Goal: Information Seeking & Learning: Learn about a topic

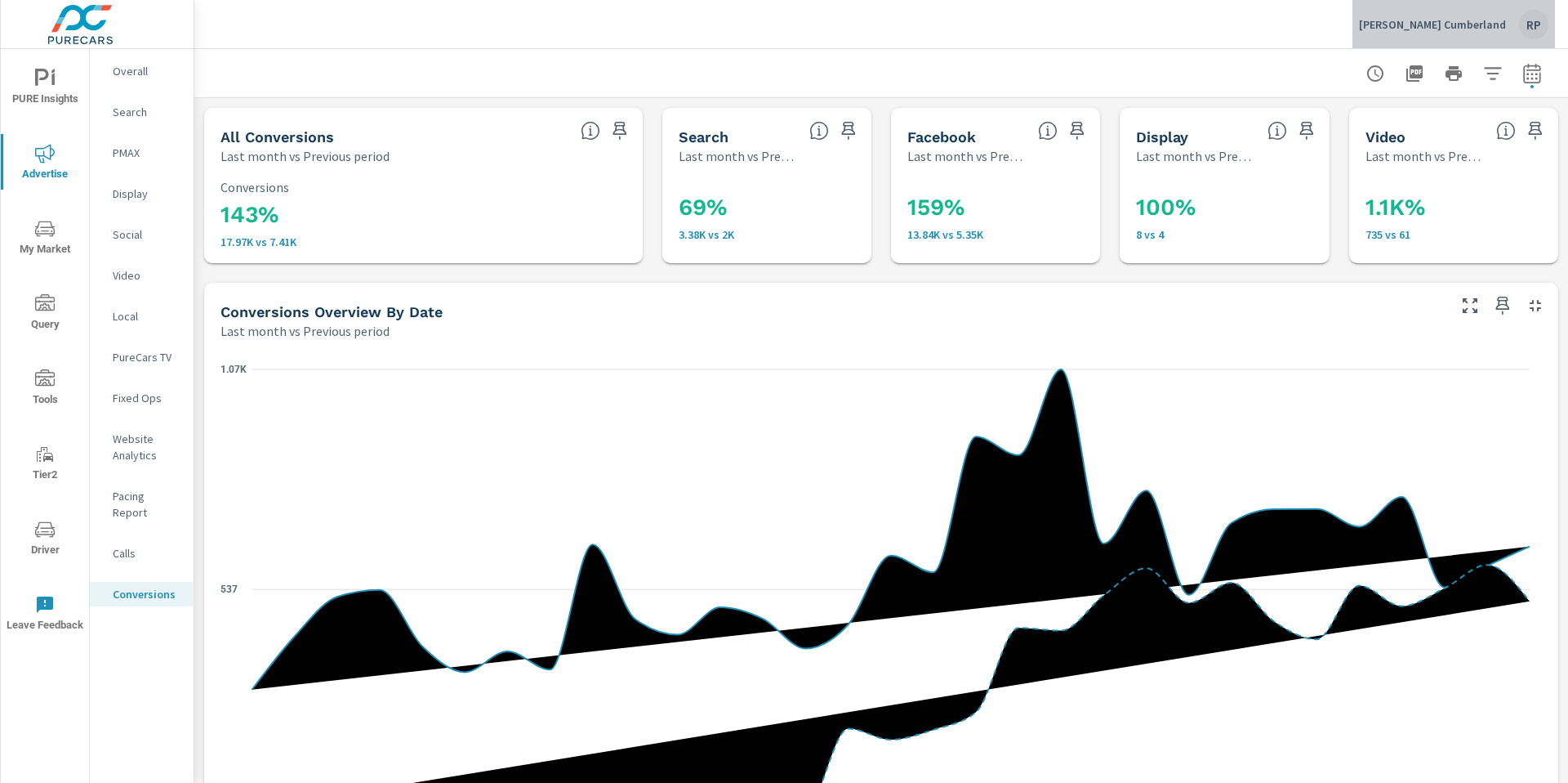
click at [1527, 26] on div "RP" at bounding box center [1533, 24] width 29 height 29
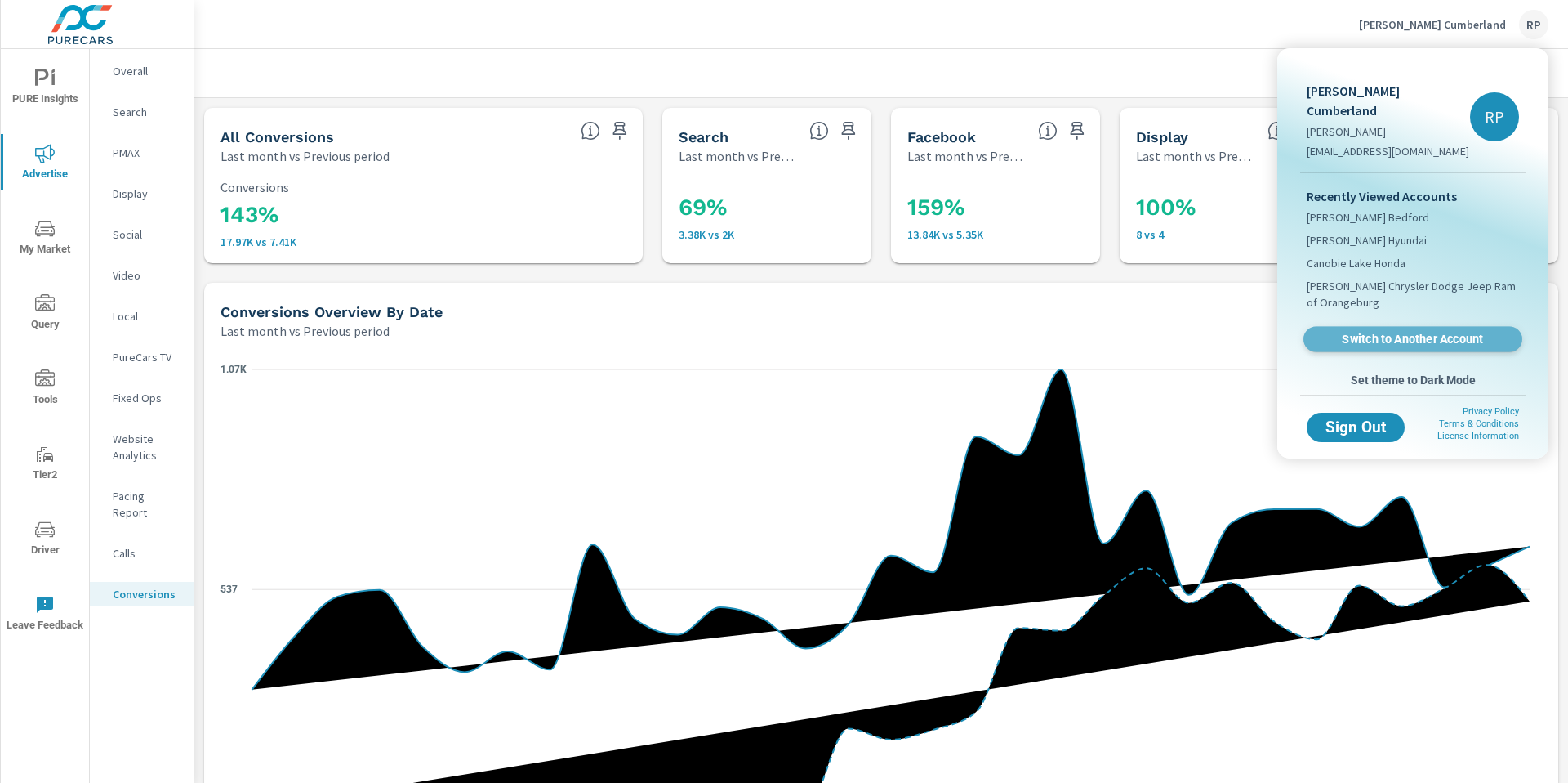
click at [1404, 332] on span "Switch to Another Account" at bounding box center [1413, 339] width 200 height 15
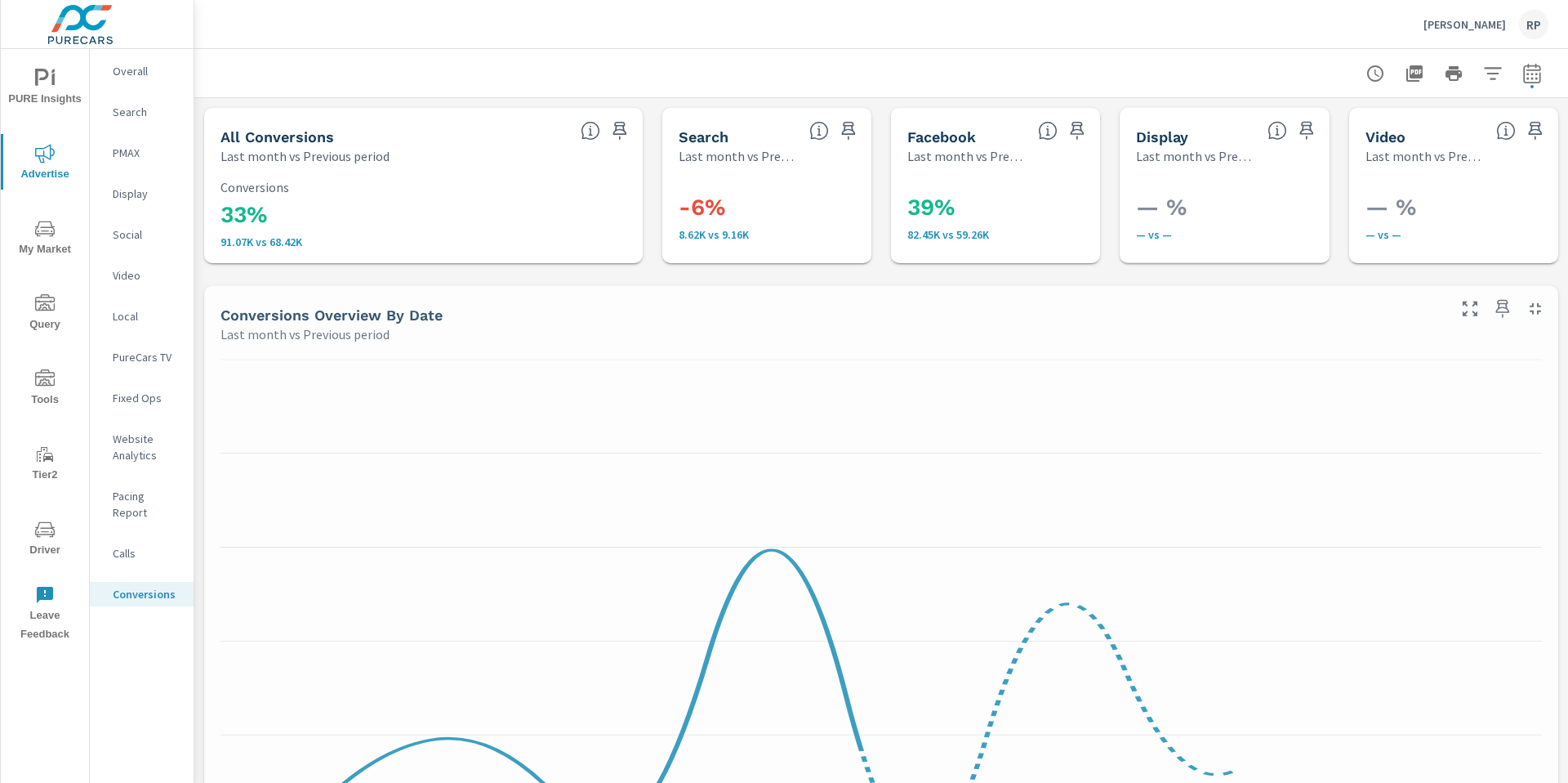
scroll to position [368, 0]
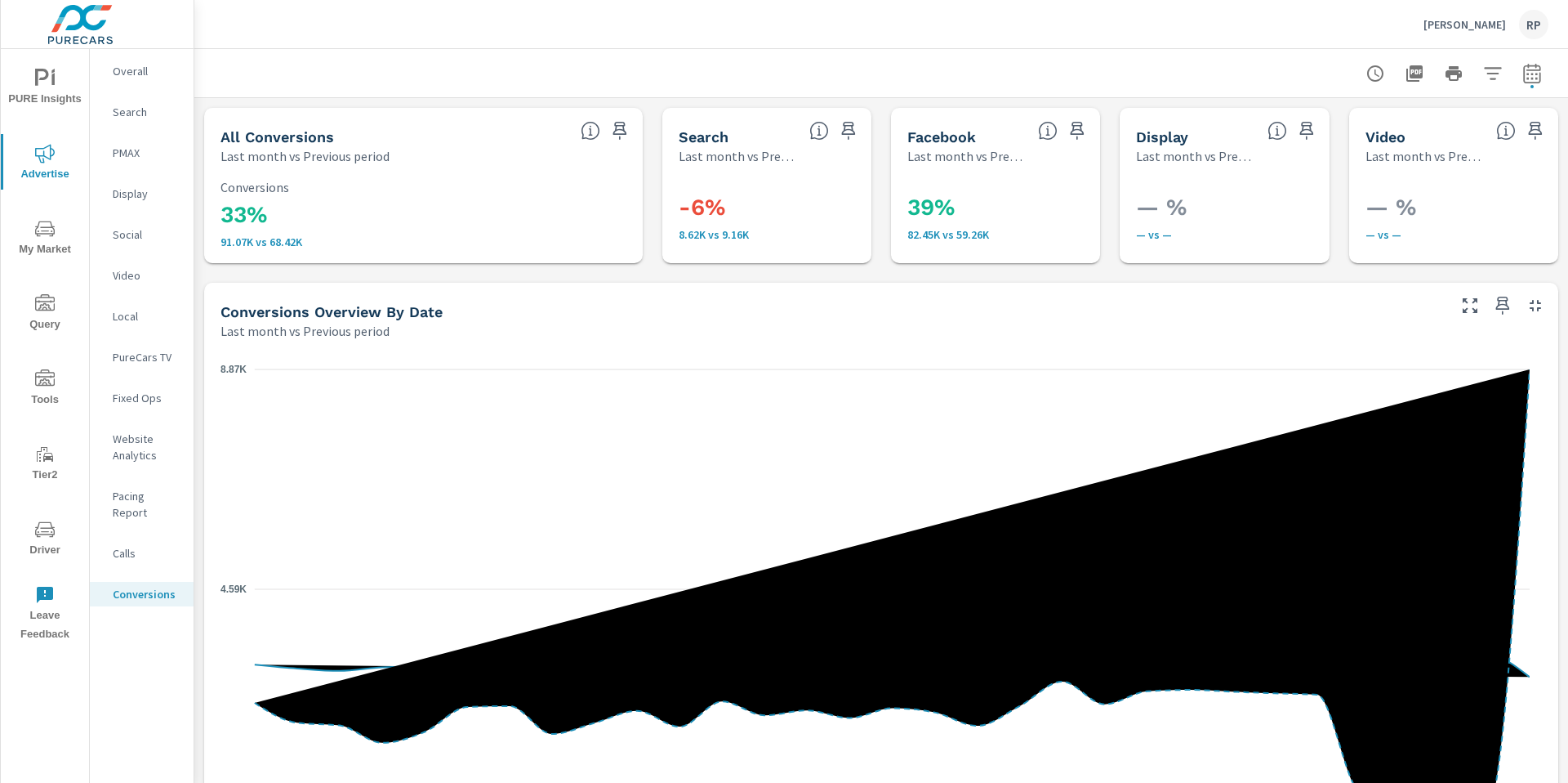
click at [123, 76] on p "Overall" at bounding box center [146, 71] width 68 height 16
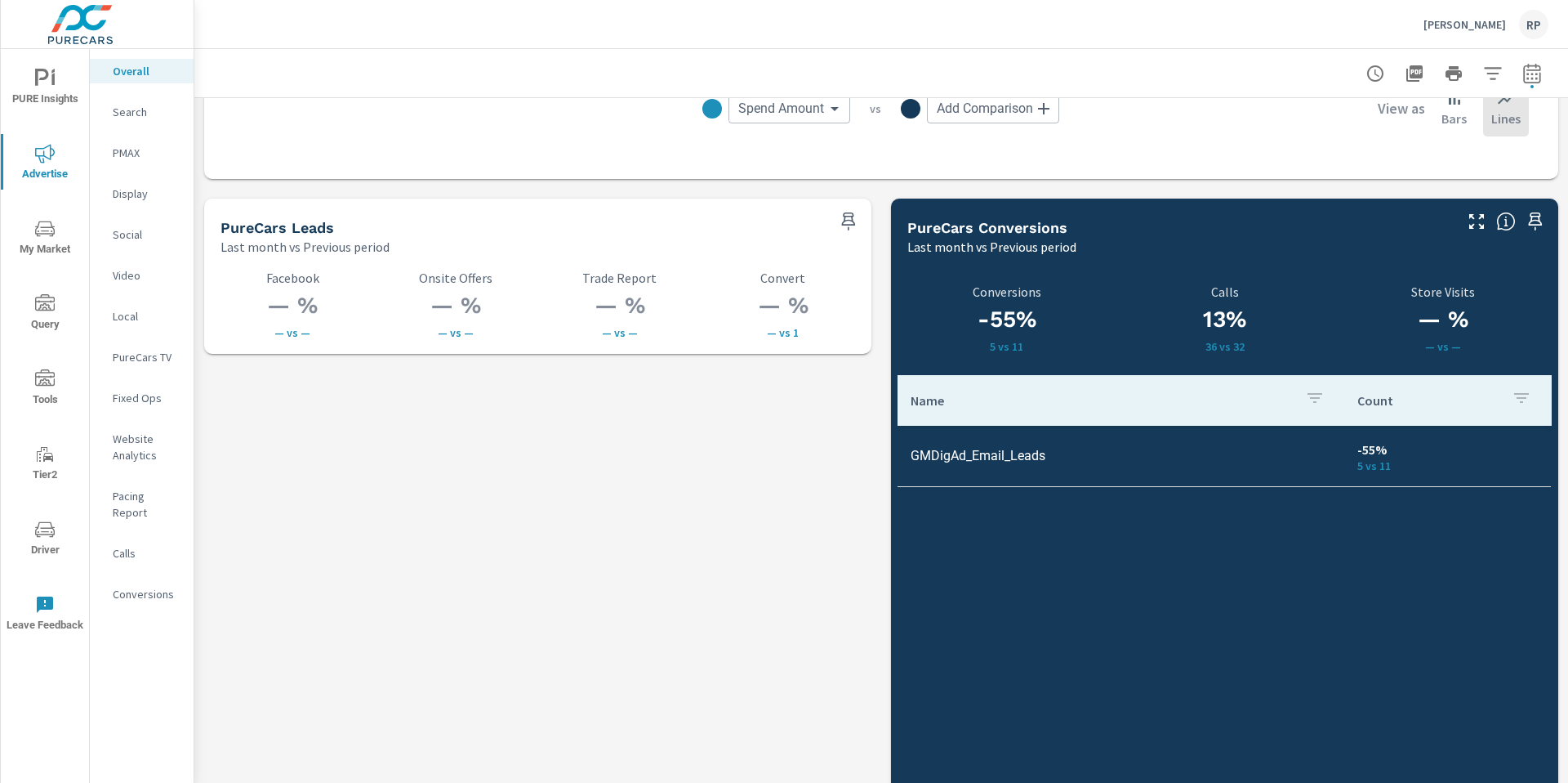
scroll to position [2192, 0]
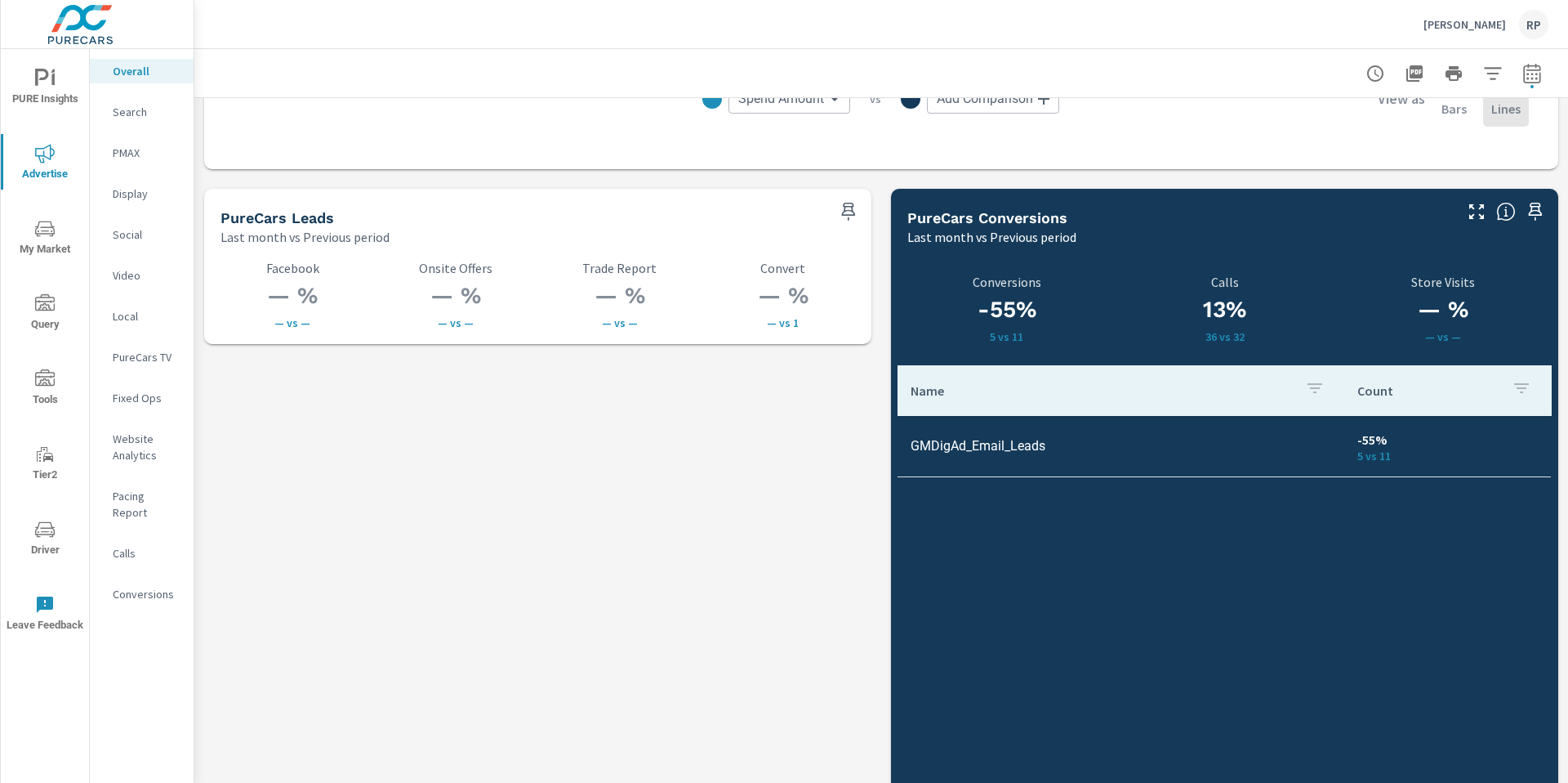
click at [39, 235] on icon "nav menu" at bounding box center [44, 228] width 20 height 15
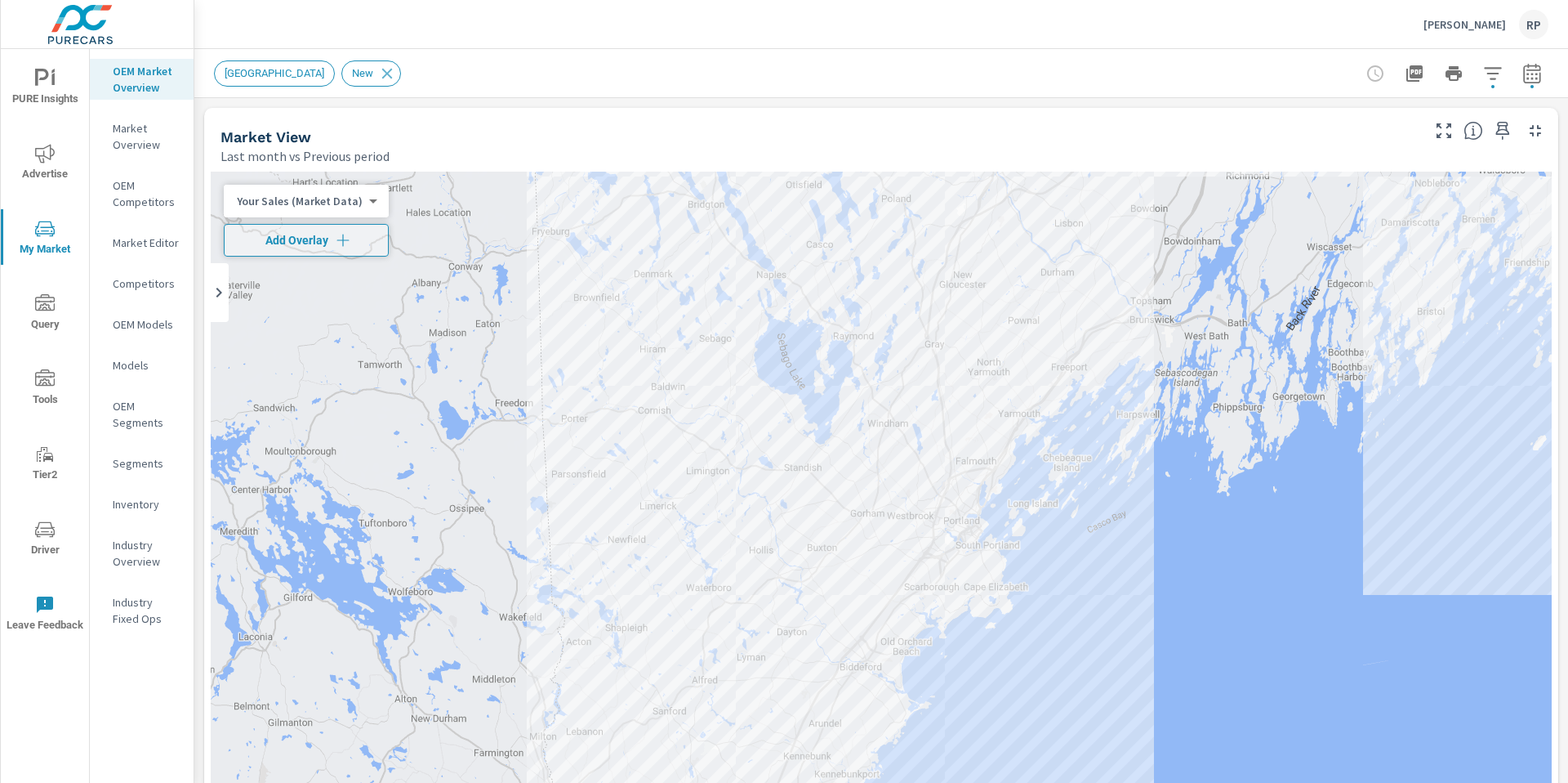
click at [150, 511] on p "Inventory" at bounding box center [146, 504] width 68 height 16
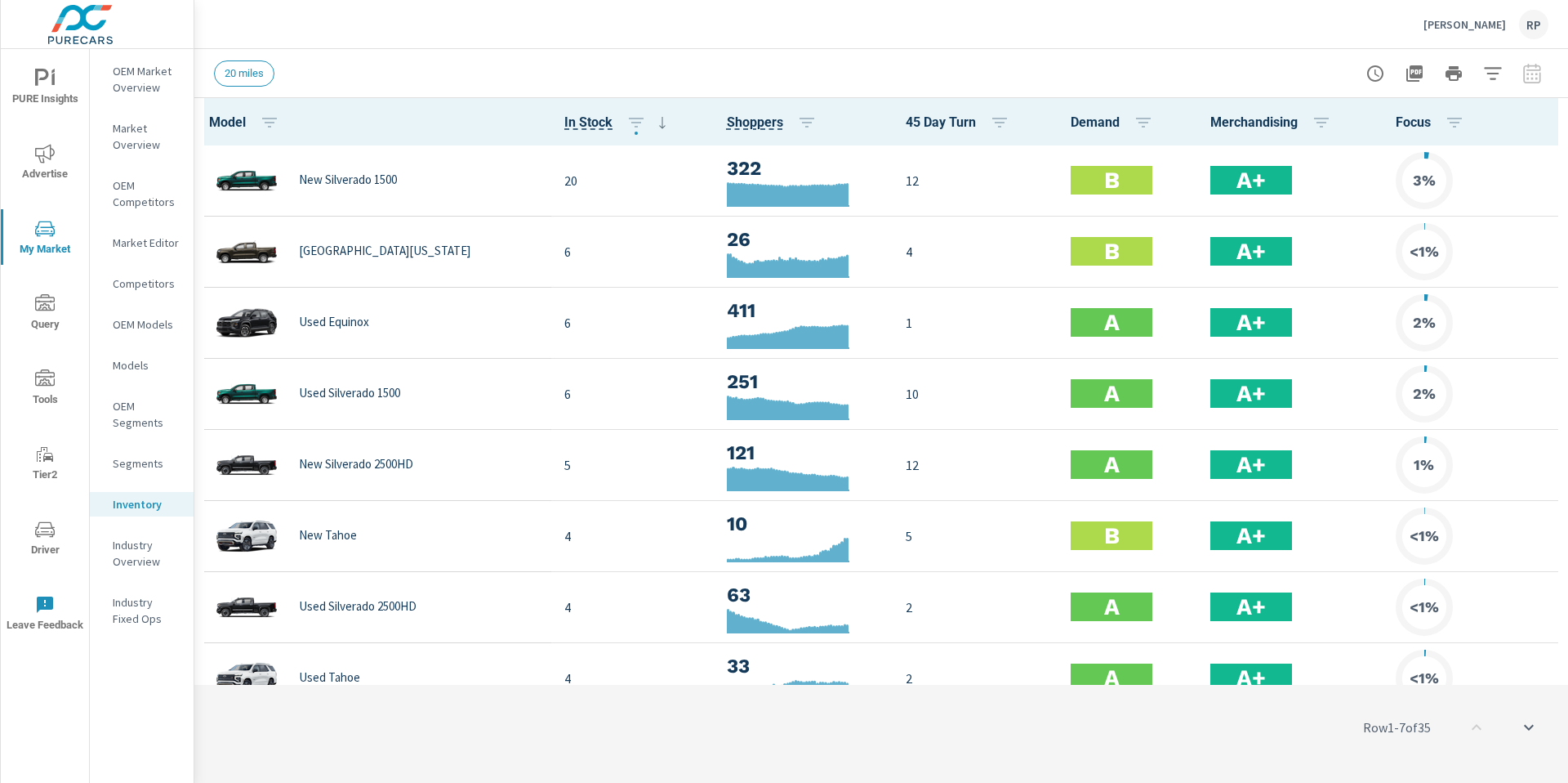
scroll to position [1, 0]
click at [1488, 81] on icon "button" at bounding box center [1492, 73] width 20 height 20
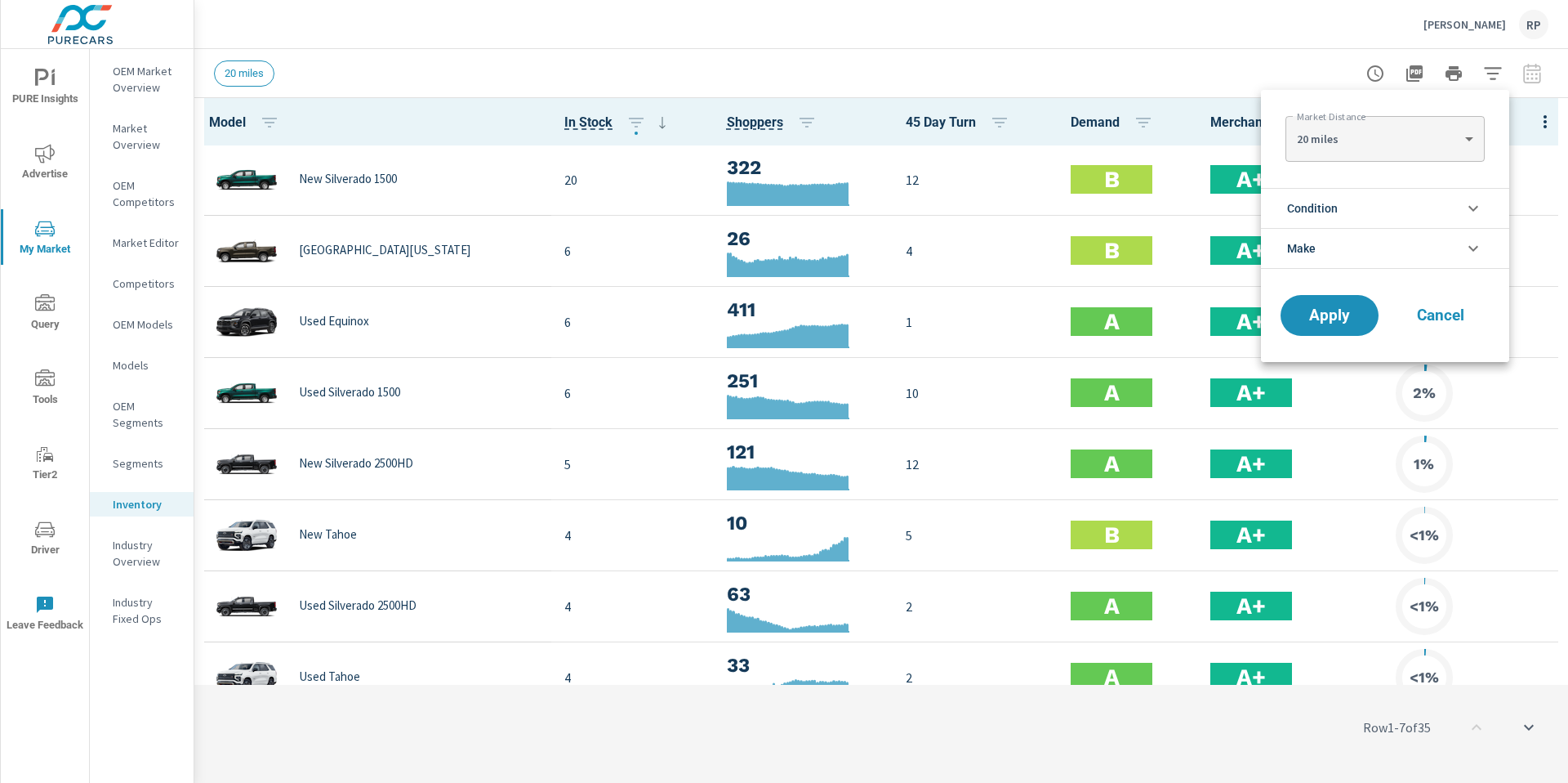
click at [1430, 137] on body "PURE Insights Advertise My Market Query Tools Tier2 Driver Leave Feedback OEM M…" at bounding box center [784, 400] width 1568 height 801
click at [1425, 154] on li "30 miles" at bounding box center [1385, 165] width 198 height 26
type Distance "30"
click at [1336, 308] on span "Apply" at bounding box center [1329, 316] width 67 height 15
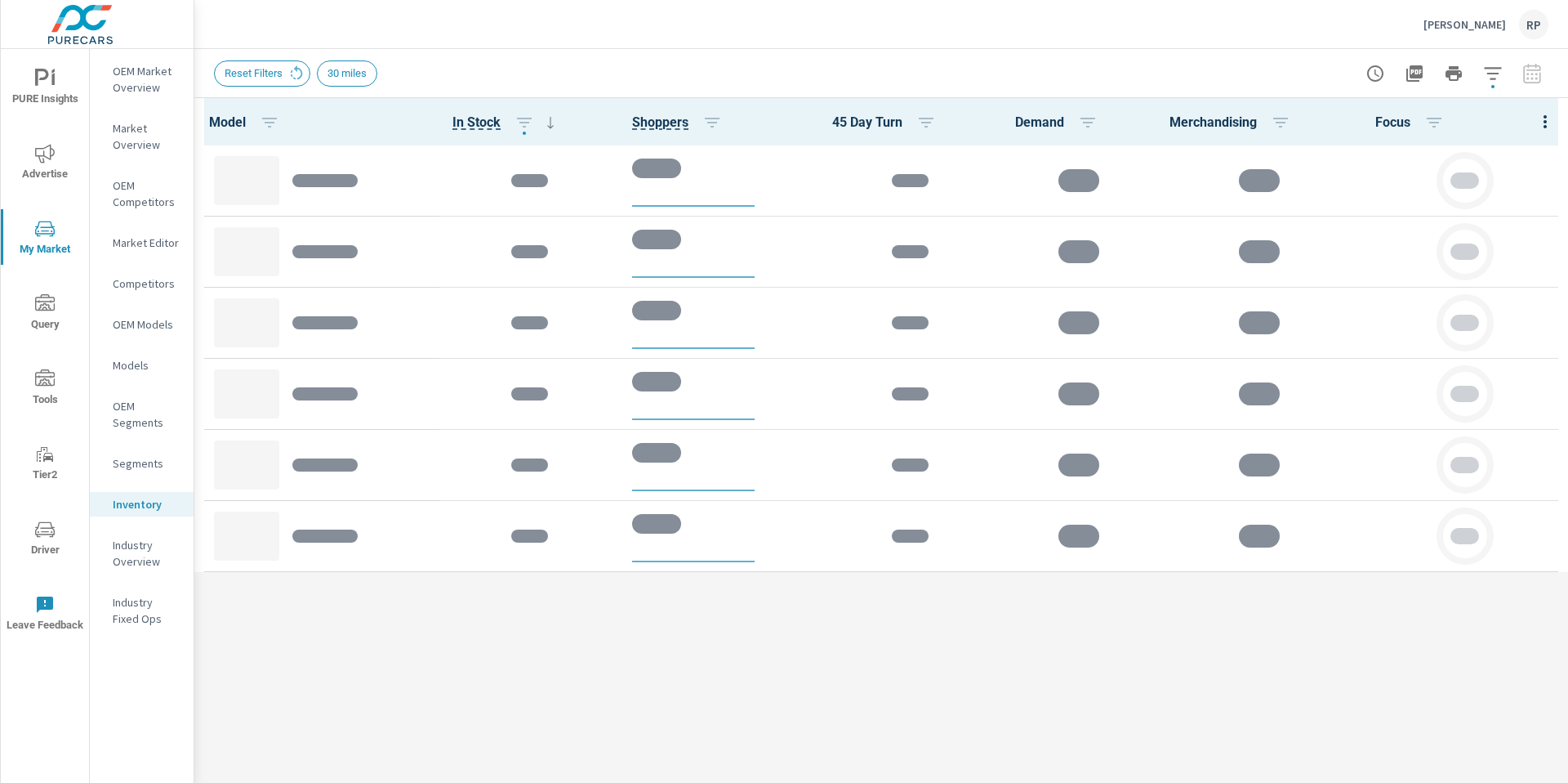
click at [1542, 124] on div at bounding box center [1545, 122] width 45 height 47
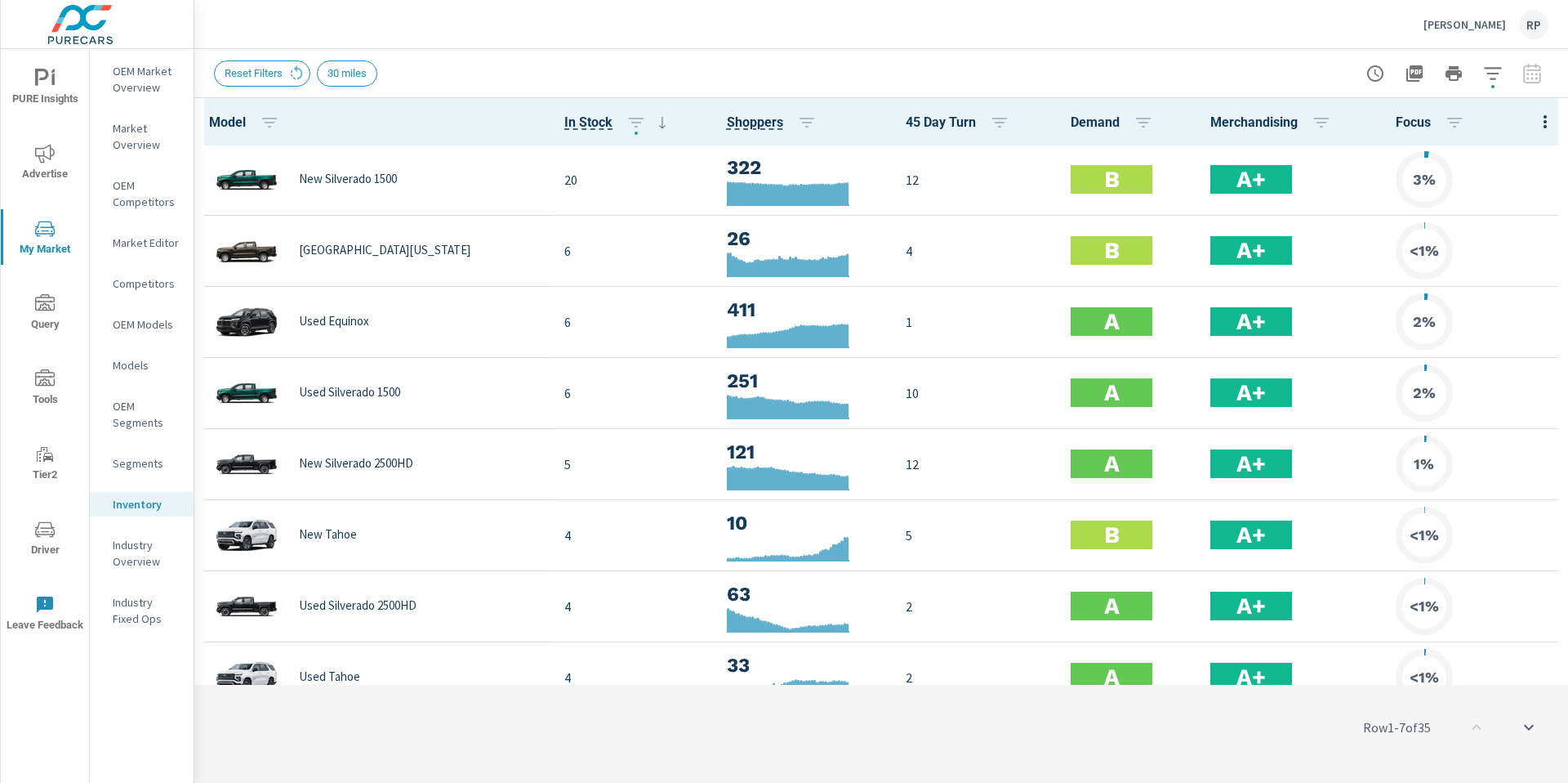
click at [1543, 127] on icon "button" at bounding box center [1544, 122] width 3 height 13
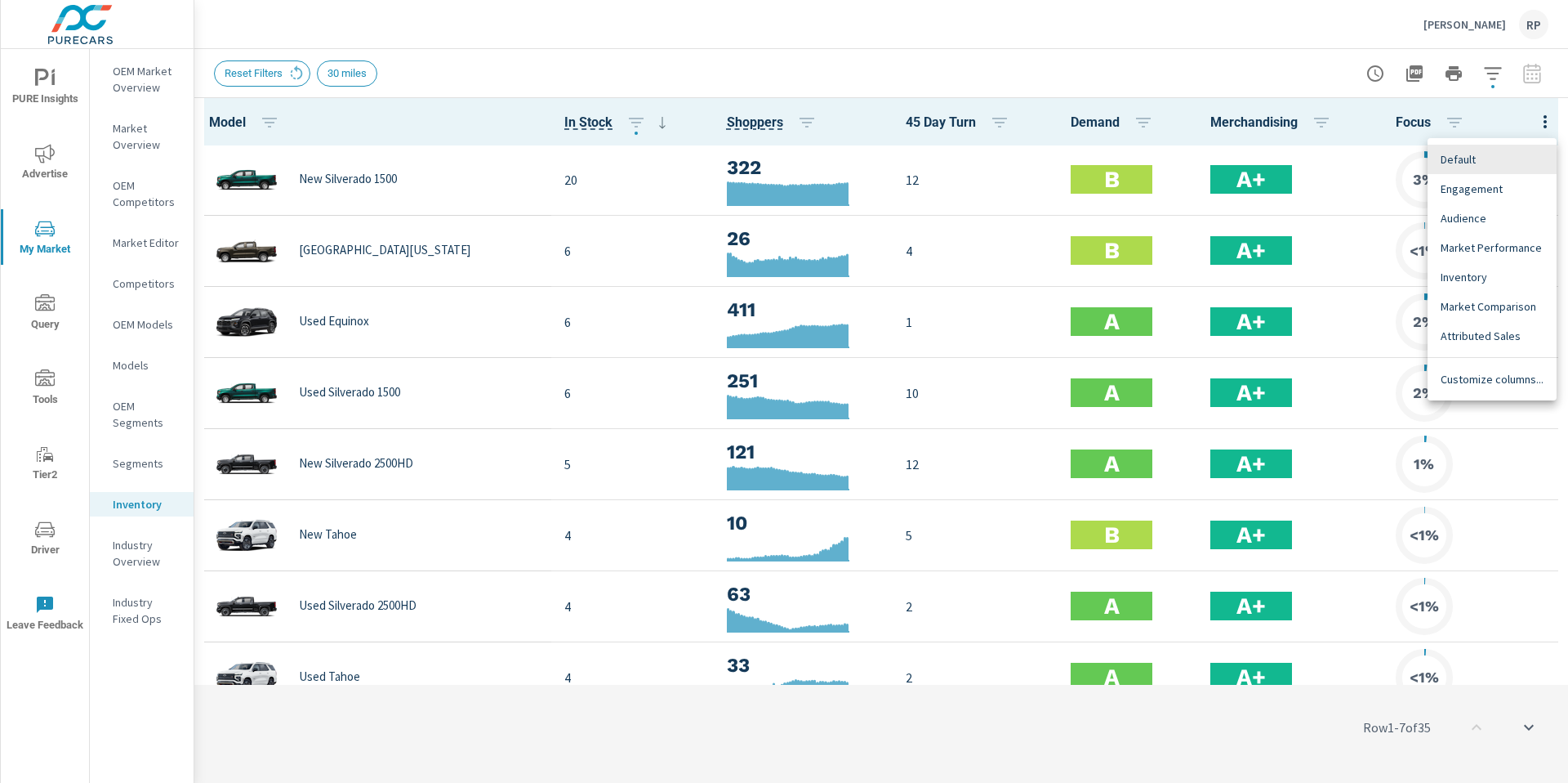
click at [1482, 371] on span "Customize columns..." at bounding box center [1491, 378] width 103 height 16
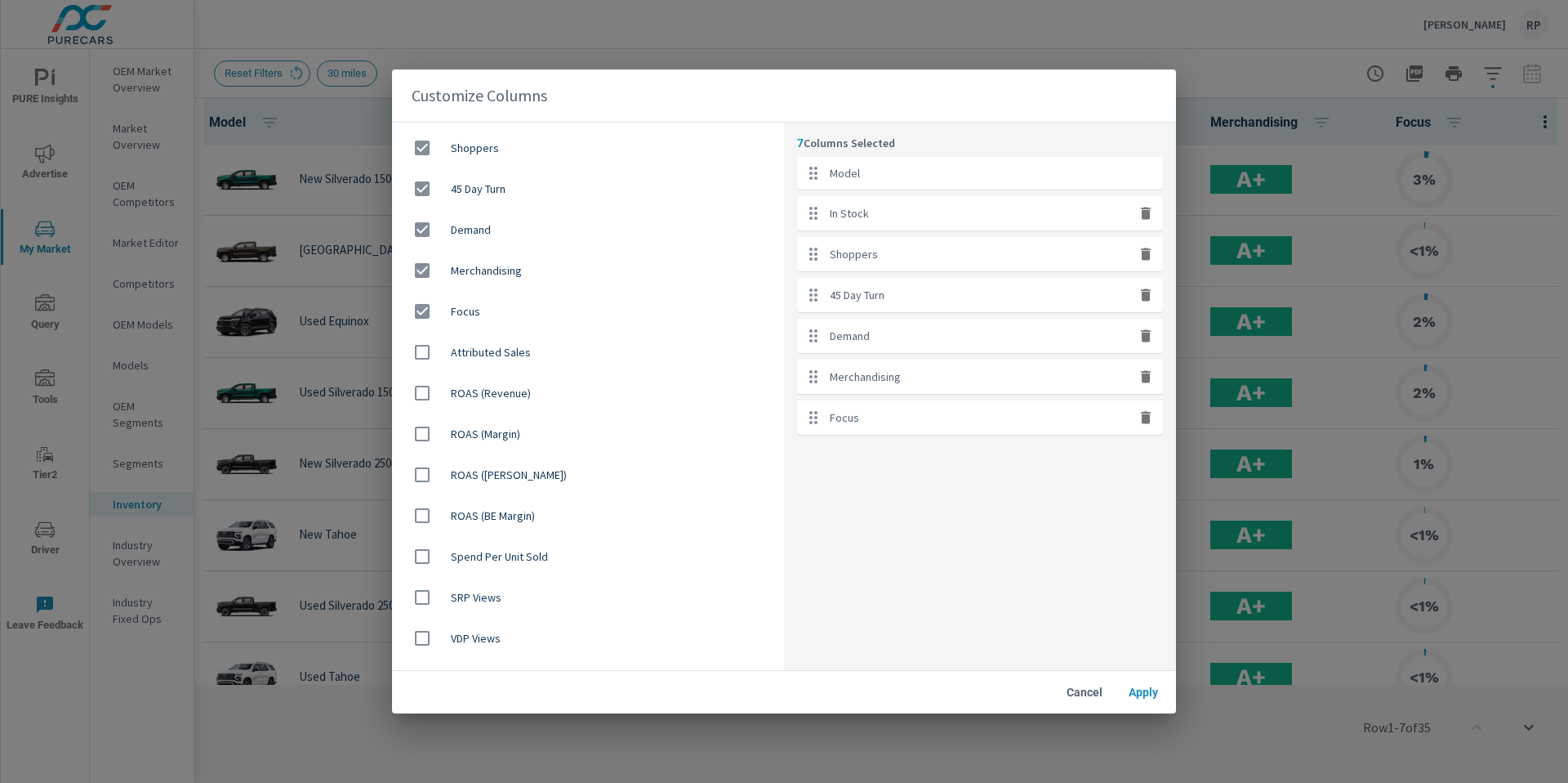
scroll to position [351, 0]
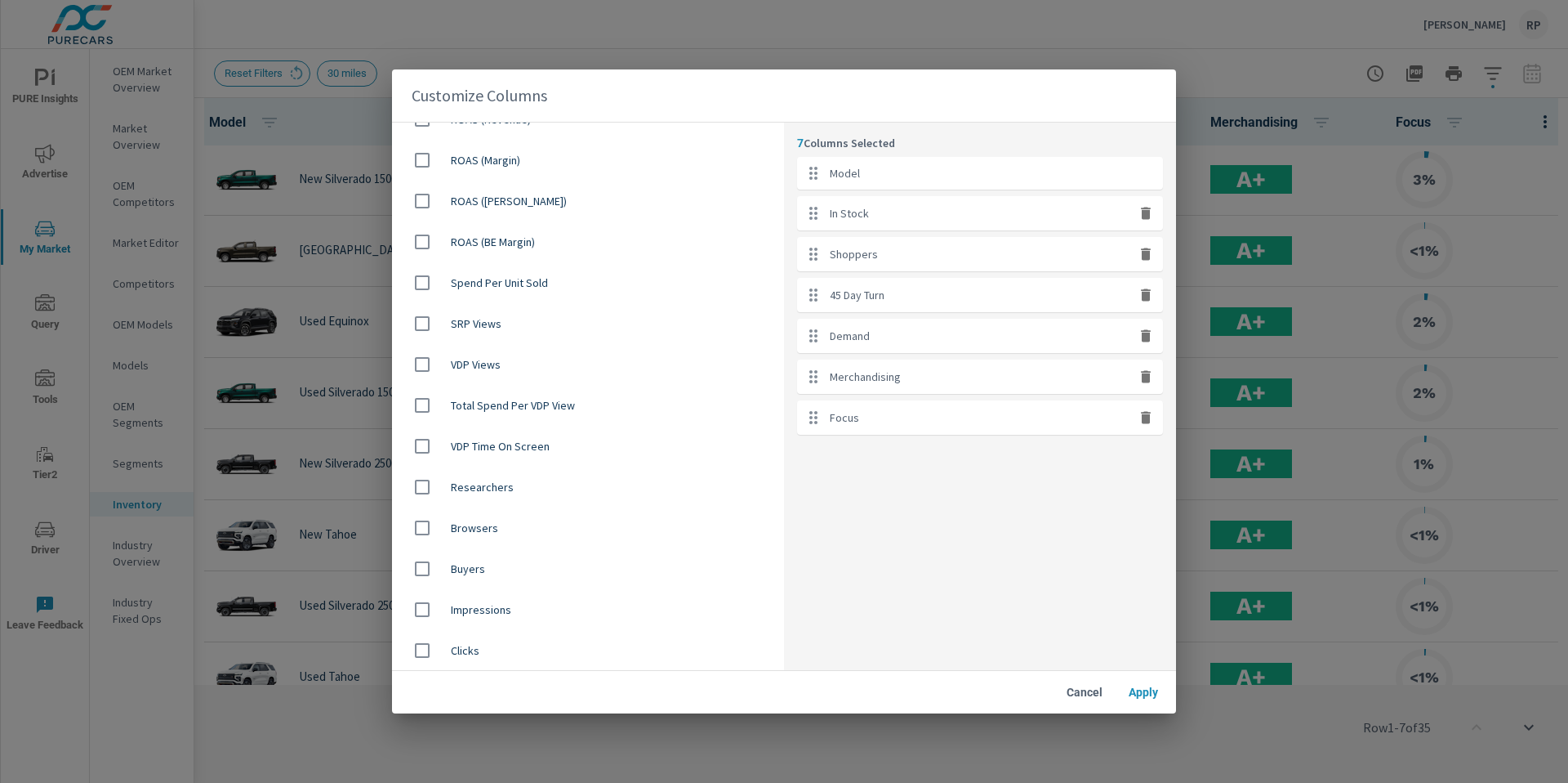
click at [1148, 307] on div "45 Day Turn" at bounding box center [979, 295] width 366 height 34
click at [1146, 291] on icon "button" at bounding box center [1146, 294] width 16 height 16
checkbox input "false"
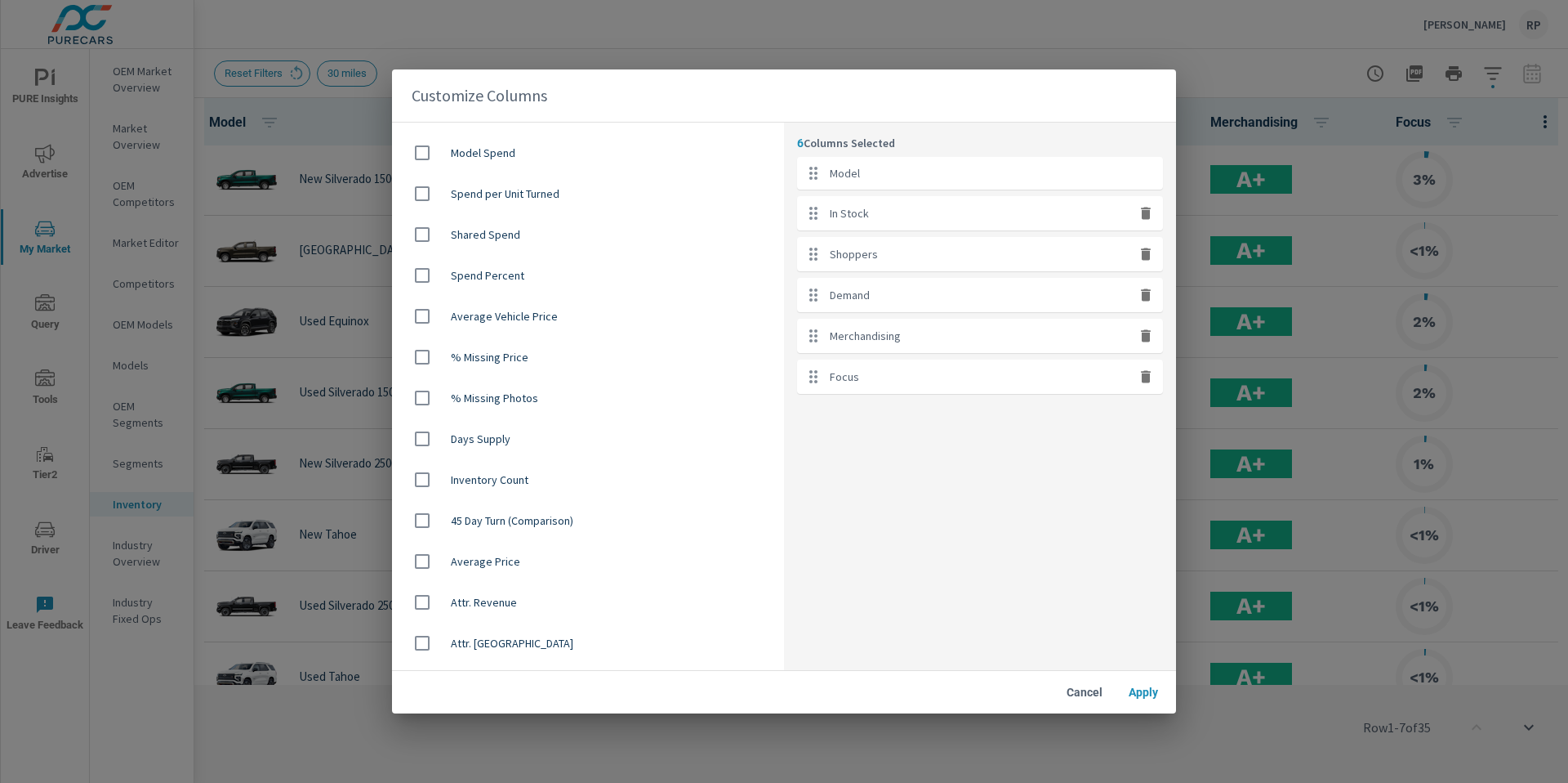
scroll to position [944, 0]
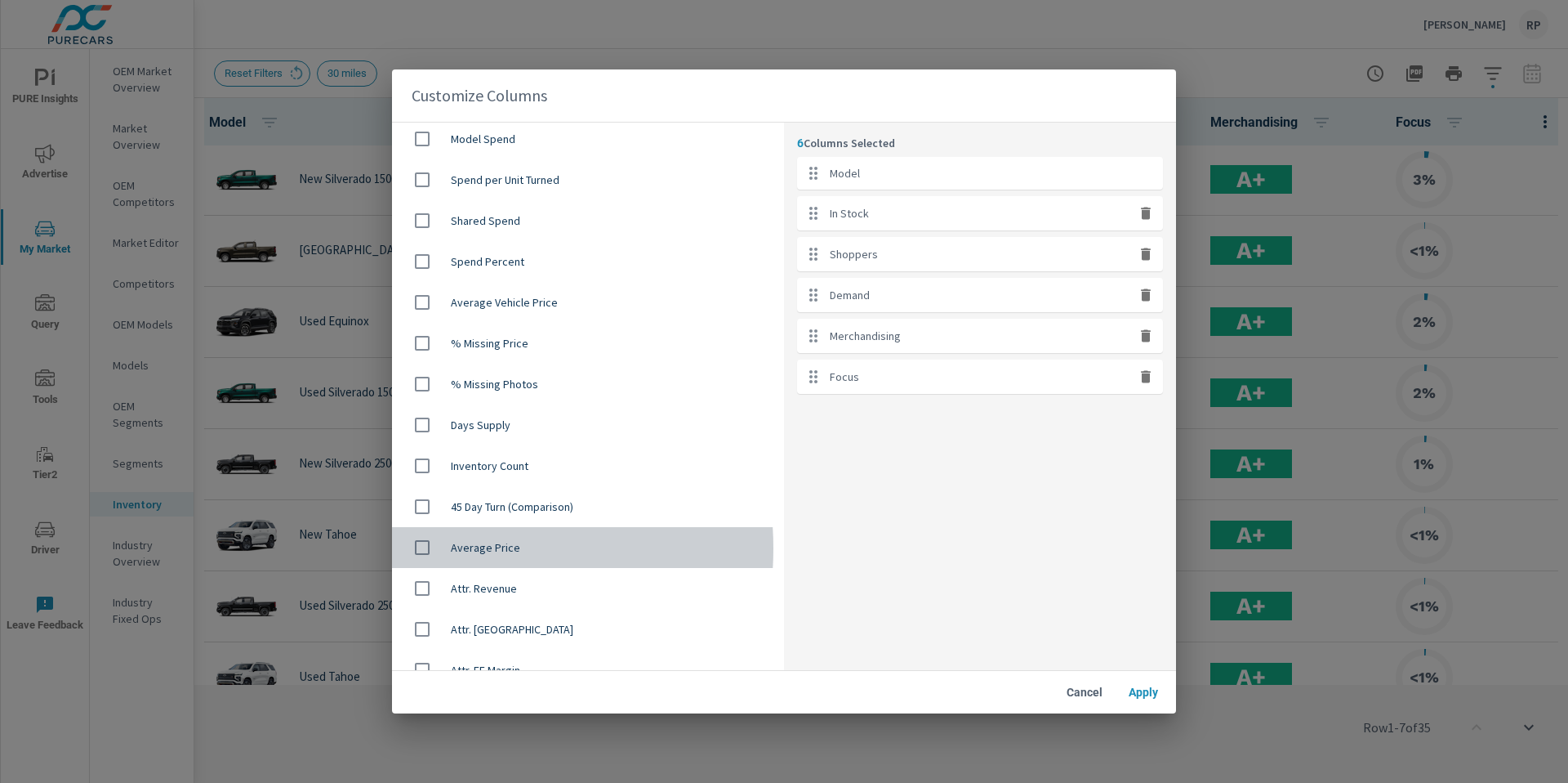
click at [439, 548] on input "checkbox" at bounding box center [422, 548] width 34 height 34
checkbox input "true"
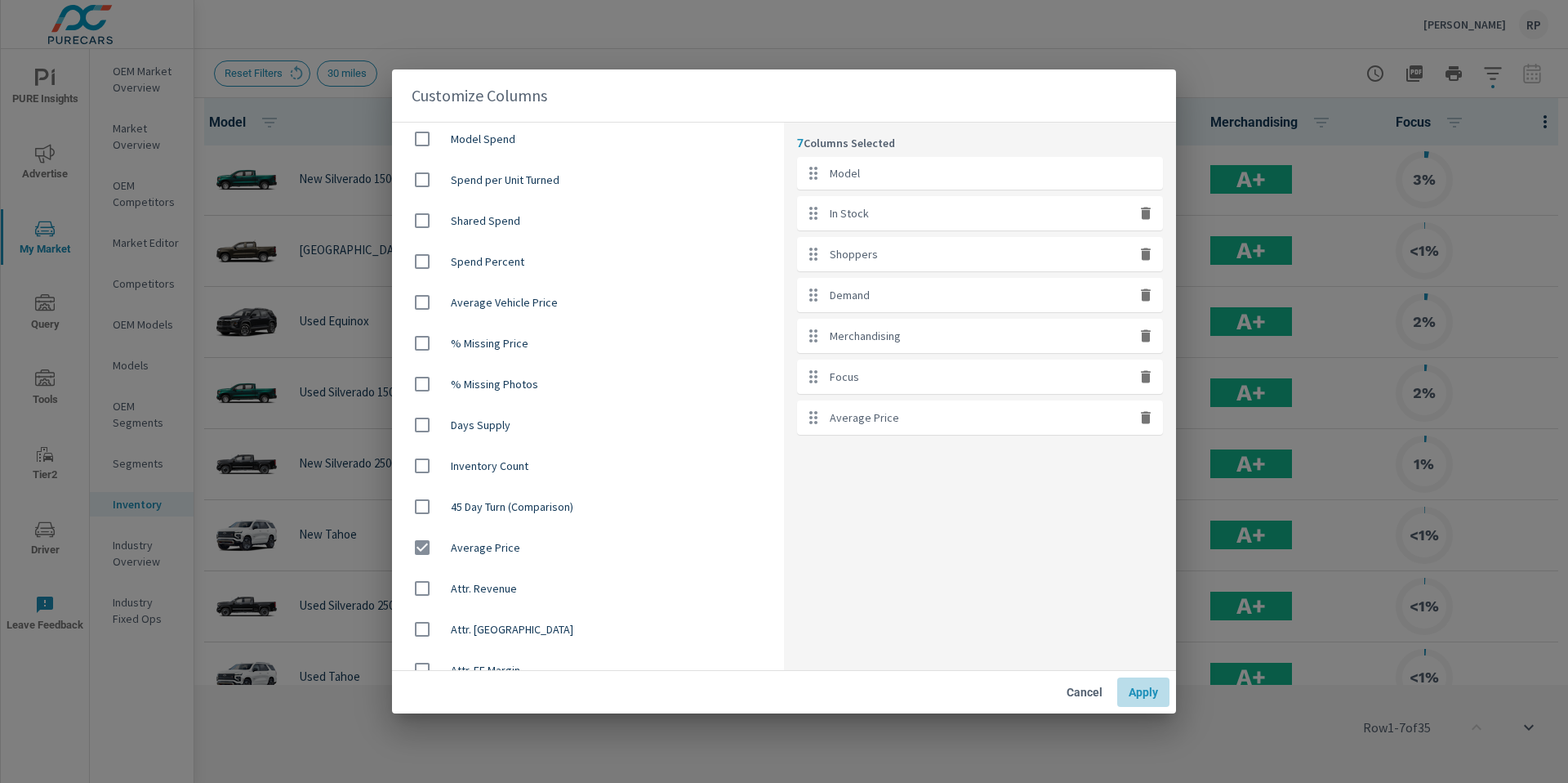
click at [1134, 689] on span "Apply" at bounding box center [1143, 692] width 39 height 15
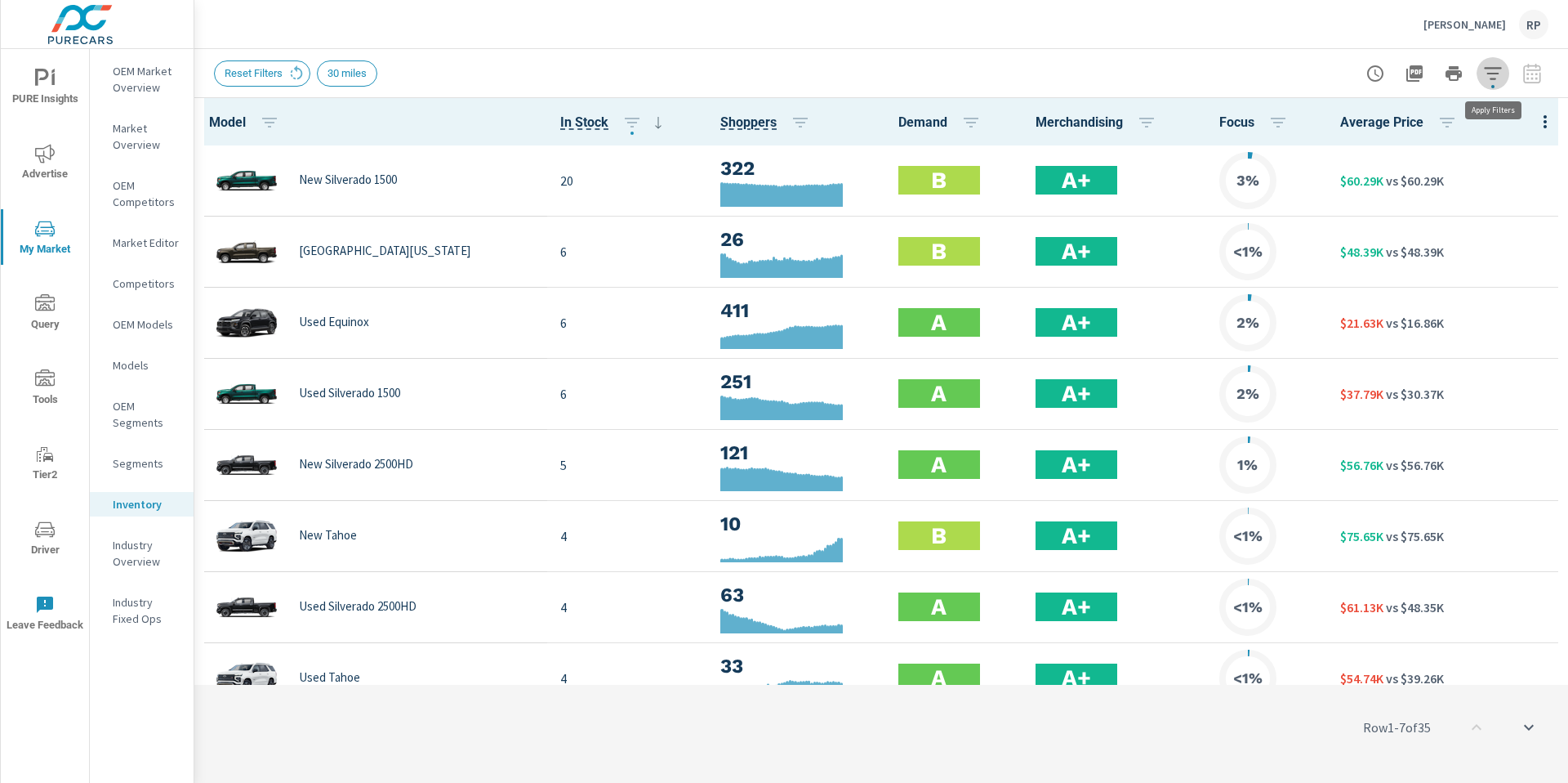
click at [1486, 77] on icon "button" at bounding box center [1492, 73] width 20 height 20
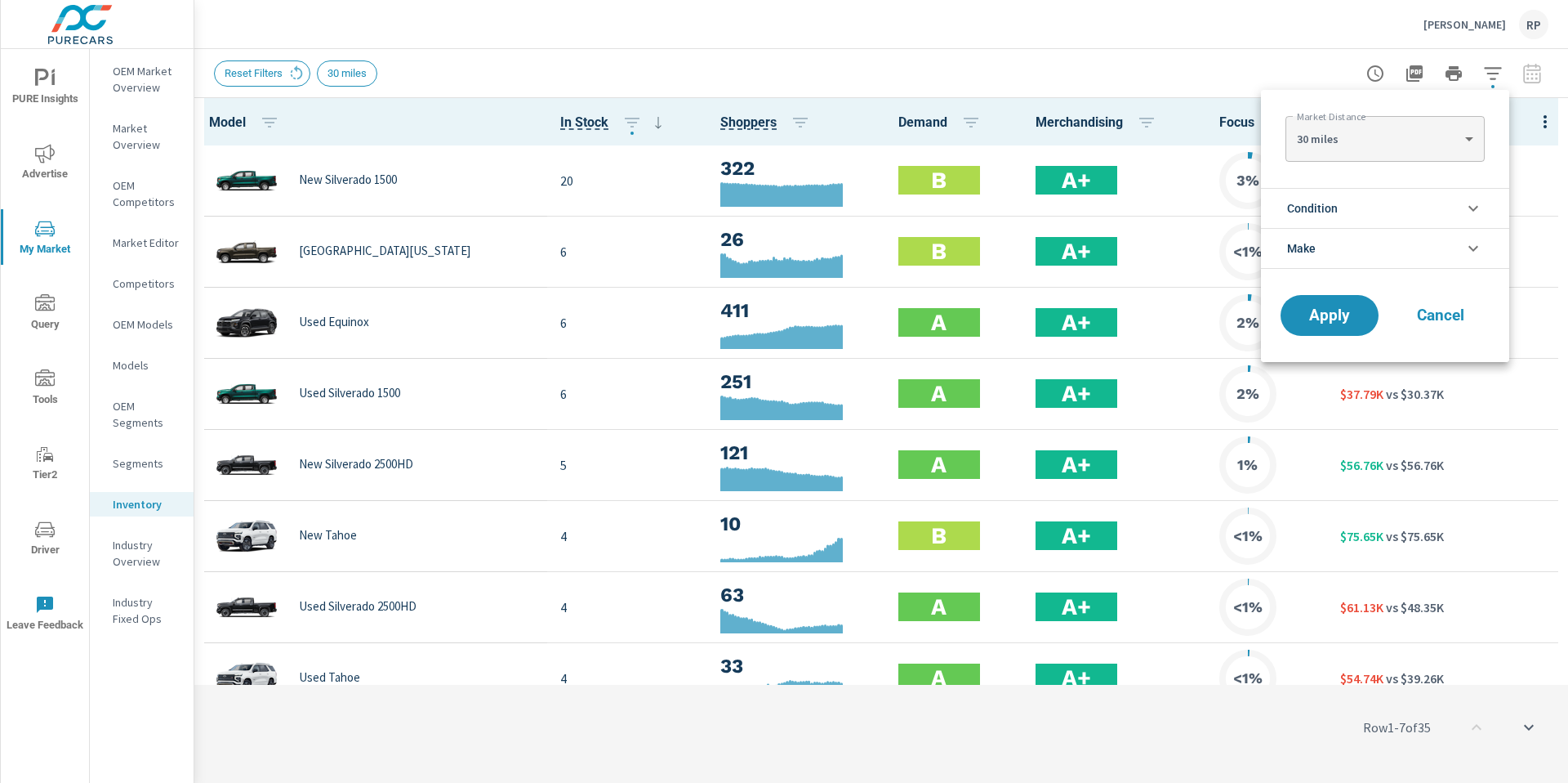
click at [1422, 137] on body "PURE Insights Advertise My Market Query Tools Tier2 Driver Leave Feedback OEM M…" at bounding box center [784, 400] width 1568 height 801
click at [1410, 164] on li "40 miles" at bounding box center [1385, 165] width 198 height 26
type Distance "40"
click at [1321, 330] on button "Apply" at bounding box center [1329, 315] width 101 height 43
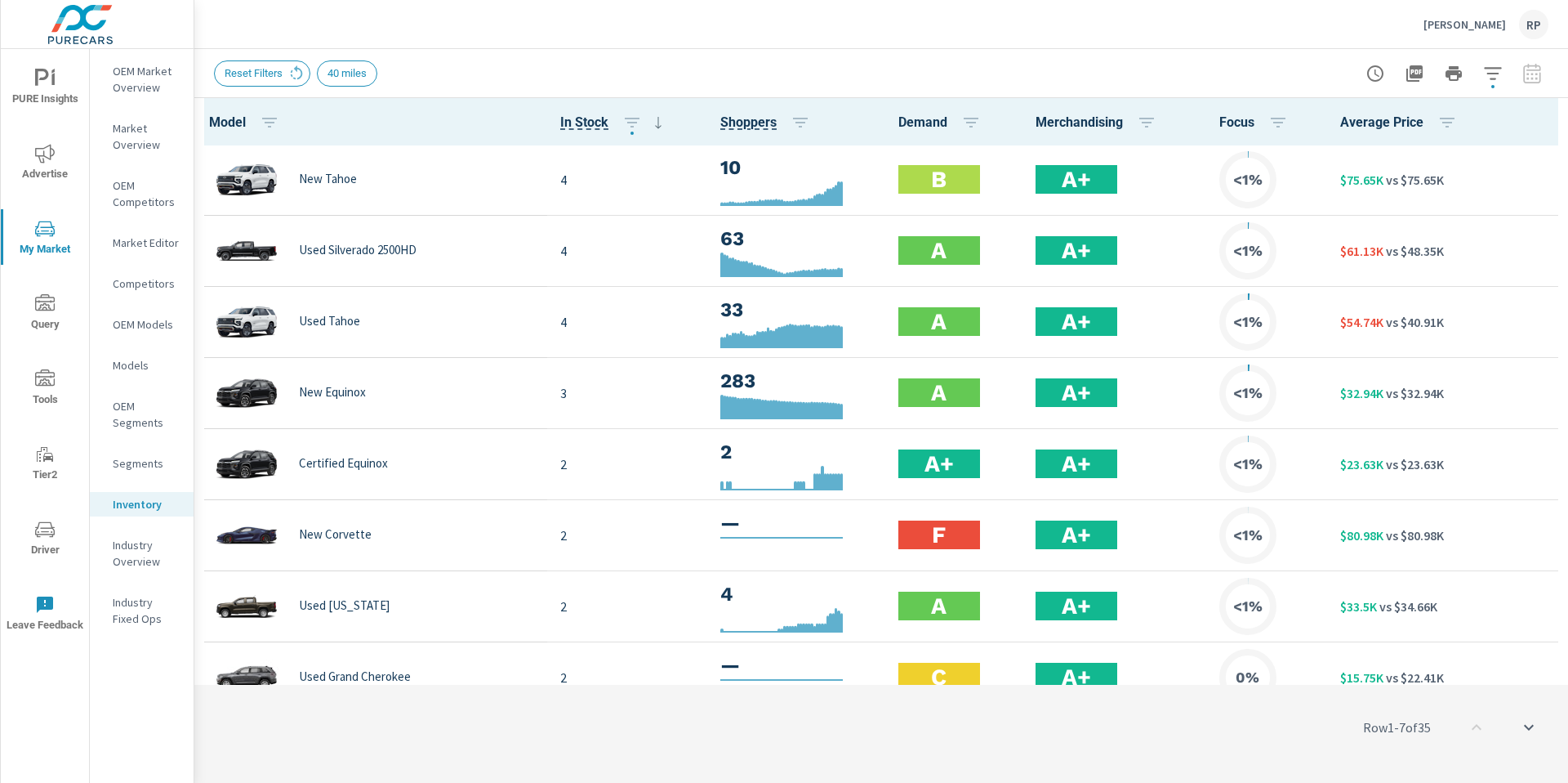
scroll to position [357, 0]
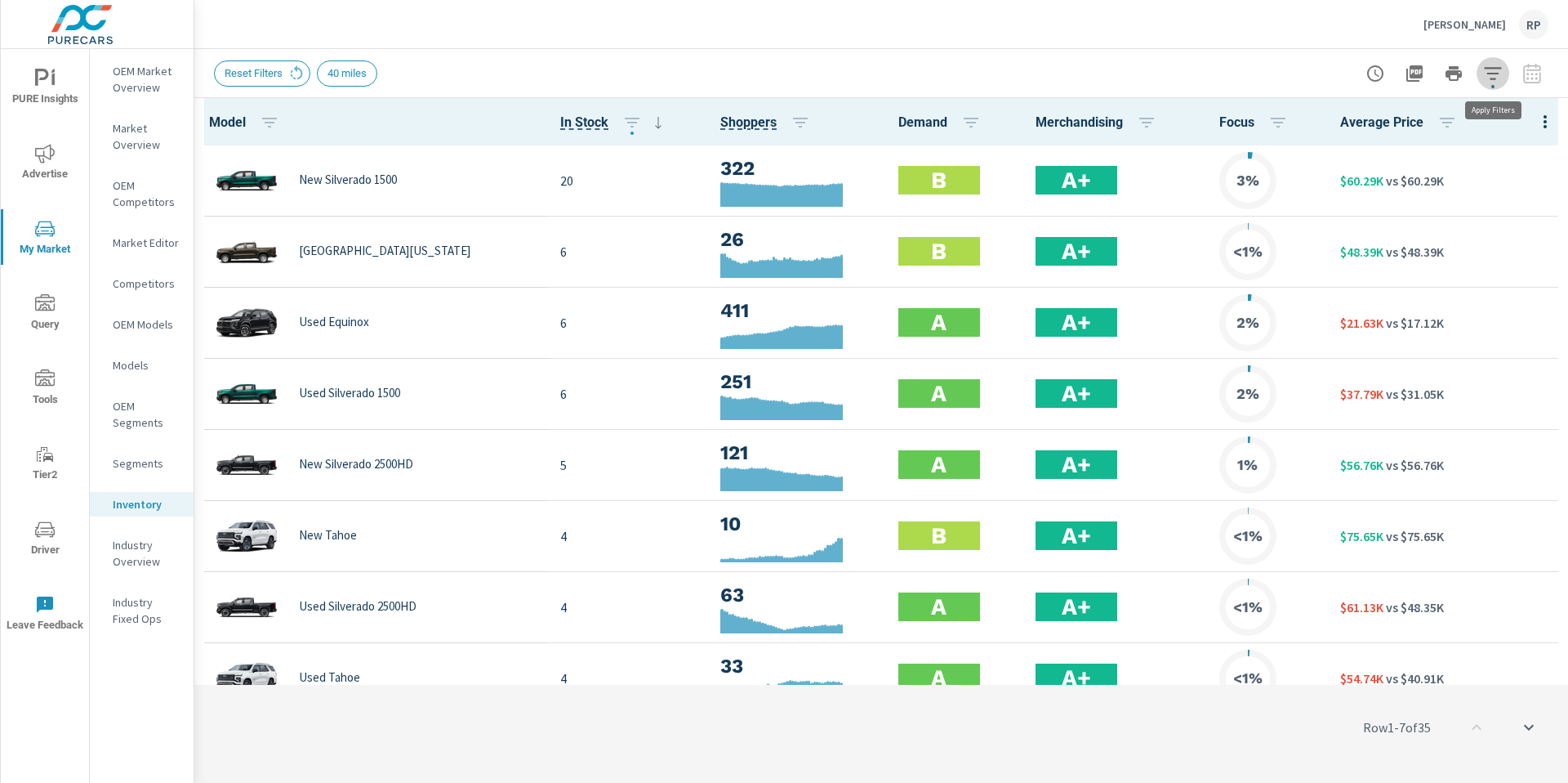
click at [1492, 85] on span "button" at bounding box center [1492, 86] width 3 height 3
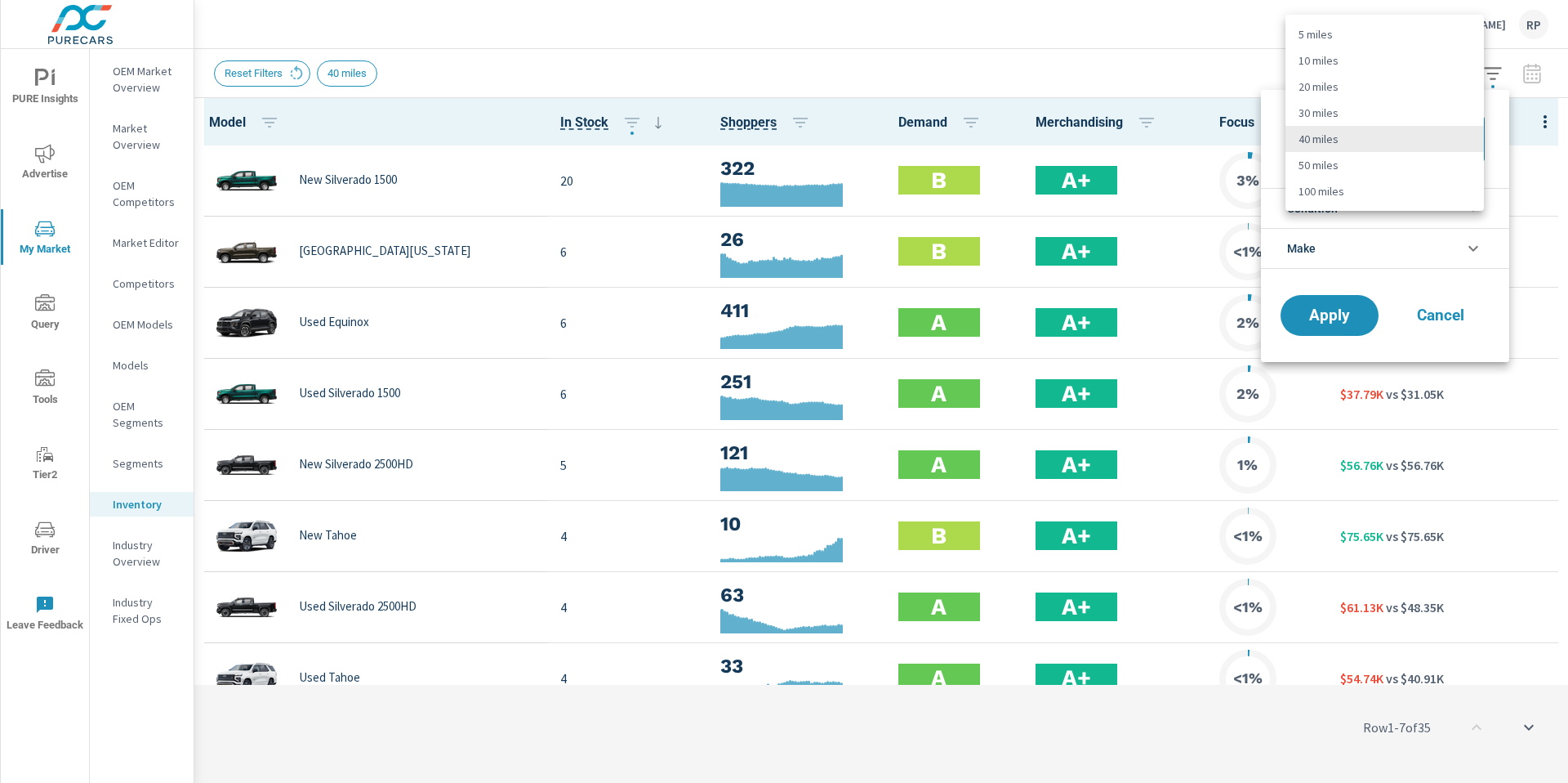
click at [1440, 126] on body "PURE Insights Advertise My Market Query Tools Tier2 Driver Leave Feedback OEM M…" at bounding box center [784, 400] width 1568 height 801
drag, startPoint x: 1396, startPoint y: 196, endPoint x: 1379, endPoint y: 244, distance: 50.9
click at [1396, 196] on li "100 miles" at bounding box center [1385, 191] width 198 height 26
type Distance "100"
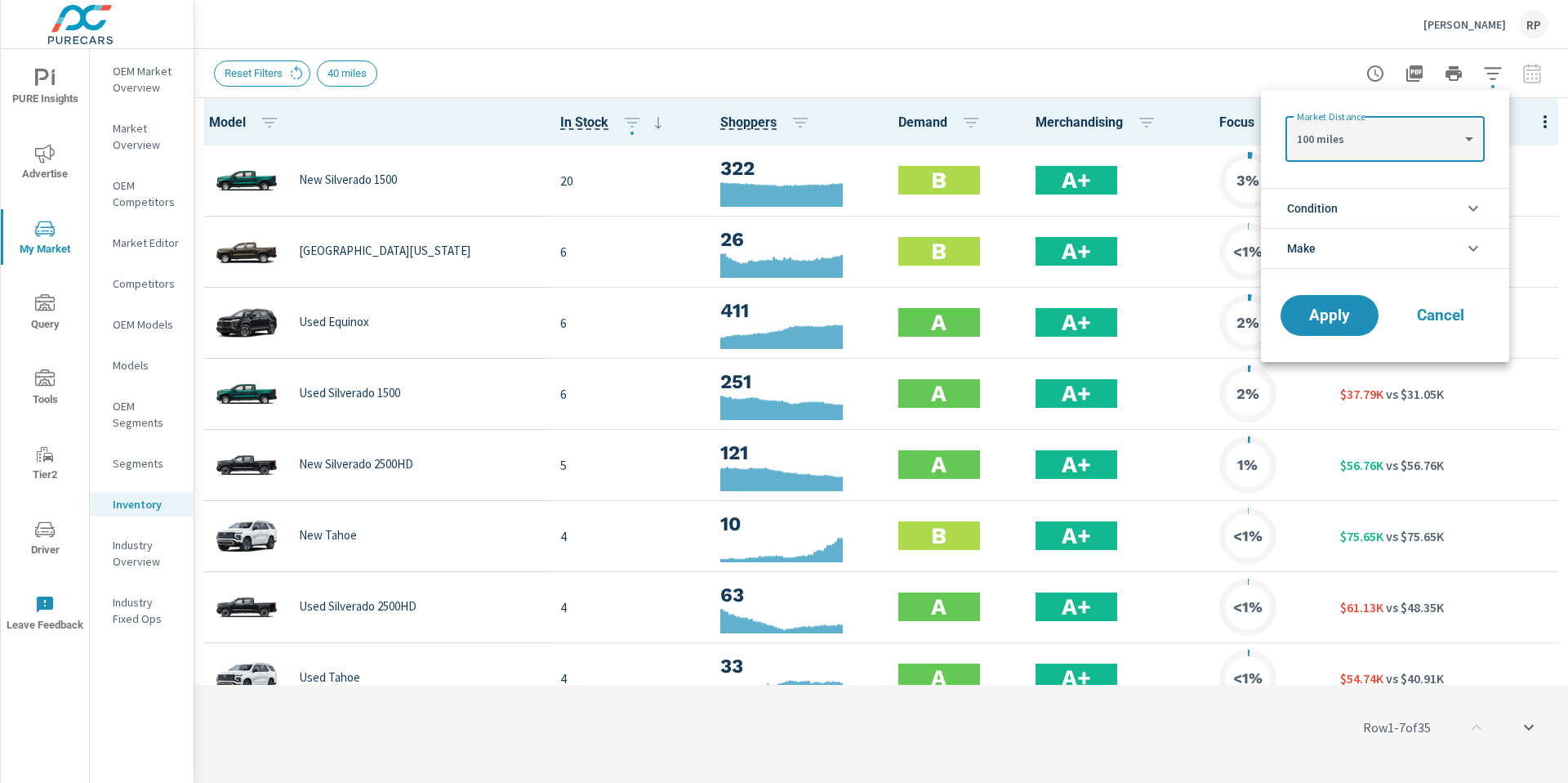
click at [1326, 349] on div "Apply Cancel" at bounding box center [1385, 319] width 249 height 87
click at [1325, 328] on button "Apply" at bounding box center [1329, 315] width 101 height 43
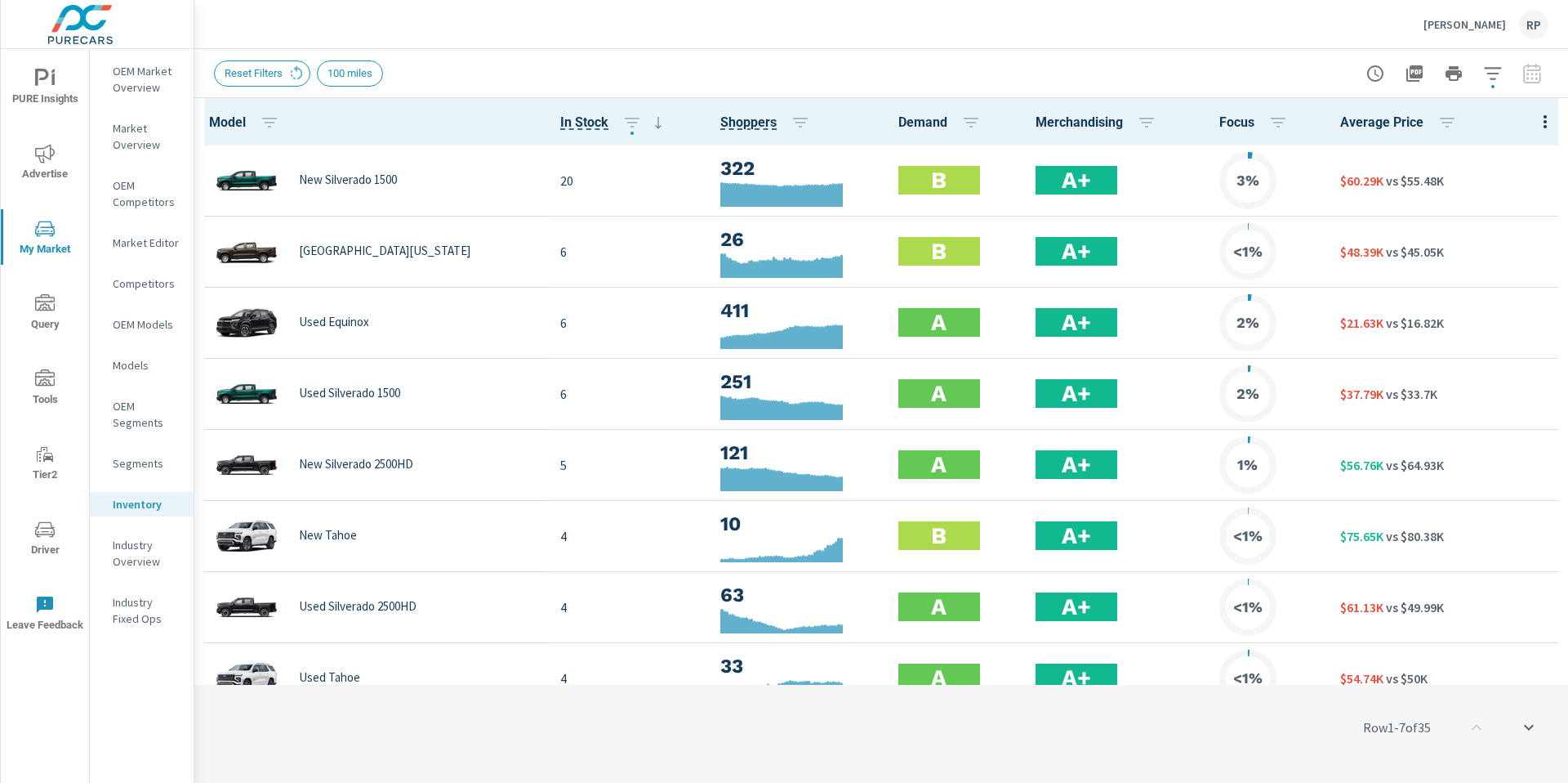
click at [1488, 78] on icon "button" at bounding box center [1492, 73] width 20 height 20
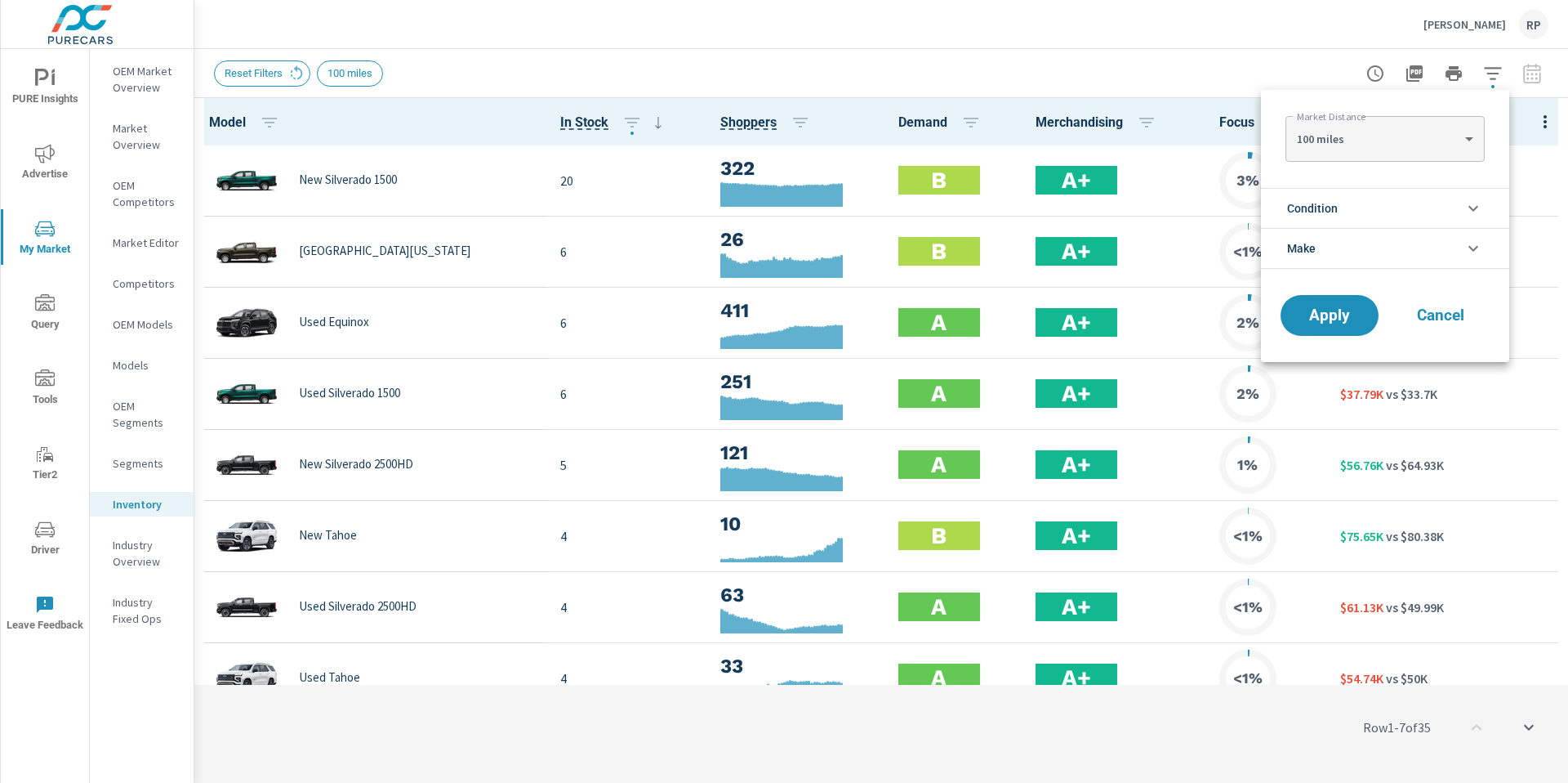
click at [1385, 144] on body "PURE Insights Advertise My Market Query Tools Tier2 Driver Leave Feedback OEM M…" at bounding box center [784, 400] width 1568 height 801
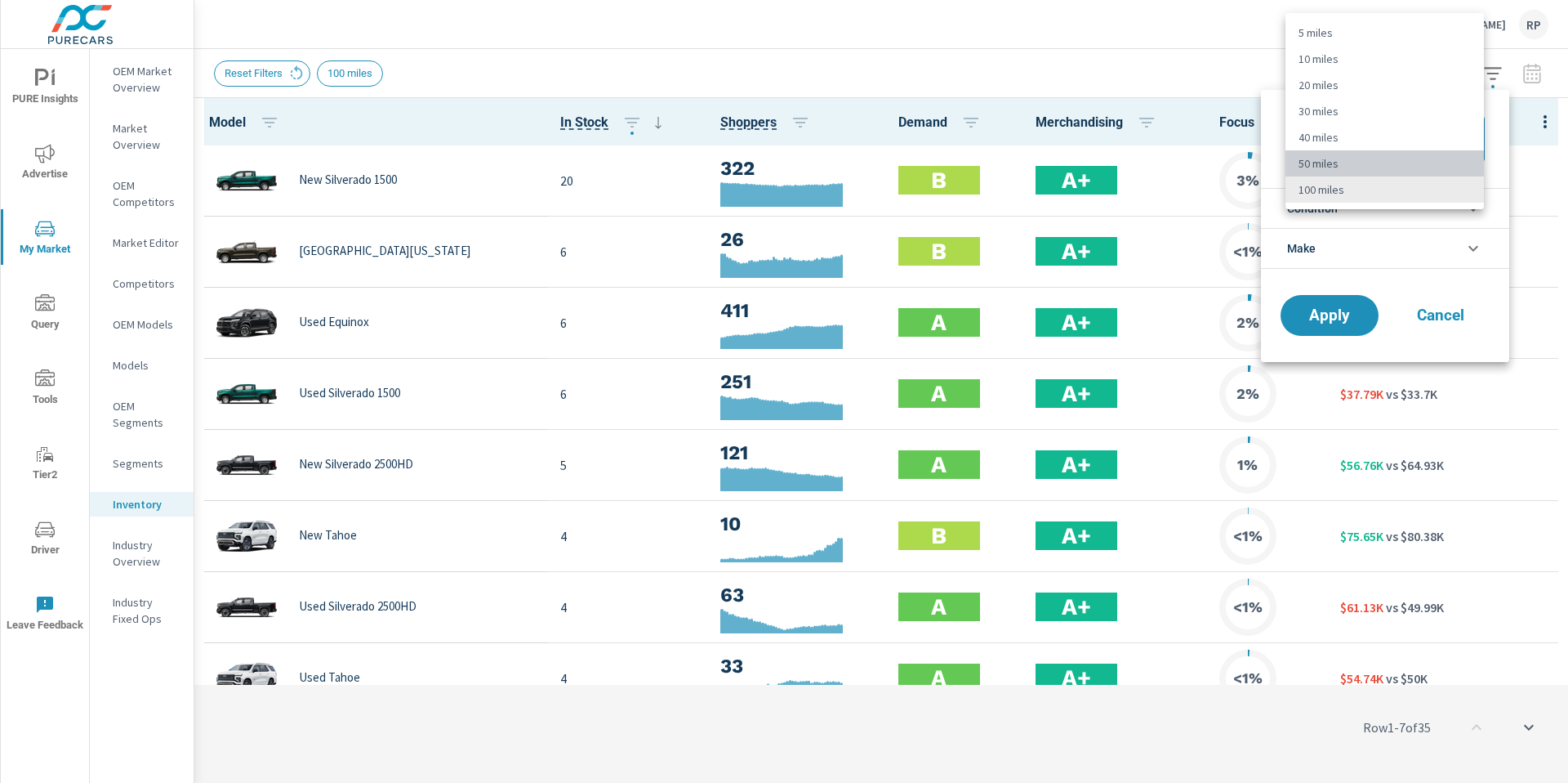
drag, startPoint x: 1350, startPoint y: 164, endPoint x: 1347, endPoint y: 174, distance: 10.4
click at [1350, 164] on li "50 miles" at bounding box center [1385, 164] width 198 height 26
type Distance "50"
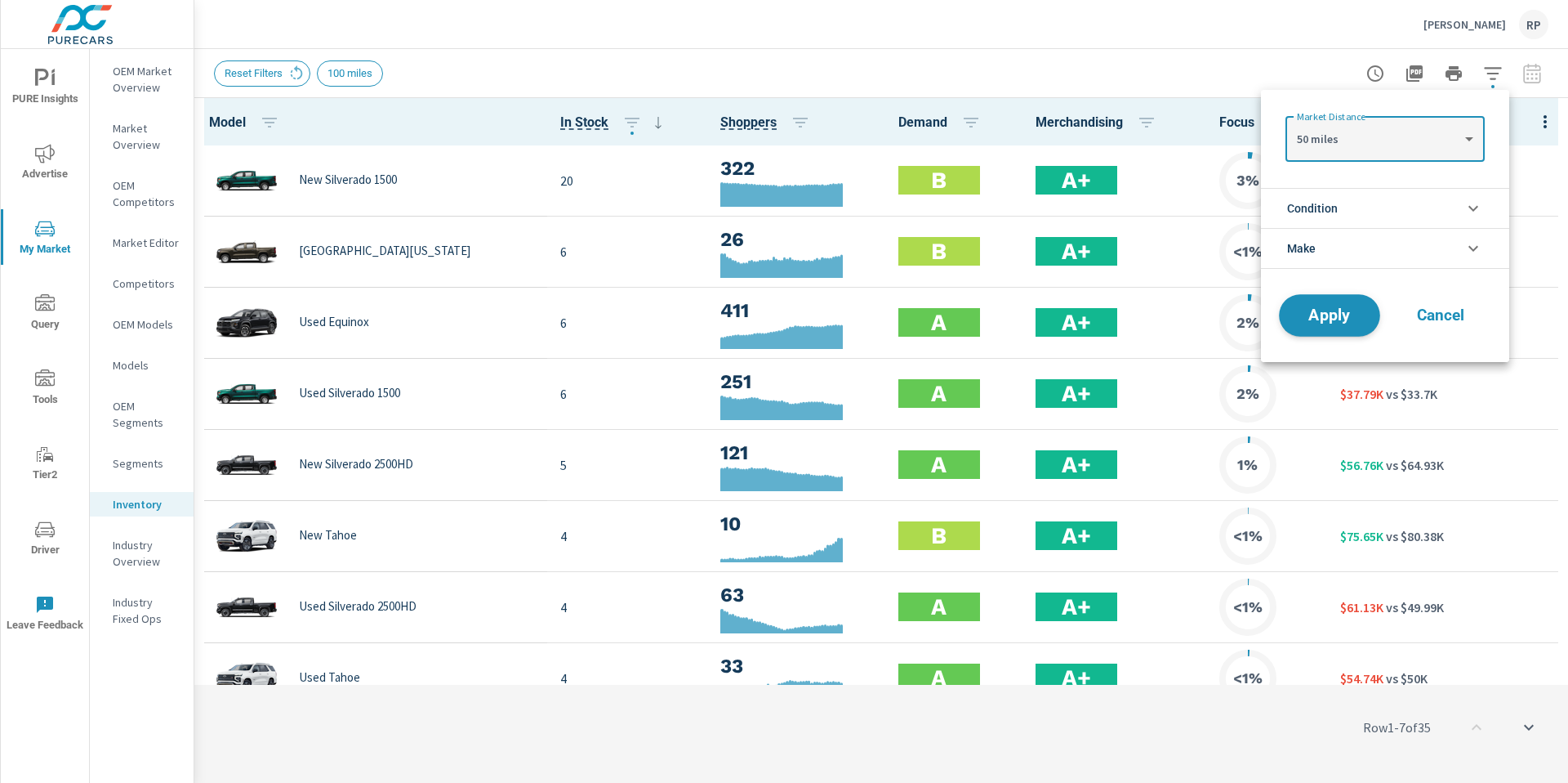
click at [1318, 299] on button "Apply" at bounding box center [1329, 315] width 101 height 43
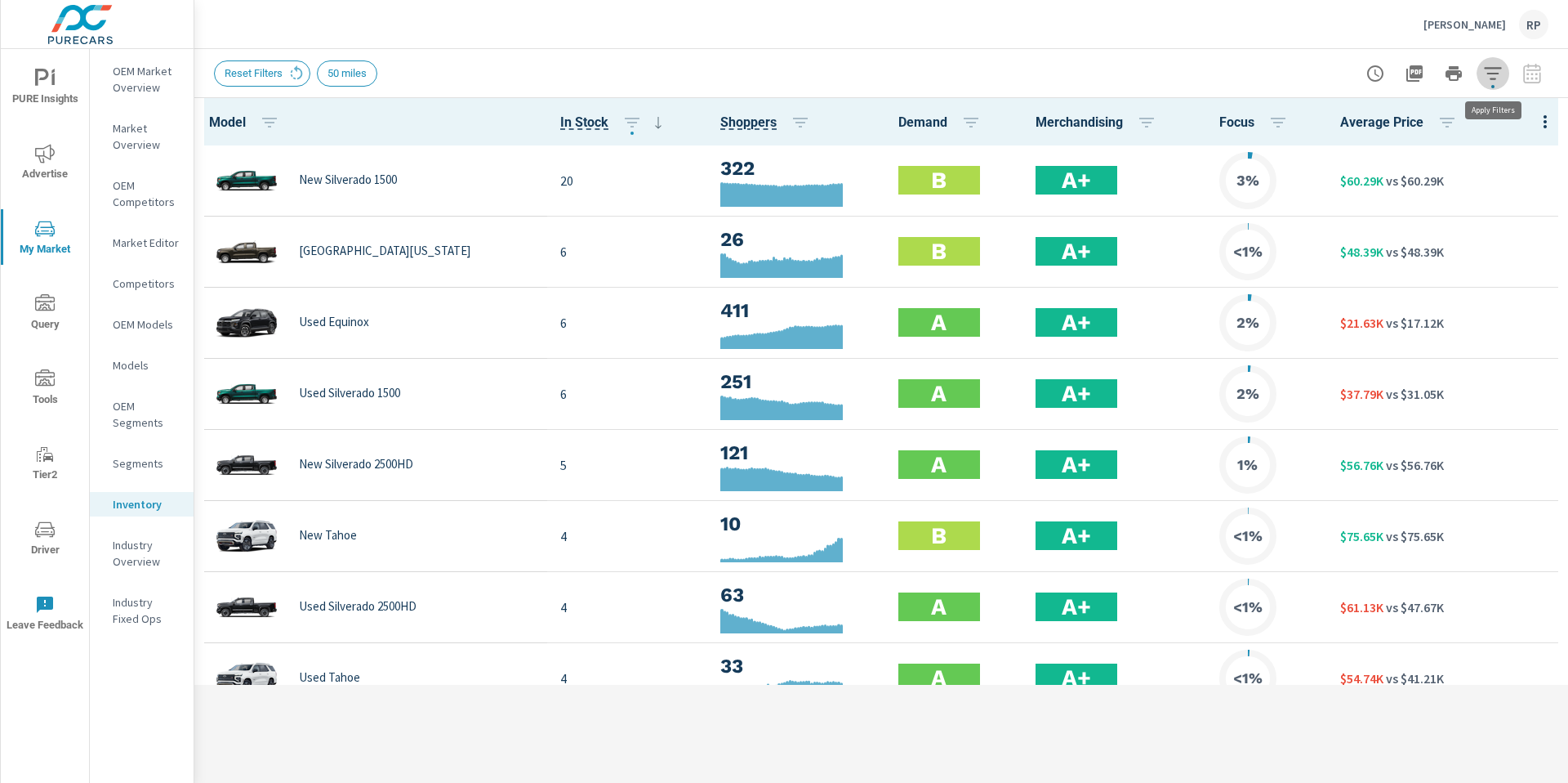
click at [1488, 75] on icon "button" at bounding box center [1492, 73] width 20 height 20
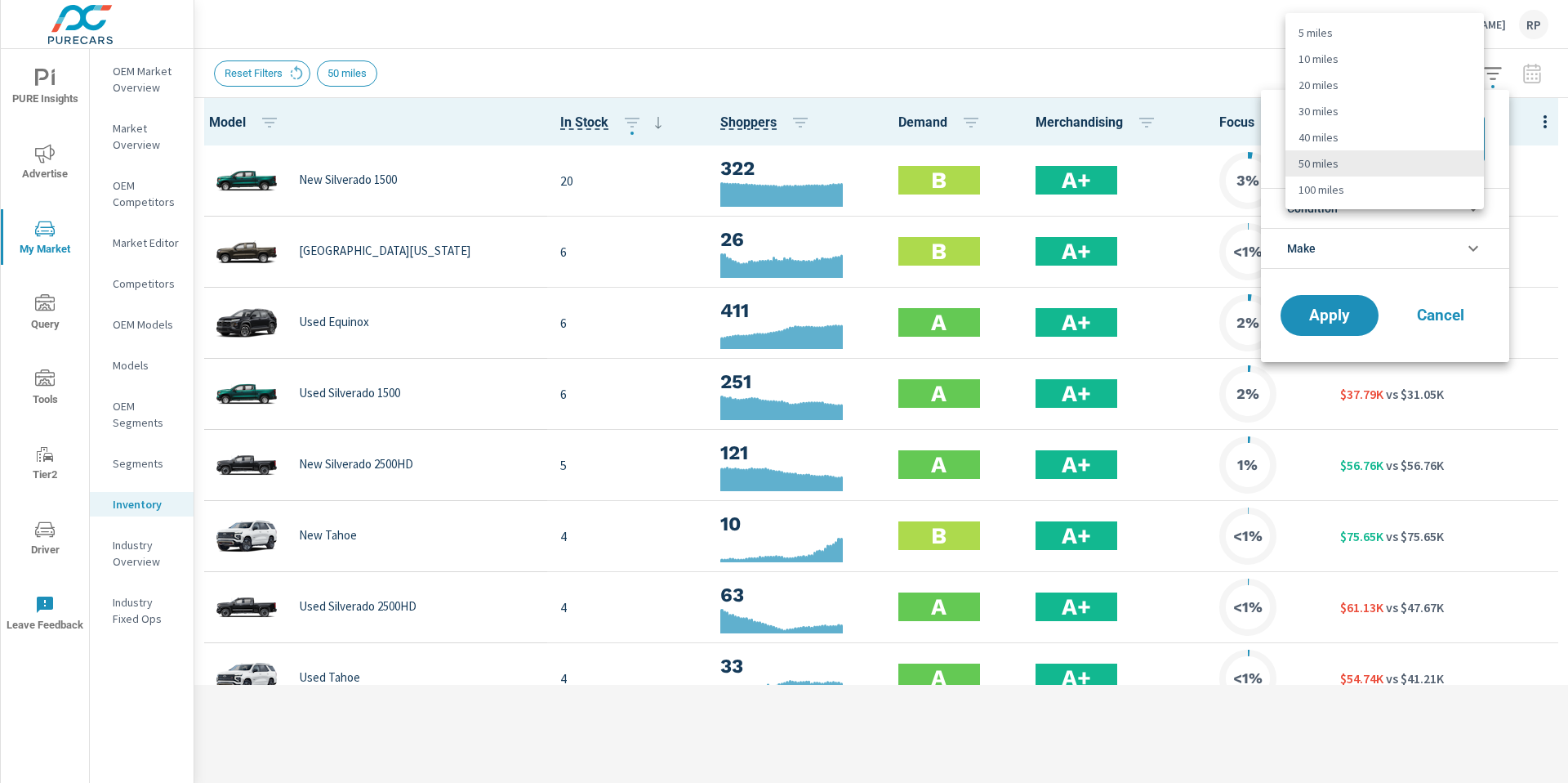
click at [1383, 130] on body "PURE Insights Advertise My Market Query Tools Tier2 Driver Leave Feedback OEM M…" at bounding box center [784, 400] width 1568 height 801
click at [1354, 187] on li "100 miles" at bounding box center [1385, 190] width 198 height 26
type Distance "100"
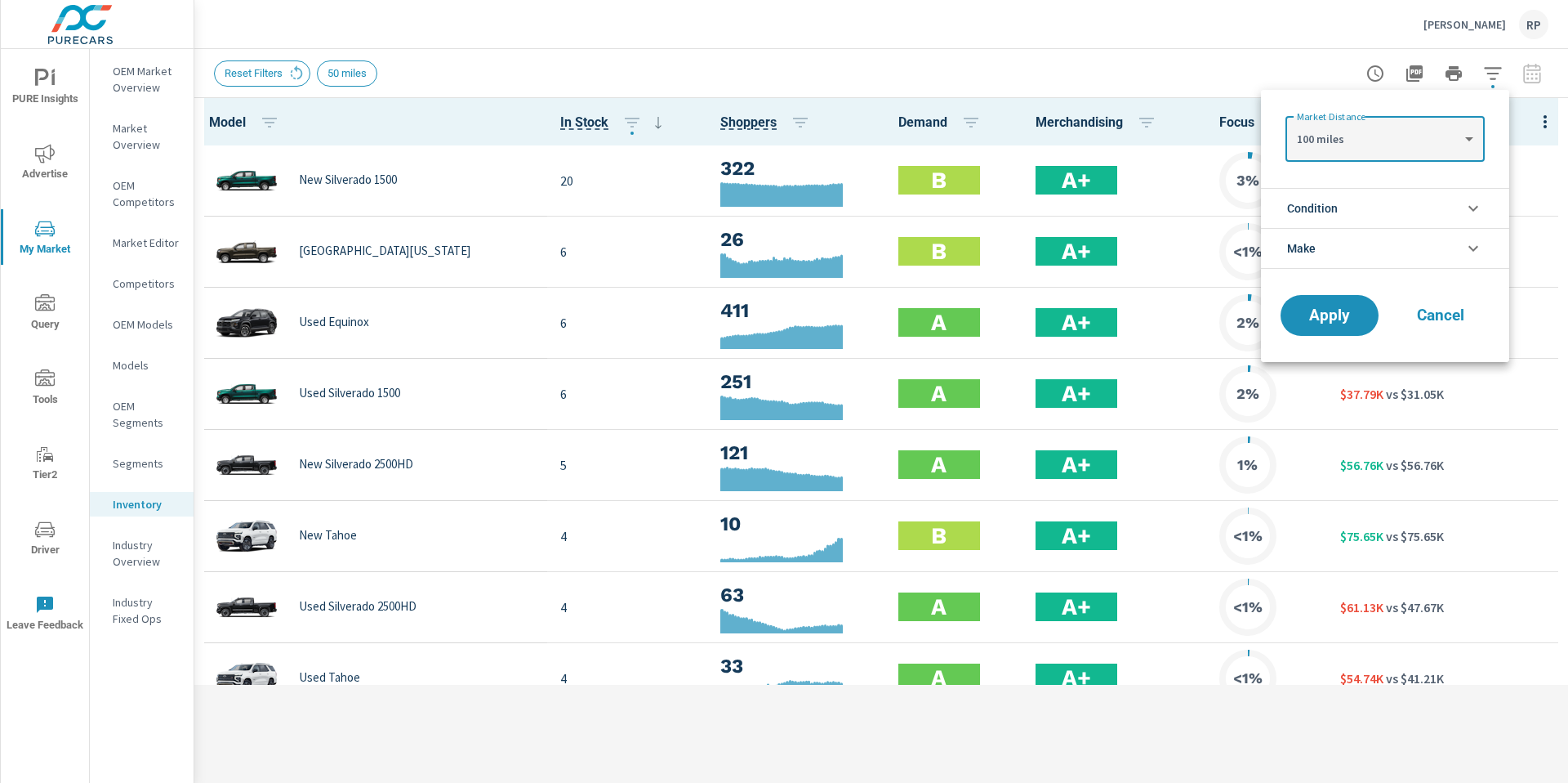
drag, startPoint x: 1323, startPoint y: 323, endPoint x: 1266, endPoint y: 268, distance: 79.2
click at [1324, 322] on span "Apply" at bounding box center [1329, 316] width 65 height 15
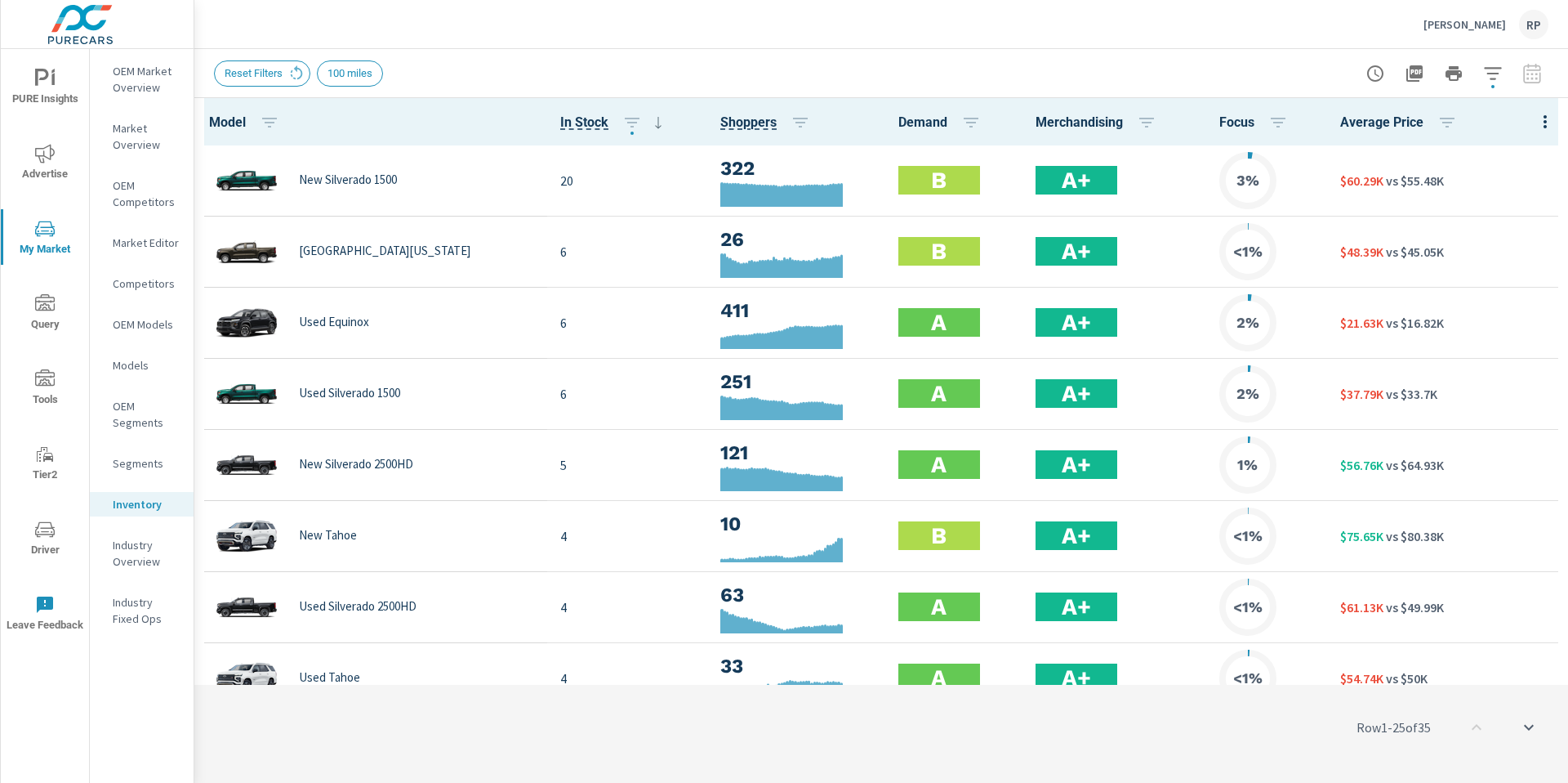
click at [1536, 118] on icon "button" at bounding box center [1545, 121] width 20 height 20
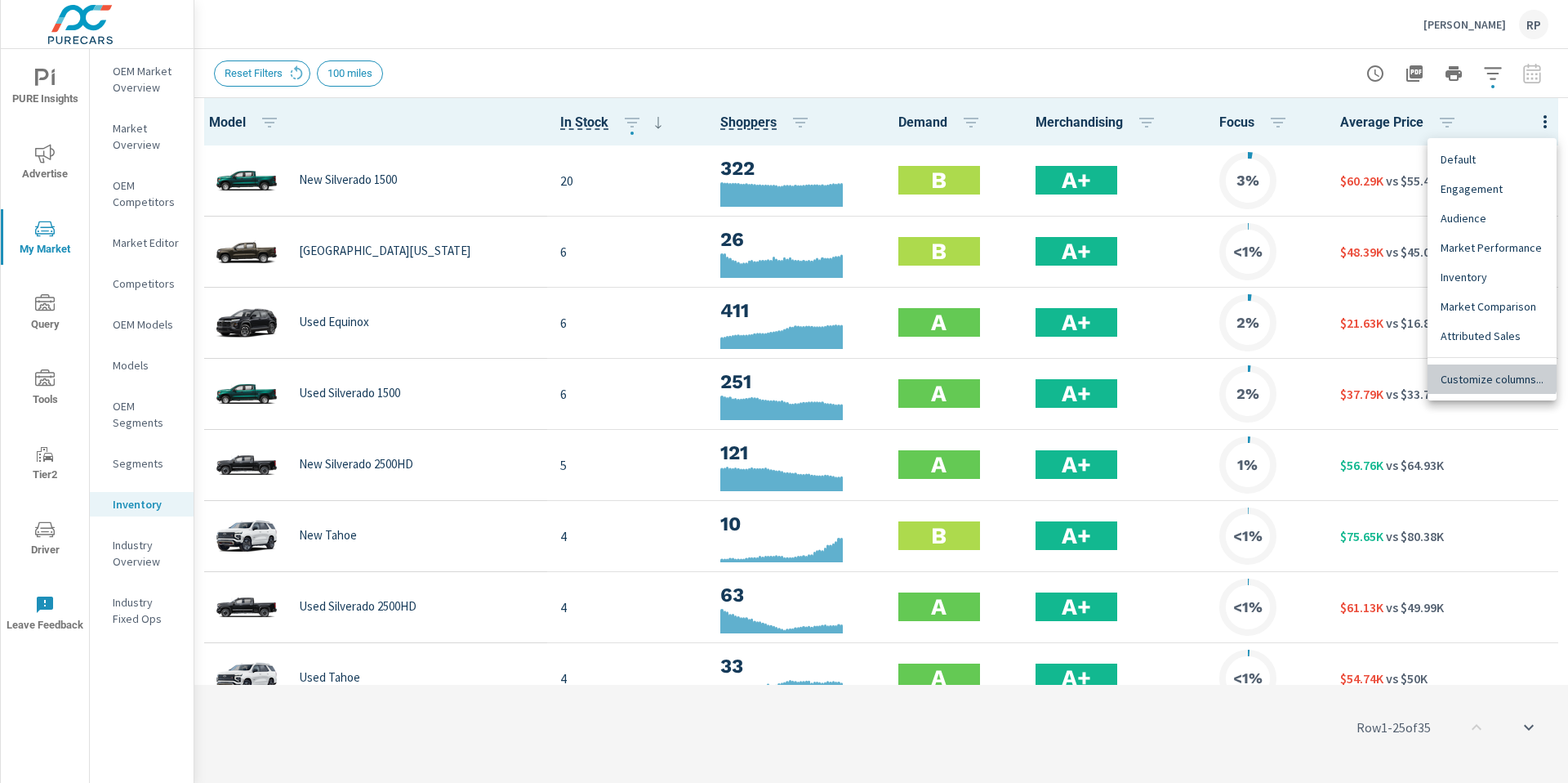
click at [1482, 372] on span "Customize columns..." at bounding box center [1491, 378] width 103 height 16
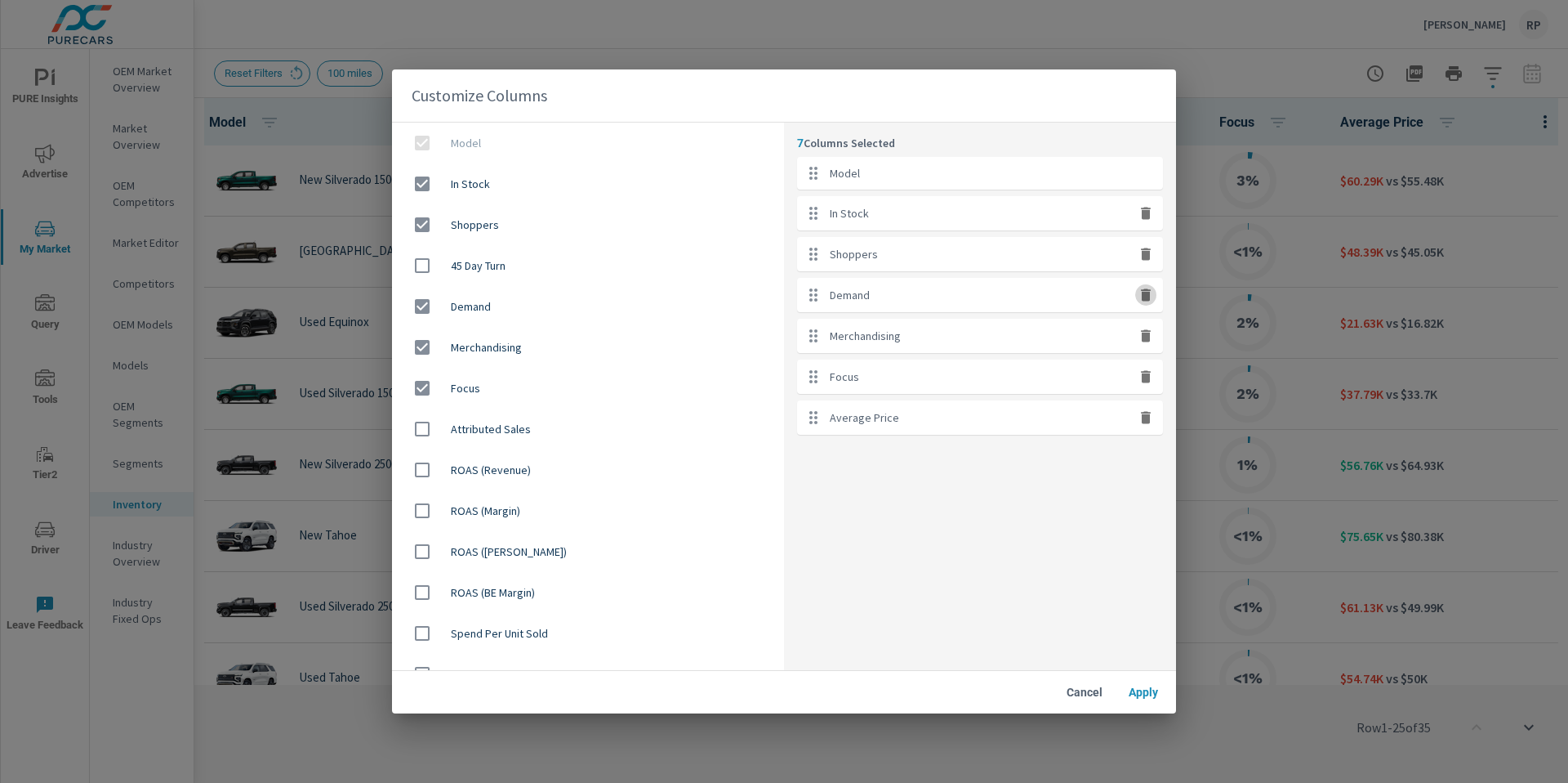
click at [1144, 298] on icon "button" at bounding box center [1146, 294] width 9 height 12
checkbox input "false"
click at [1142, 213] on icon "button" at bounding box center [1146, 213] width 9 height 12
checkbox input "false"
click at [1128, 688] on span "Apply" at bounding box center [1143, 692] width 39 height 15
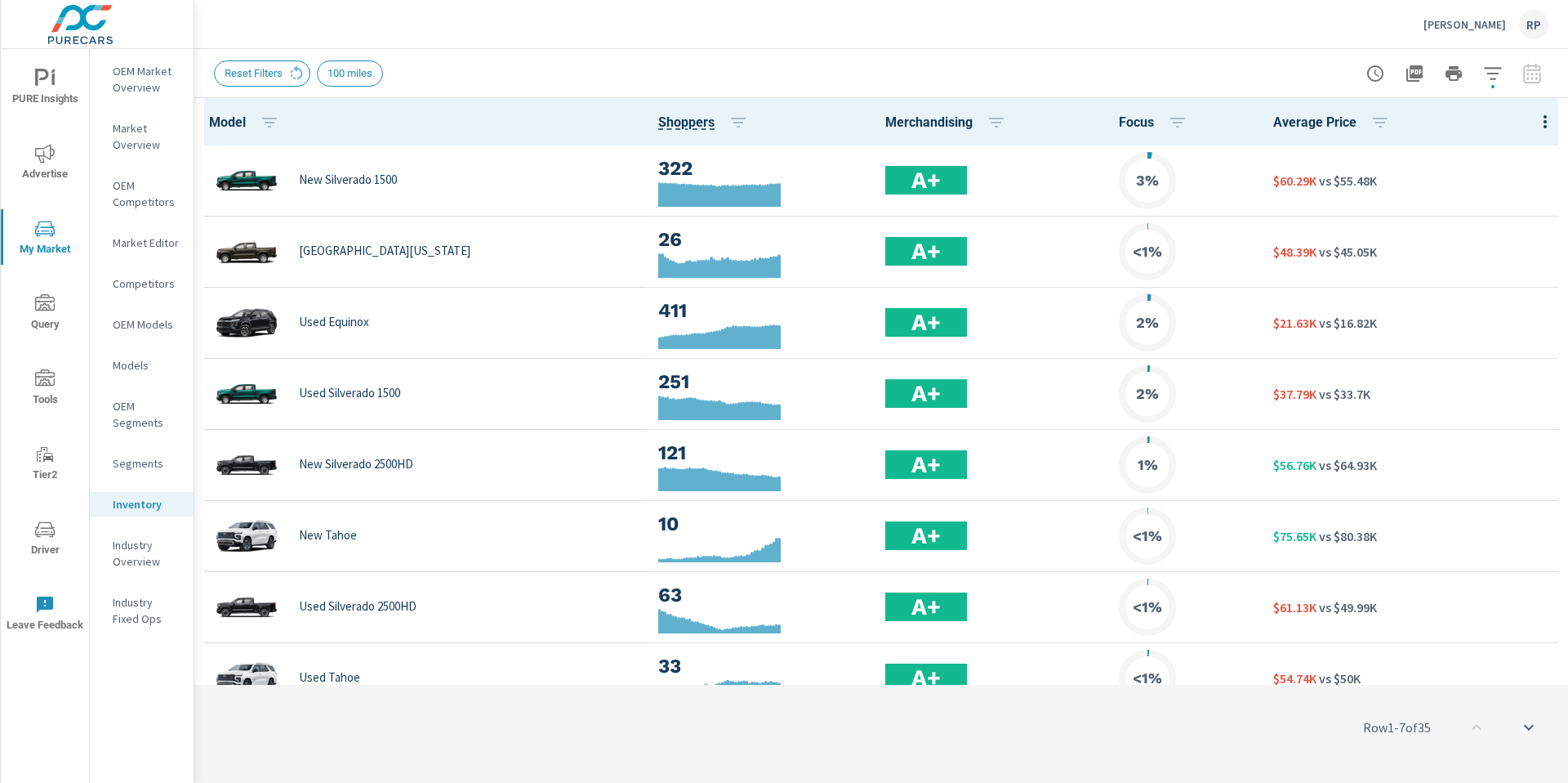
click at [35, 173] on span "Advertise" at bounding box center [44, 164] width 78 height 40
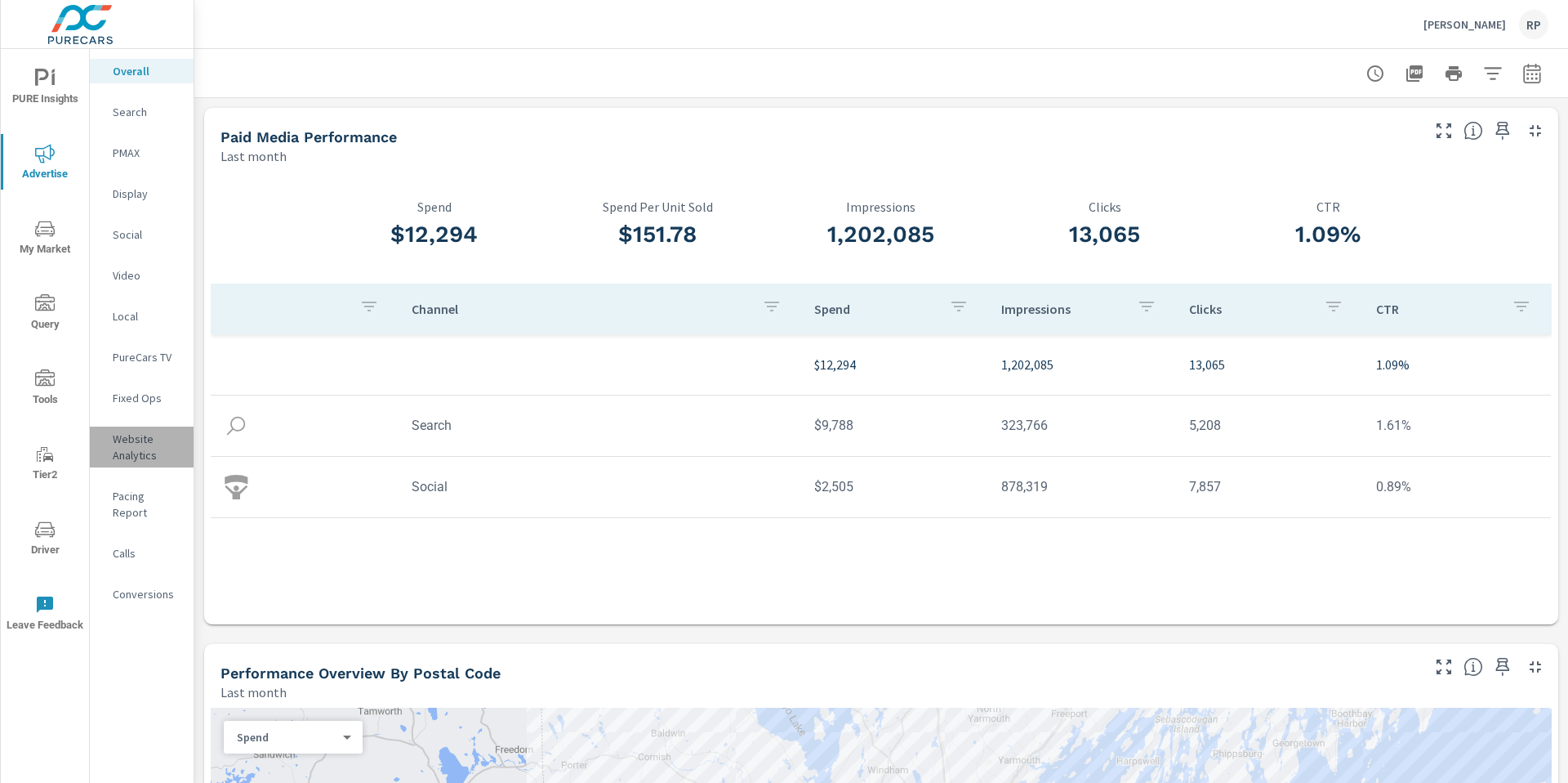
click at [146, 448] on p "Website Analytics" at bounding box center [146, 446] width 68 height 33
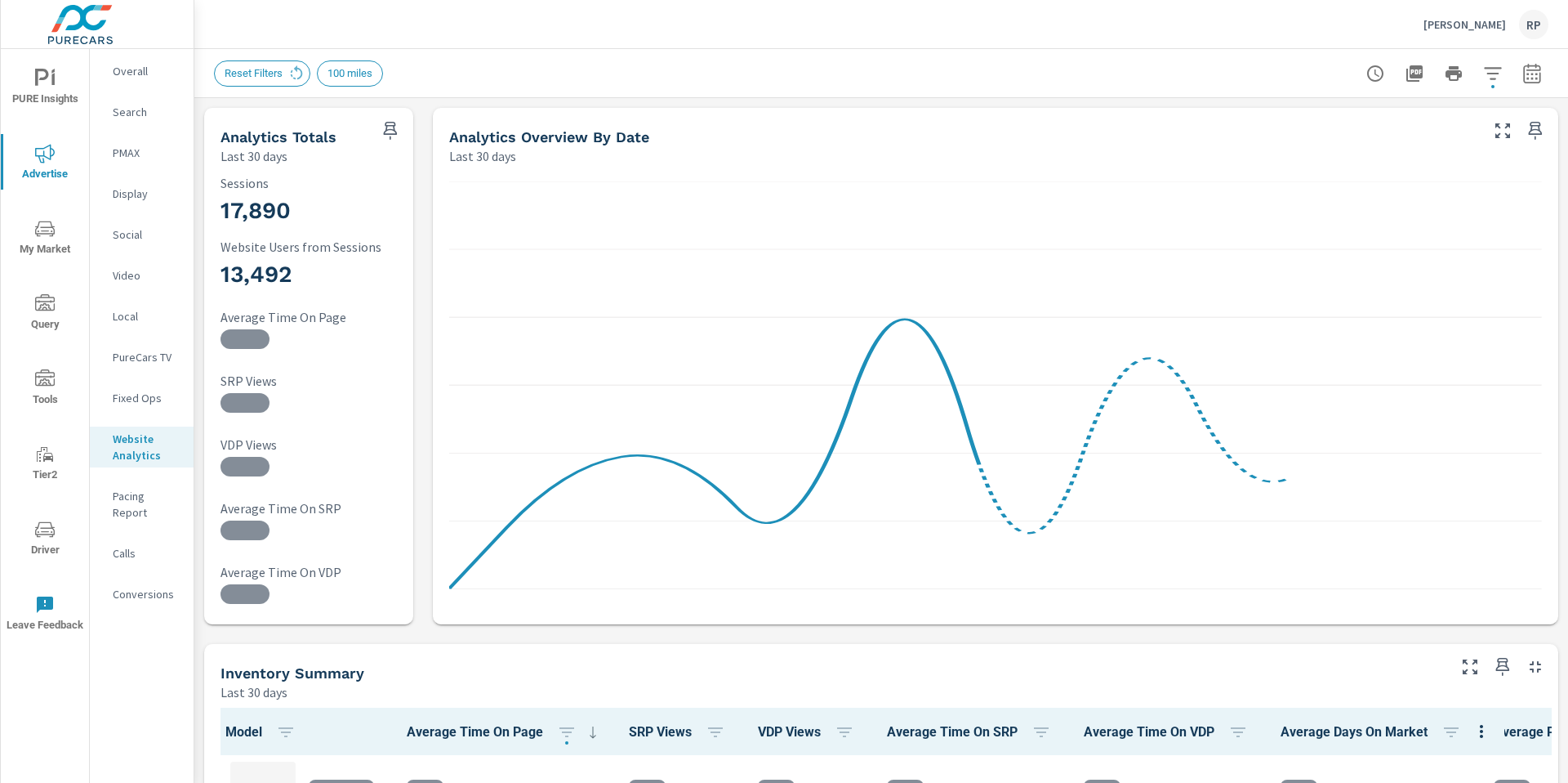
click at [1526, 78] on icon "button" at bounding box center [1531, 76] width 10 height 7
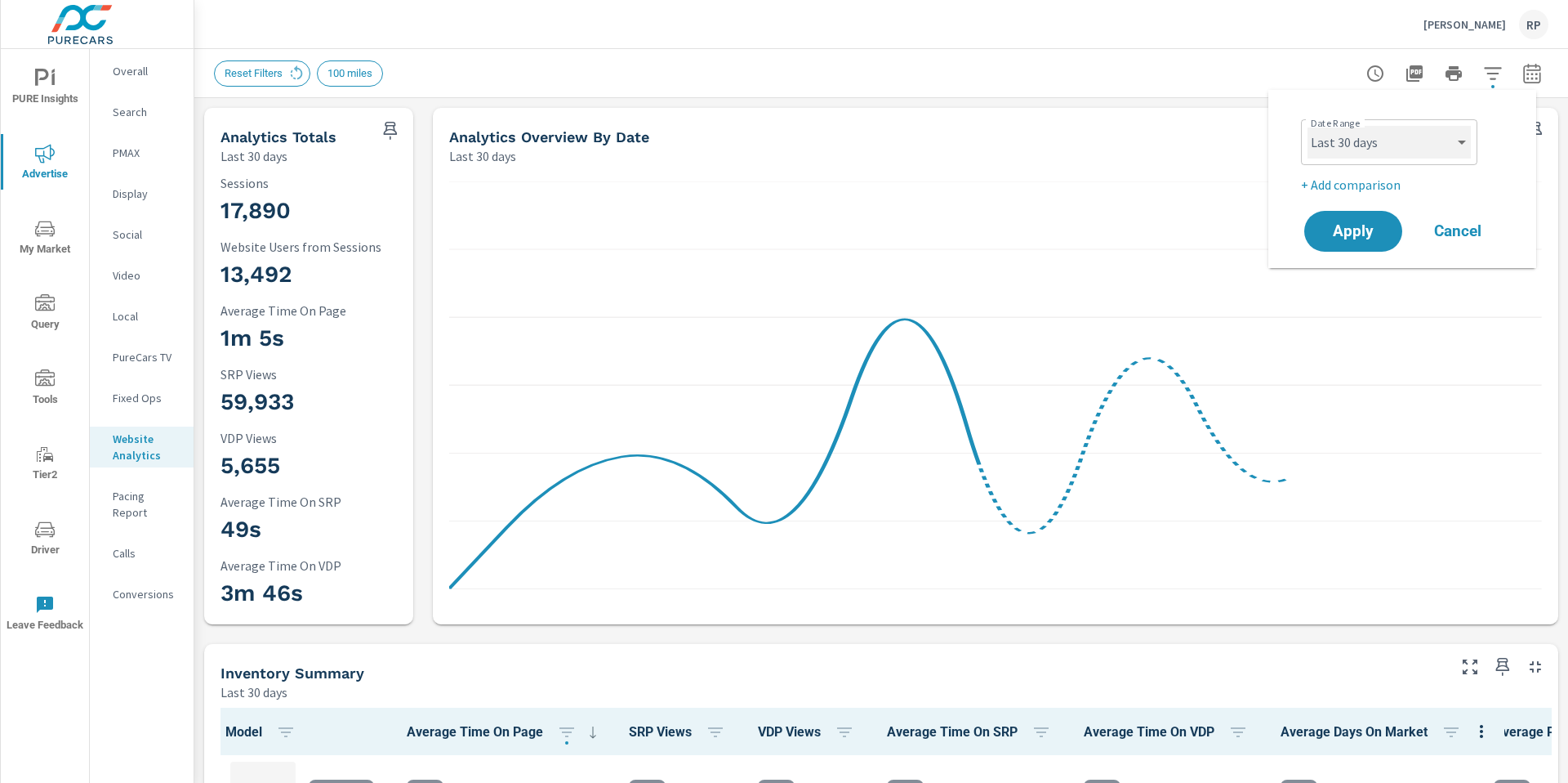
click at [1422, 149] on select "Custom [DATE] Last week Last 7 days Last 14 days Last 30 days Last 45 days Last…" at bounding box center [1388, 142] width 164 height 33
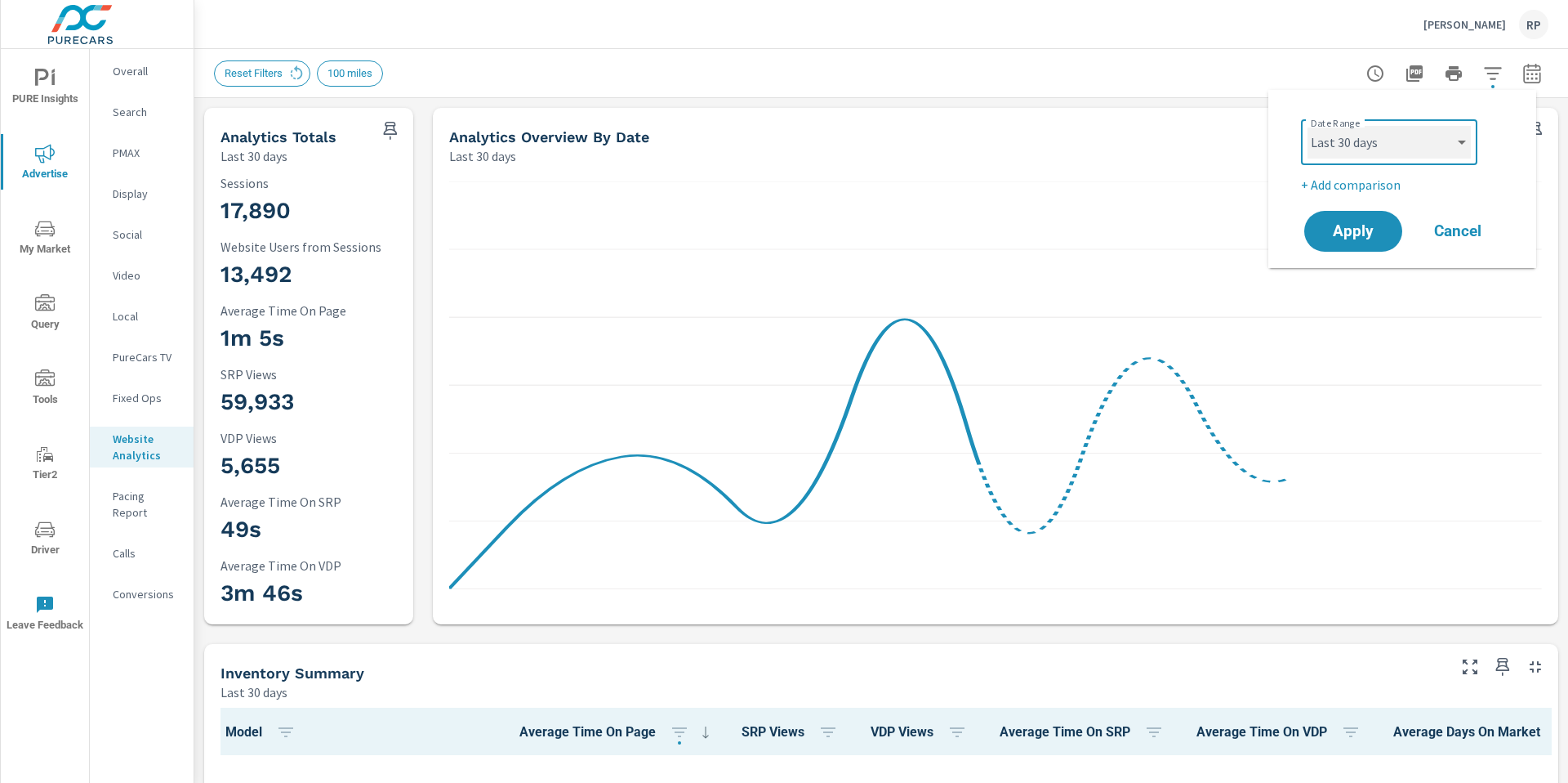
scroll to position [1, 0]
click at [1307, 126] on select "Custom [DATE] Last week Last 7 days Last 14 days Last 30 days Last 45 days Last…" at bounding box center [1388, 142] width 164 height 33
select select "Last month"
click at [1368, 186] on p "+ Add comparison" at bounding box center [1405, 184] width 209 height 20
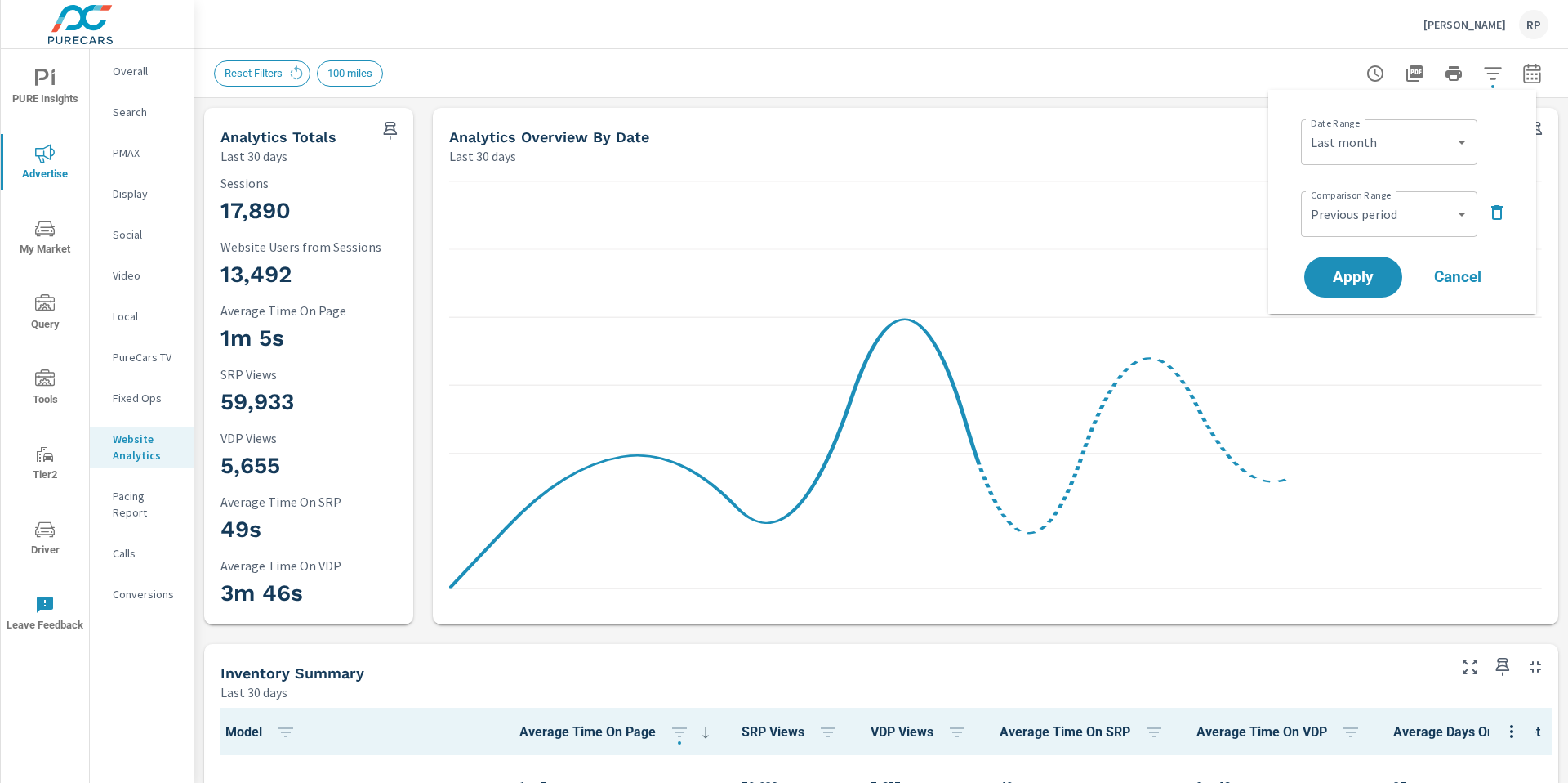
click at [1370, 232] on div "Custom Previous period Previous month Previous year ​" at bounding box center [1389, 214] width 177 height 45
click at [1369, 218] on select "Custom Previous period Previous month Previous year" at bounding box center [1388, 214] width 164 height 33
click at [1307, 198] on select "Custom Previous period Previous month Previous year" at bounding box center [1388, 214] width 164 height 33
select select "Previous month"
click at [1355, 287] on button "Apply" at bounding box center [1353, 276] width 101 height 43
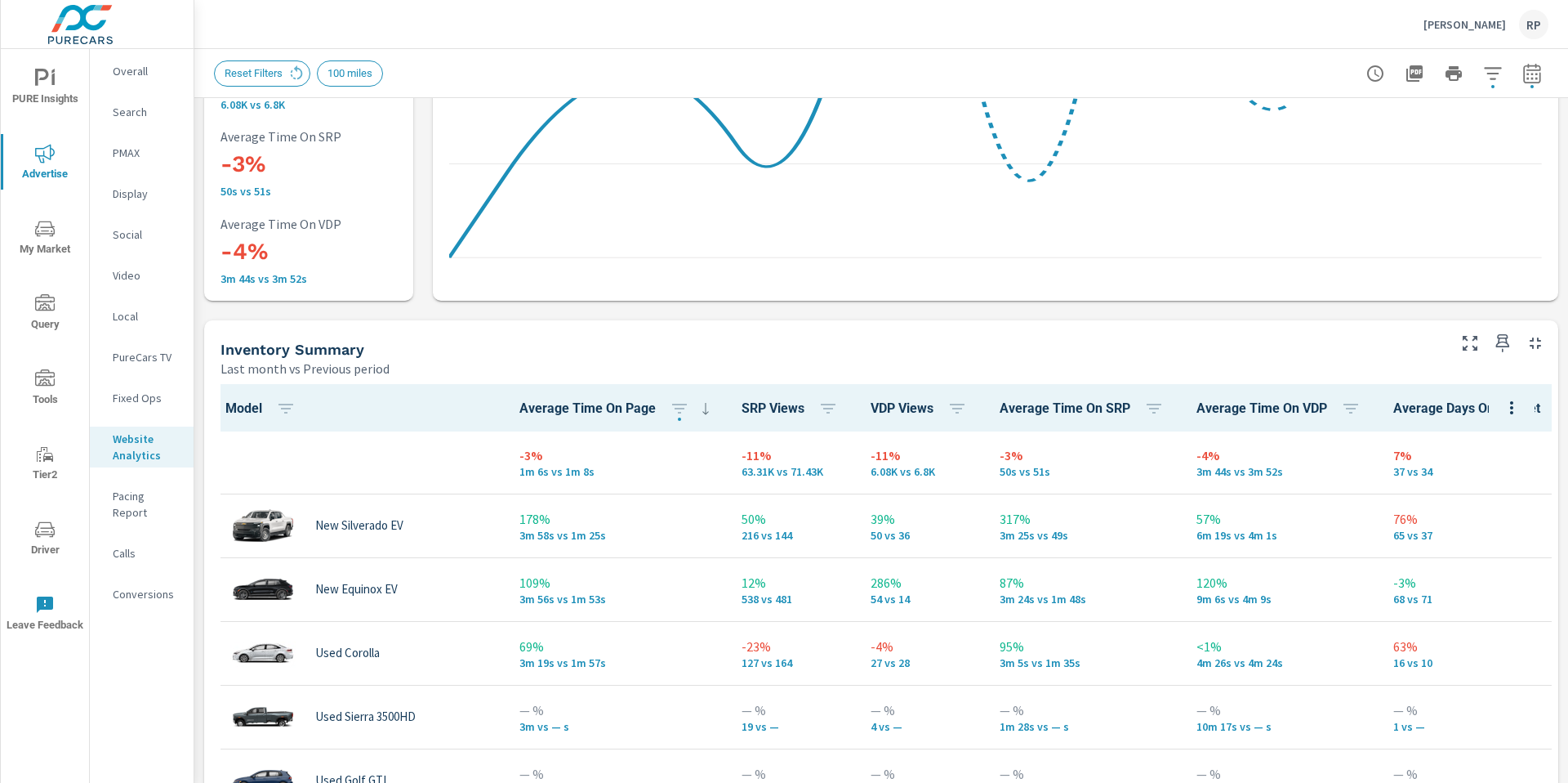
scroll to position [521, 0]
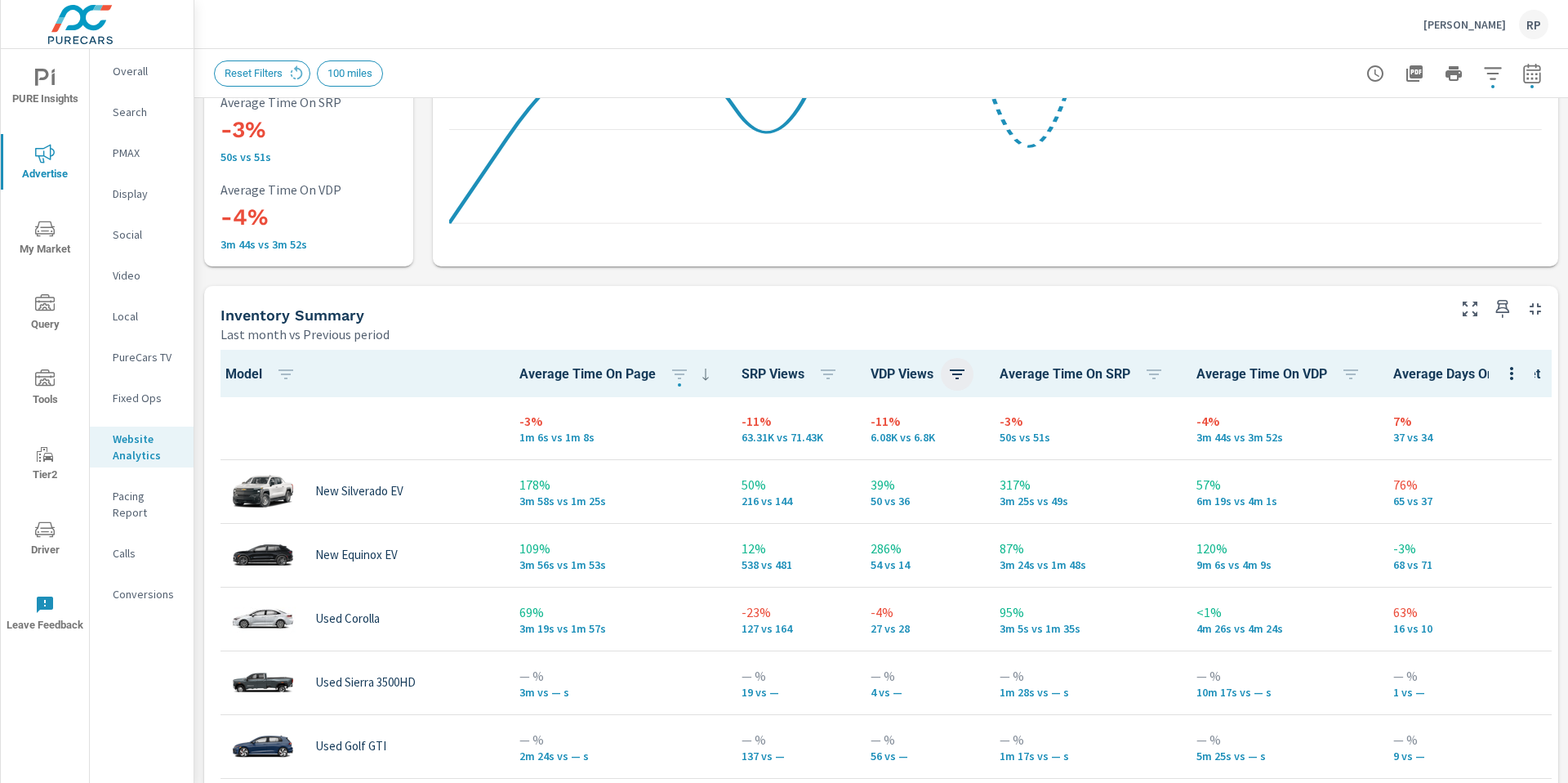
click at [947, 379] on icon "button" at bounding box center [956, 374] width 20 height 20
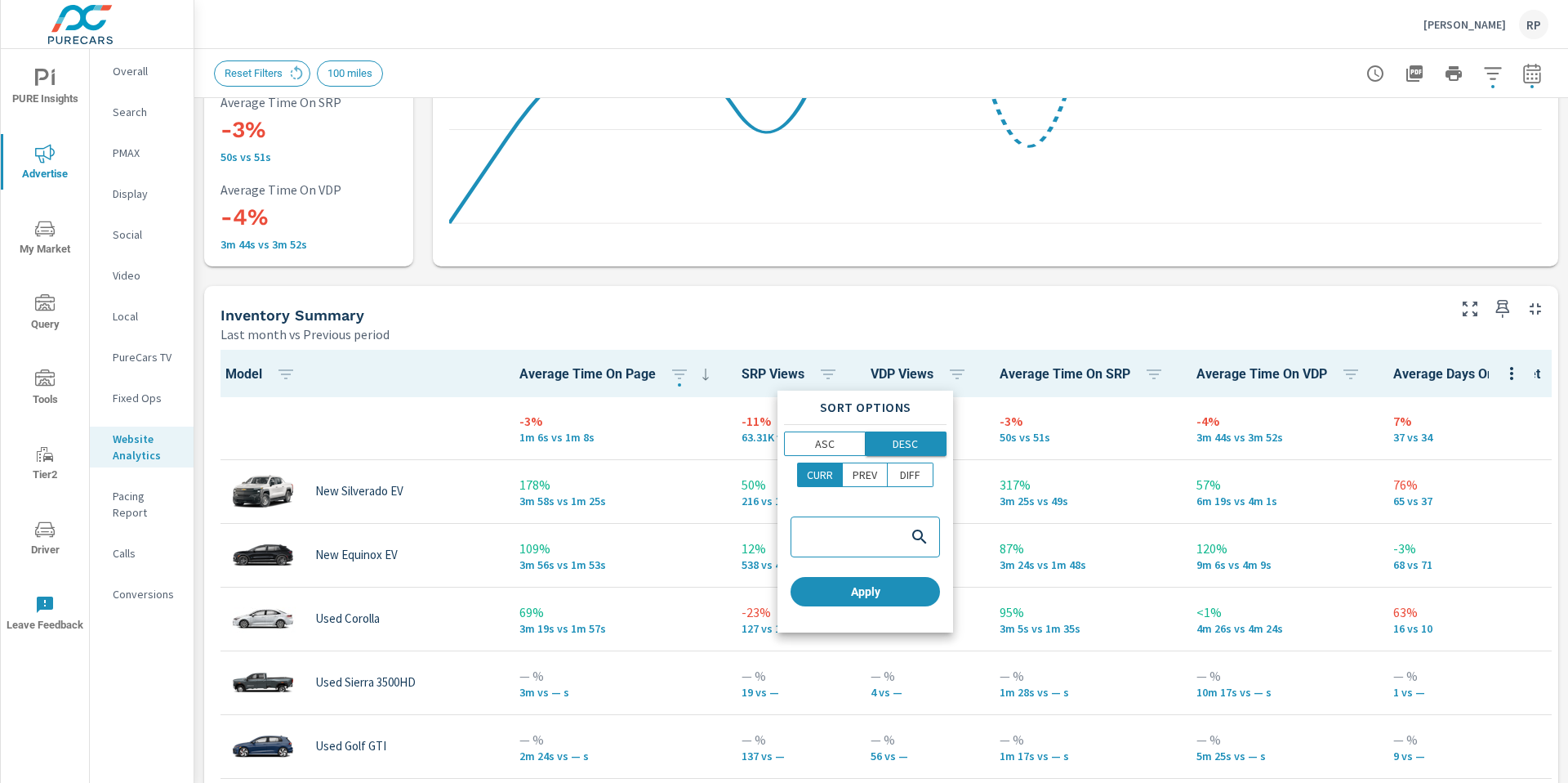
click at [879, 443] on span "DESC" at bounding box center [905, 444] width 71 height 16
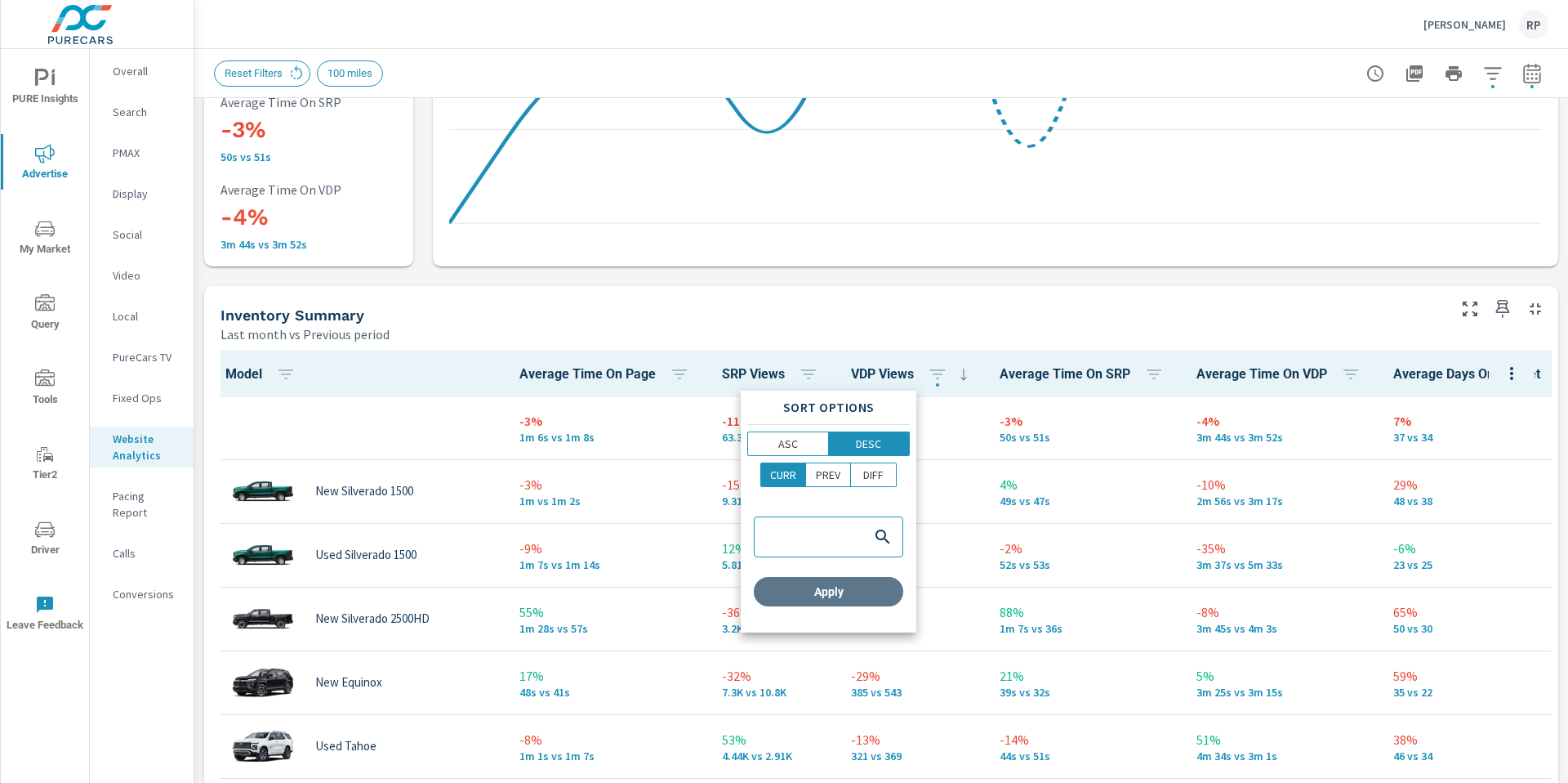
click at [879, 597] on span "Apply" at bounding box center [828, 592] width 136 height 15
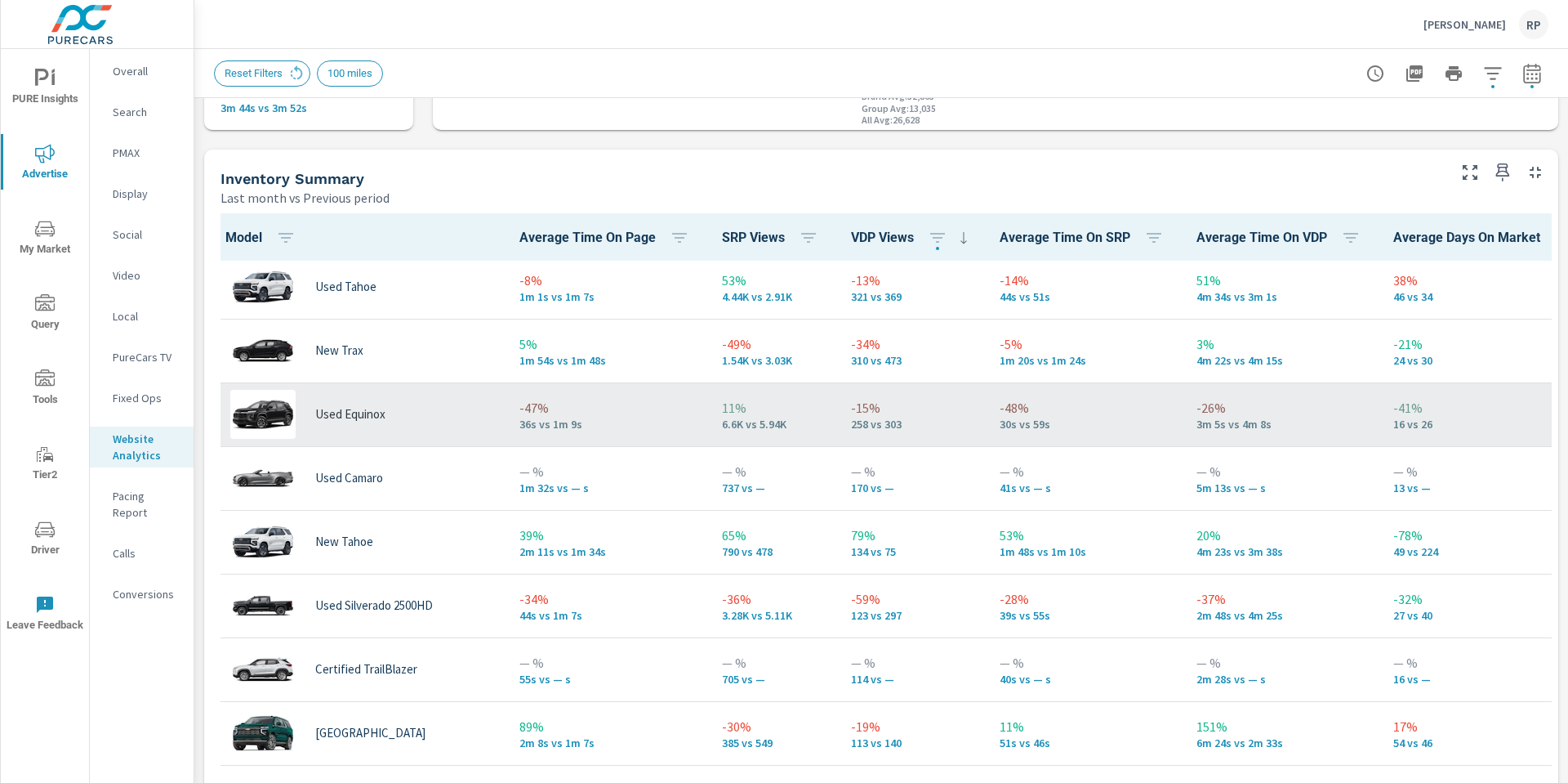
scroll to position [559, 0]
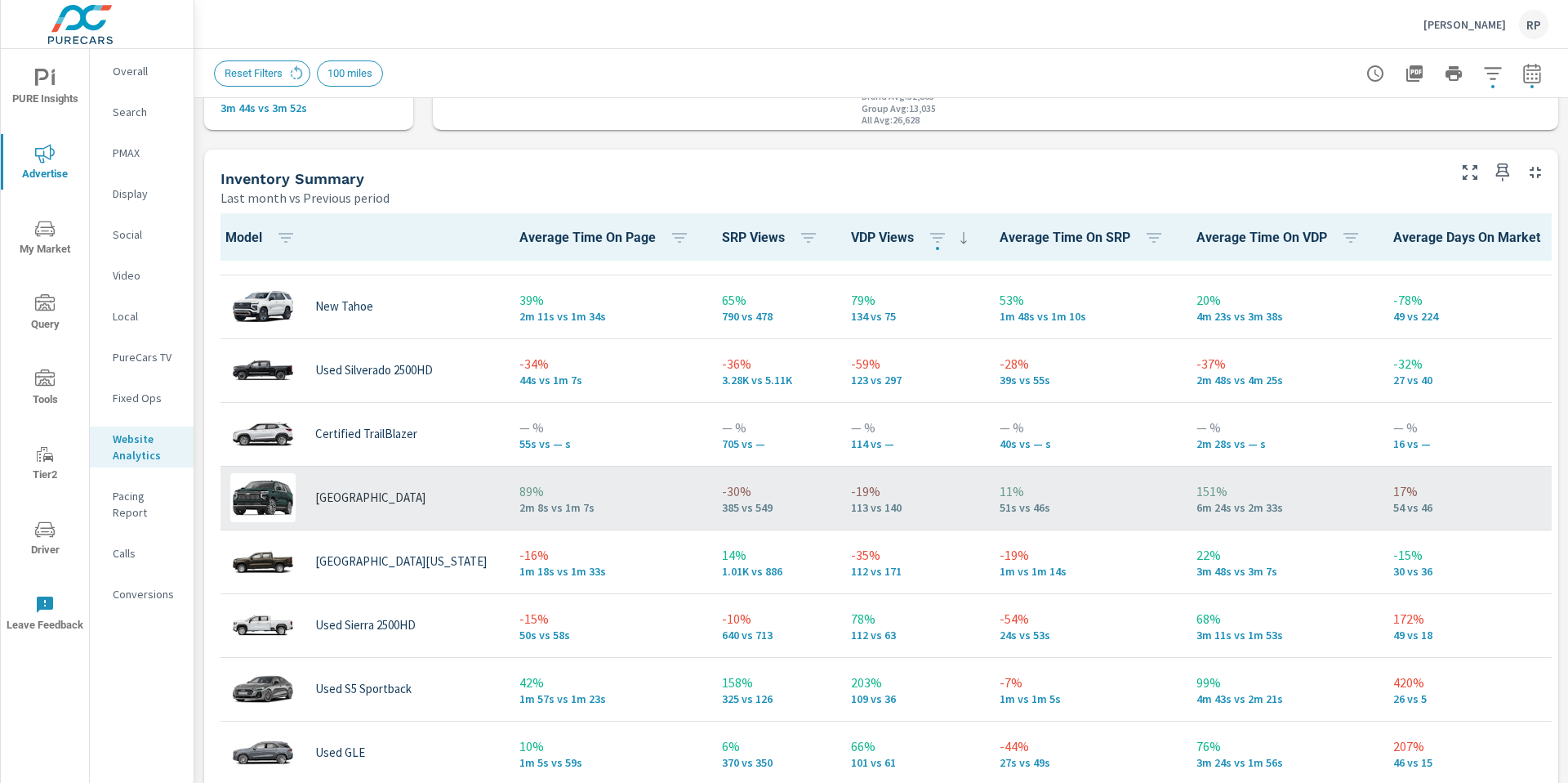
scroll to position [412, 0]
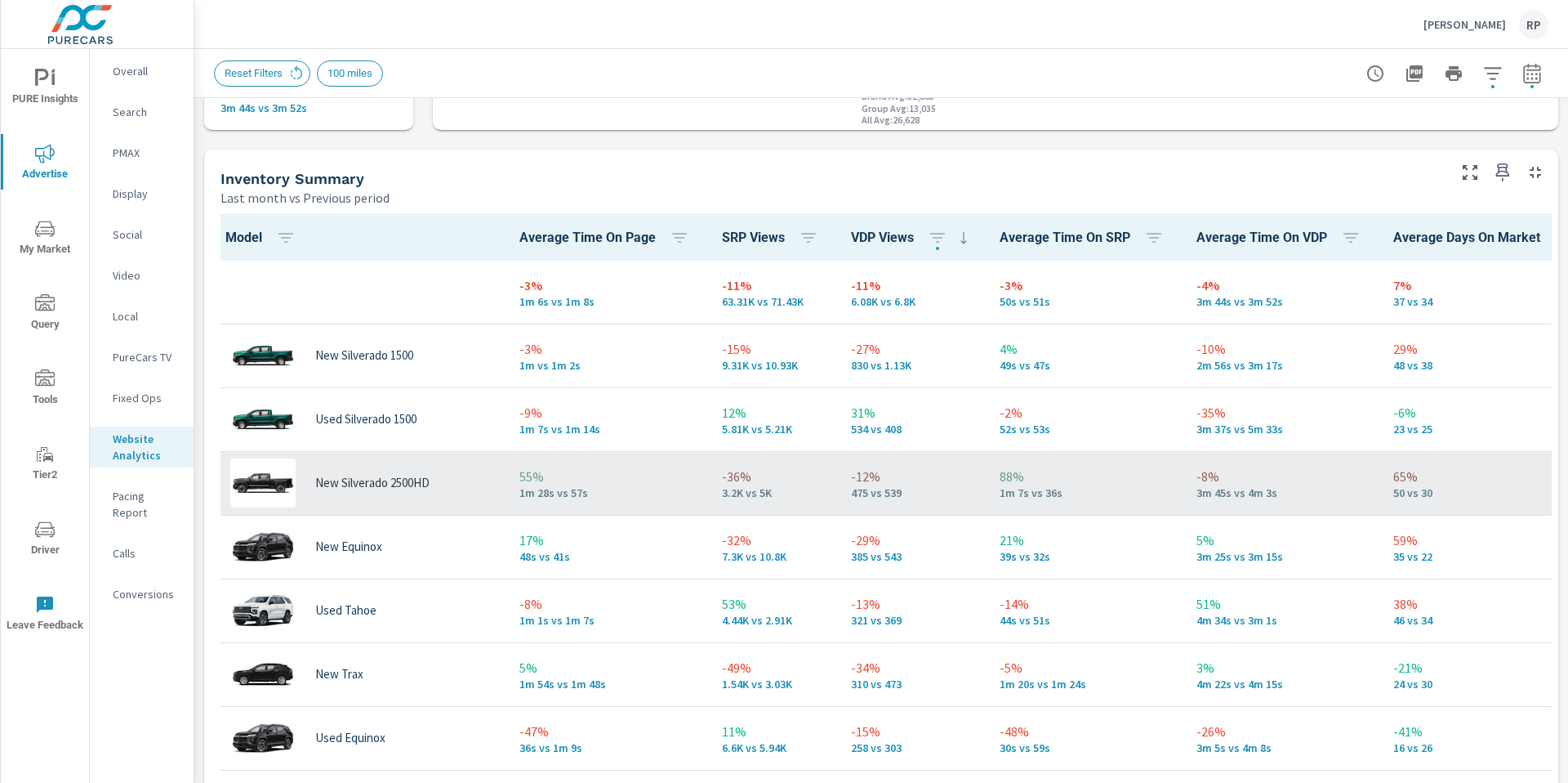
scroll to position [1, 0]
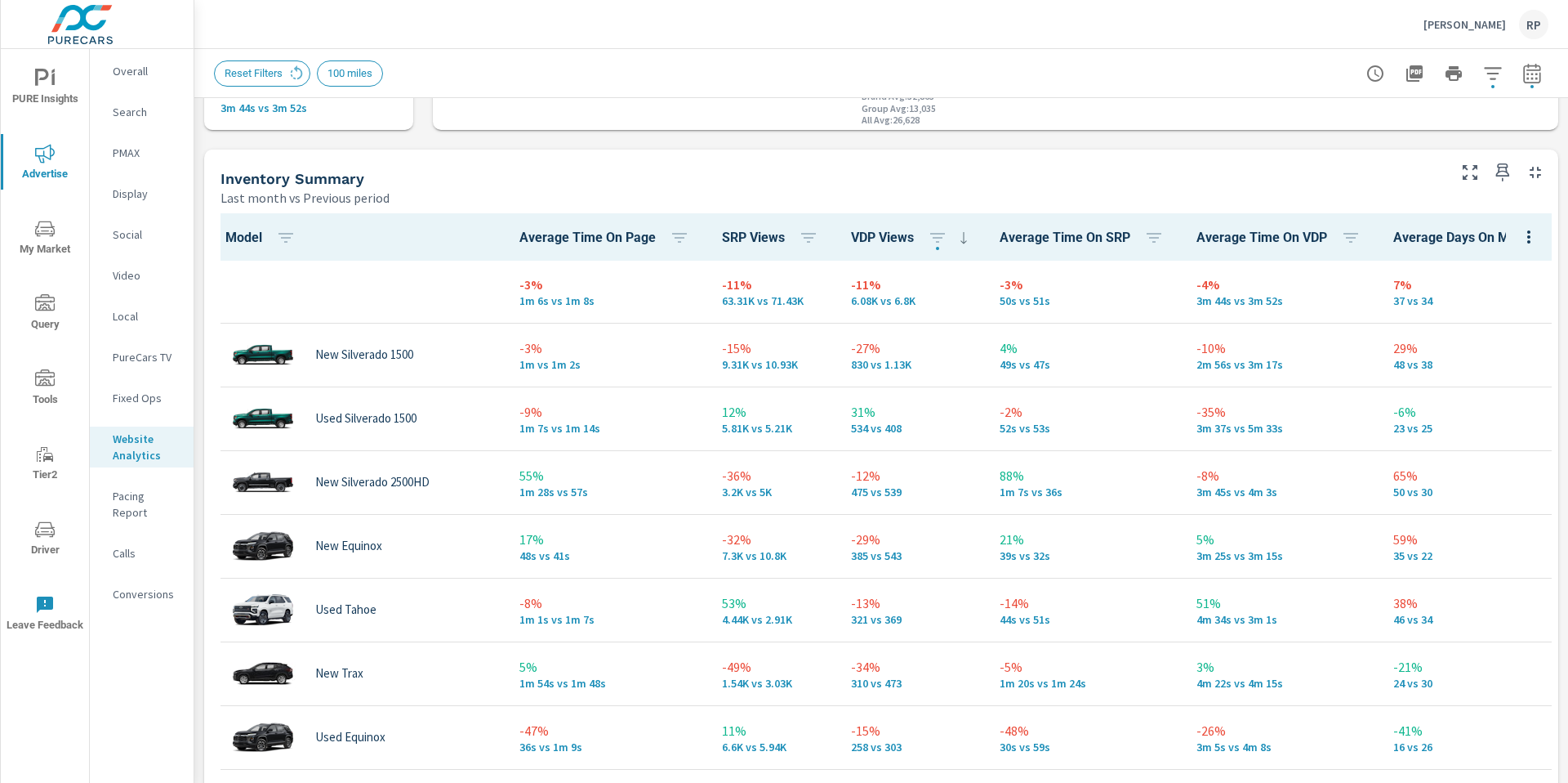
click at [1460, 171] on icon "button" at bounding box center [1470, 172] width 20 height 20
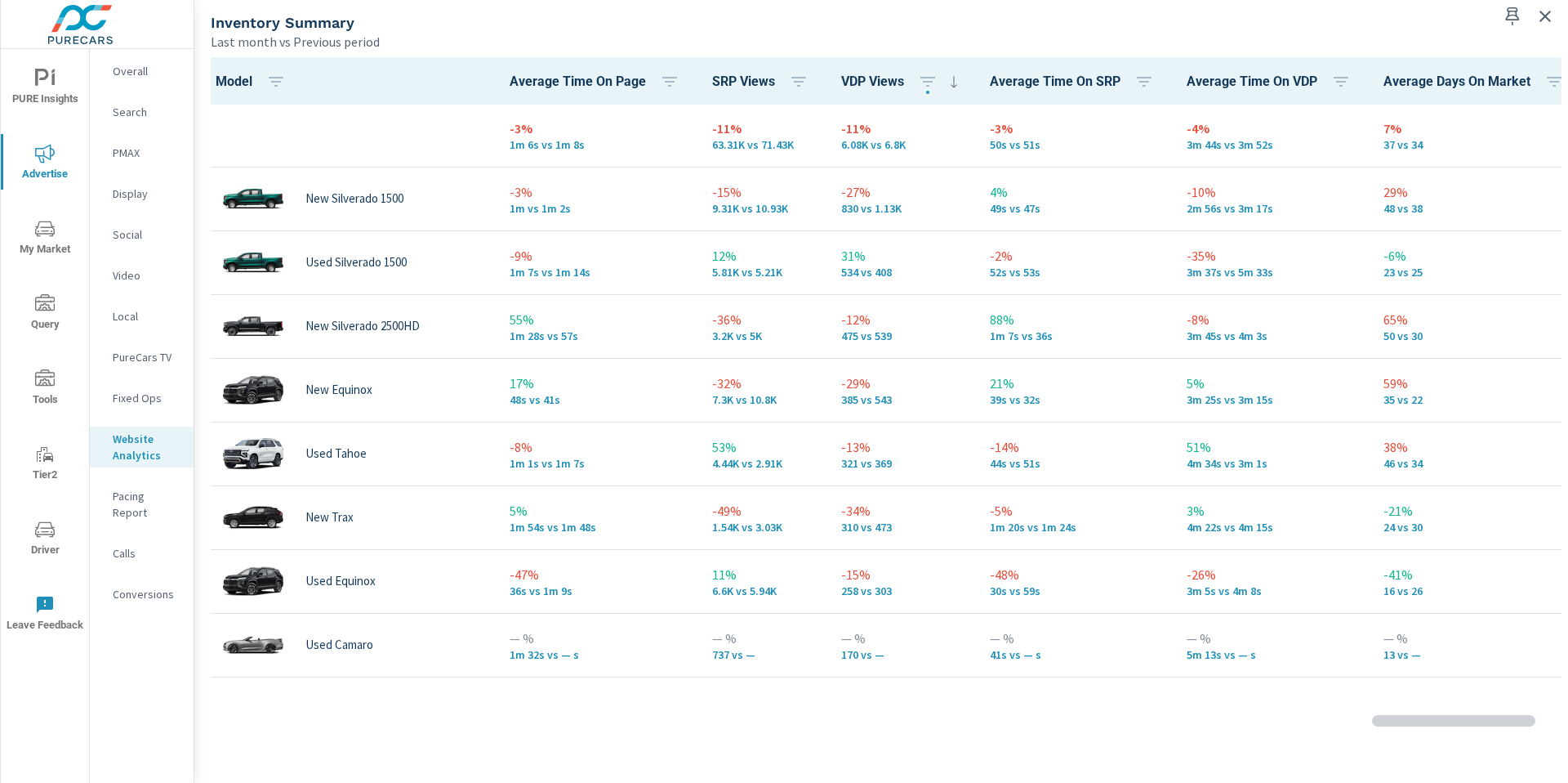
scroll to position [1, 0]
click at [141, 582] on div "Conversions" at bounding box center [142, 594] width 104 height 25
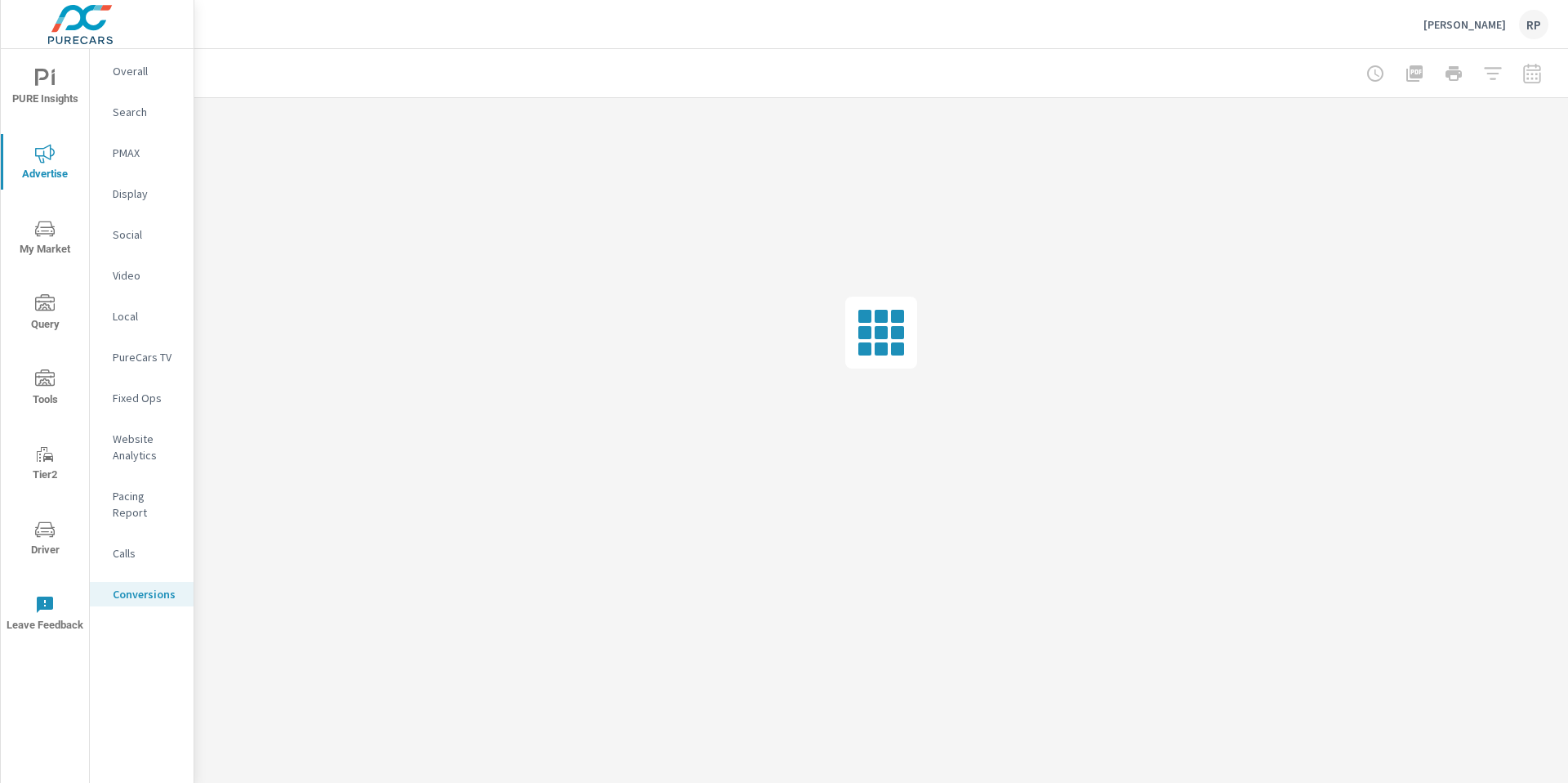
click at [136, 84] on nav "Overall Search PMAX Display Social Video Local PureCars TV Fixed Ops Website An…" at bounding box center [142, 339] width 104 height 581
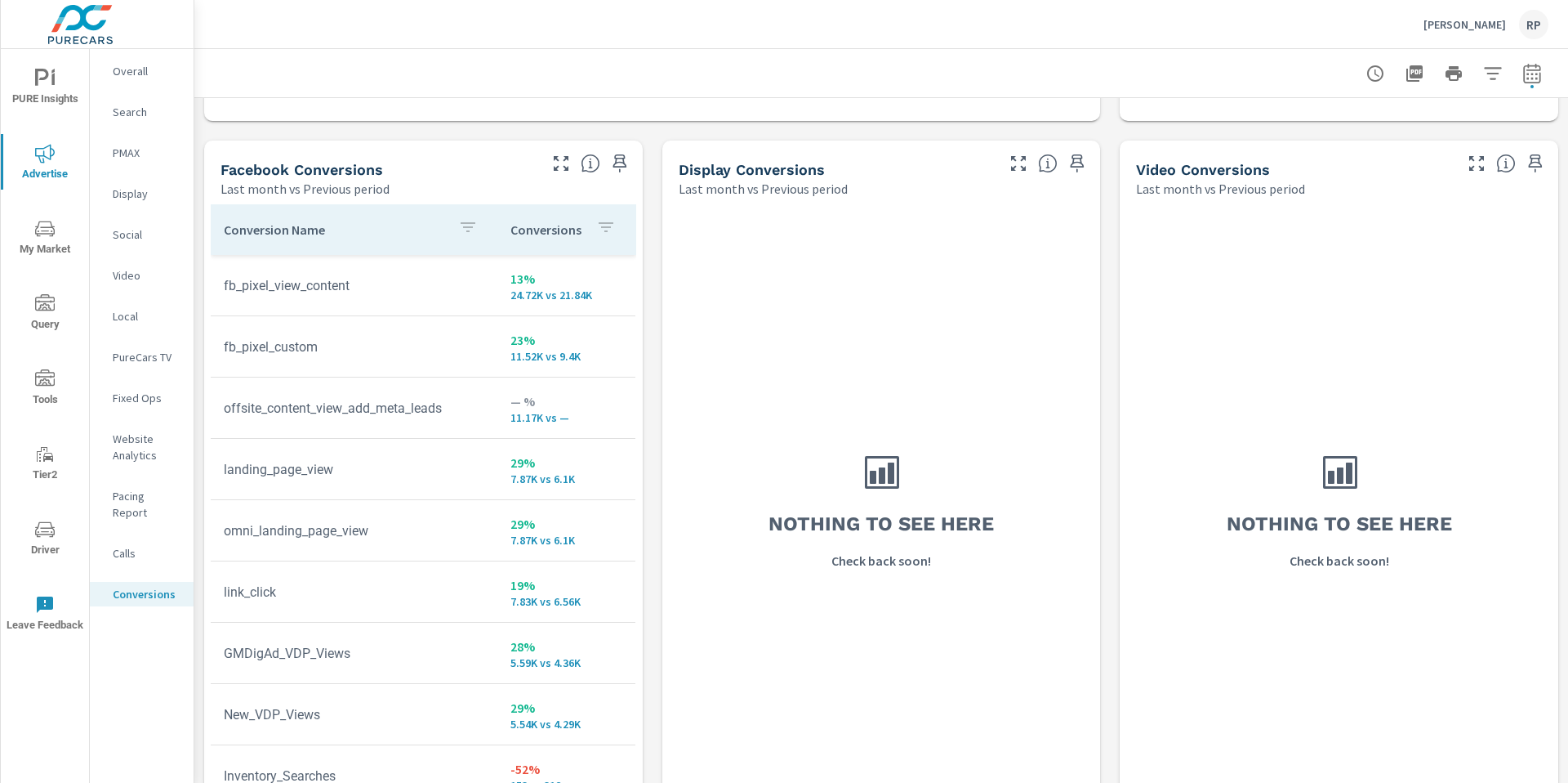
scroll to position [1543, 0]
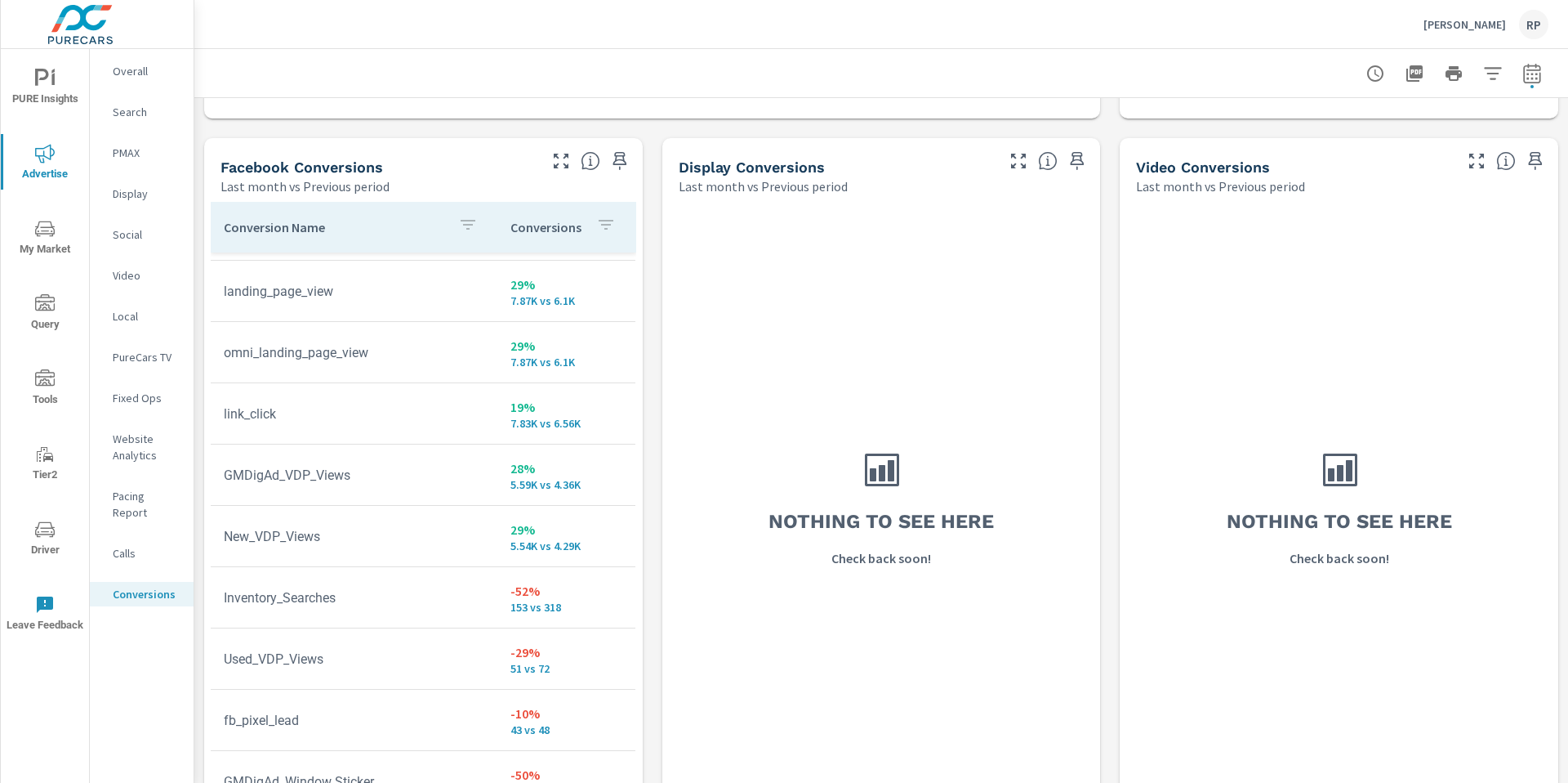
scroll to position [10, 0]
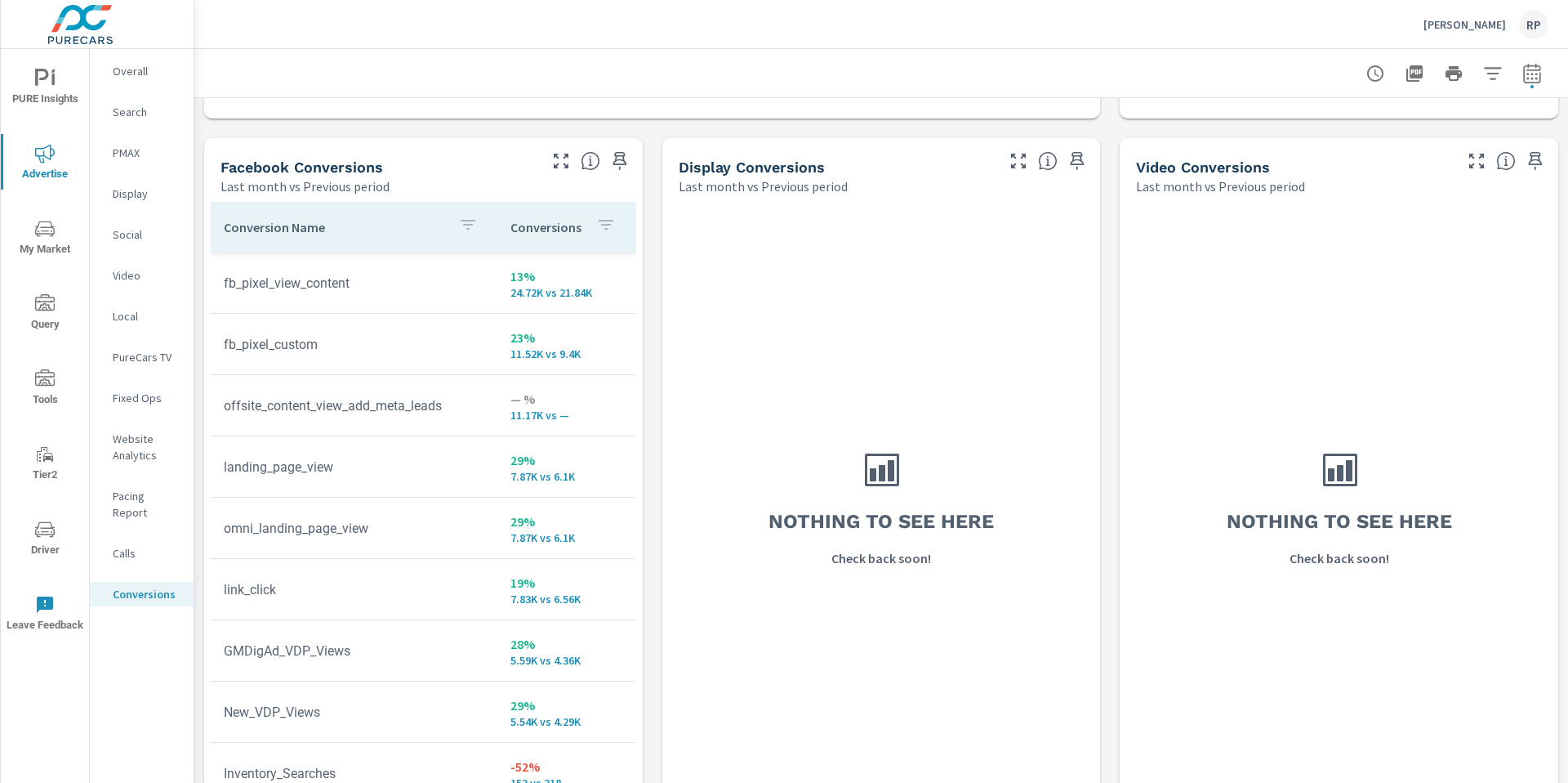
scroll to position [1092, 0]
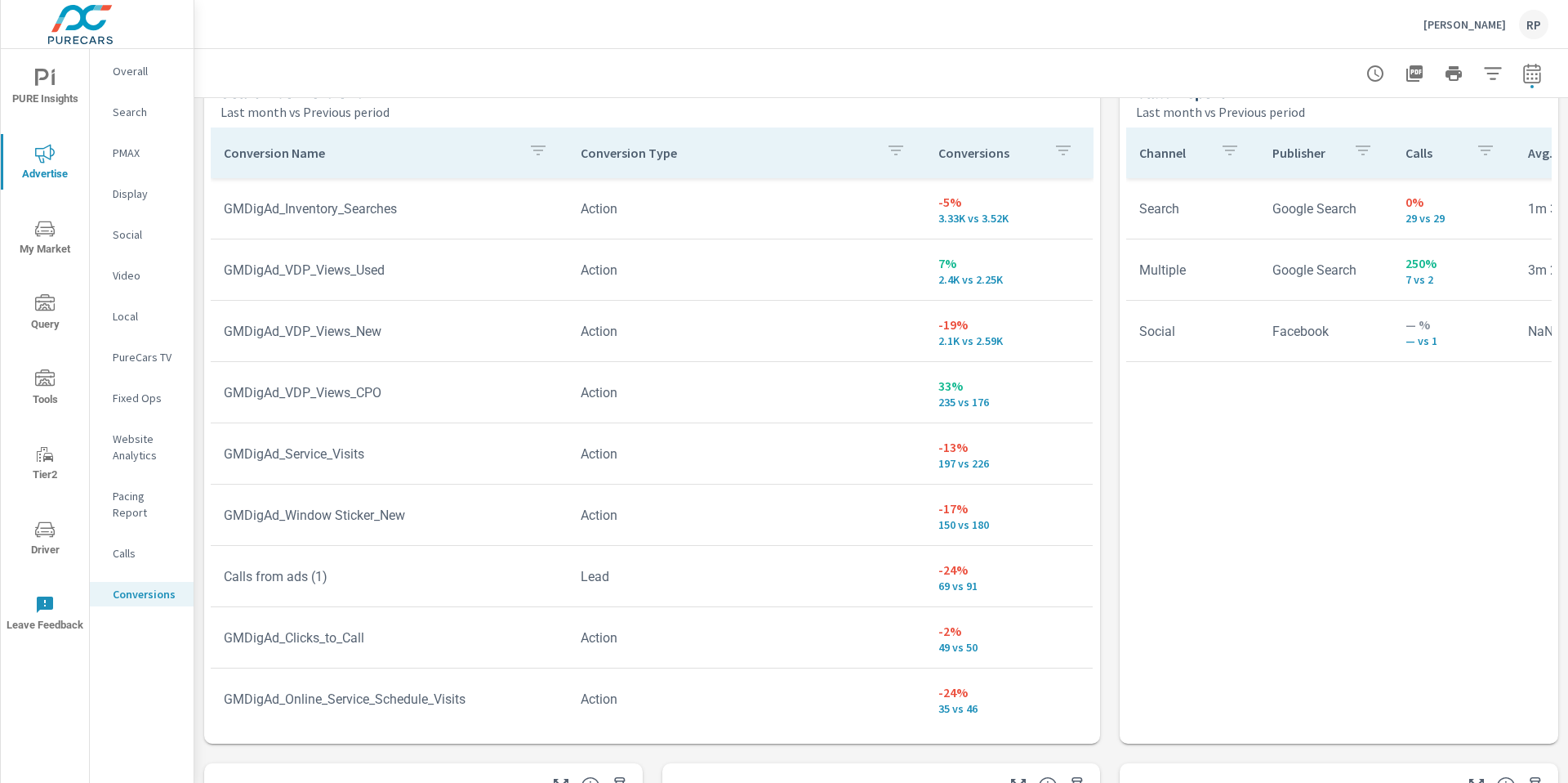
scroll to position [916, 0]
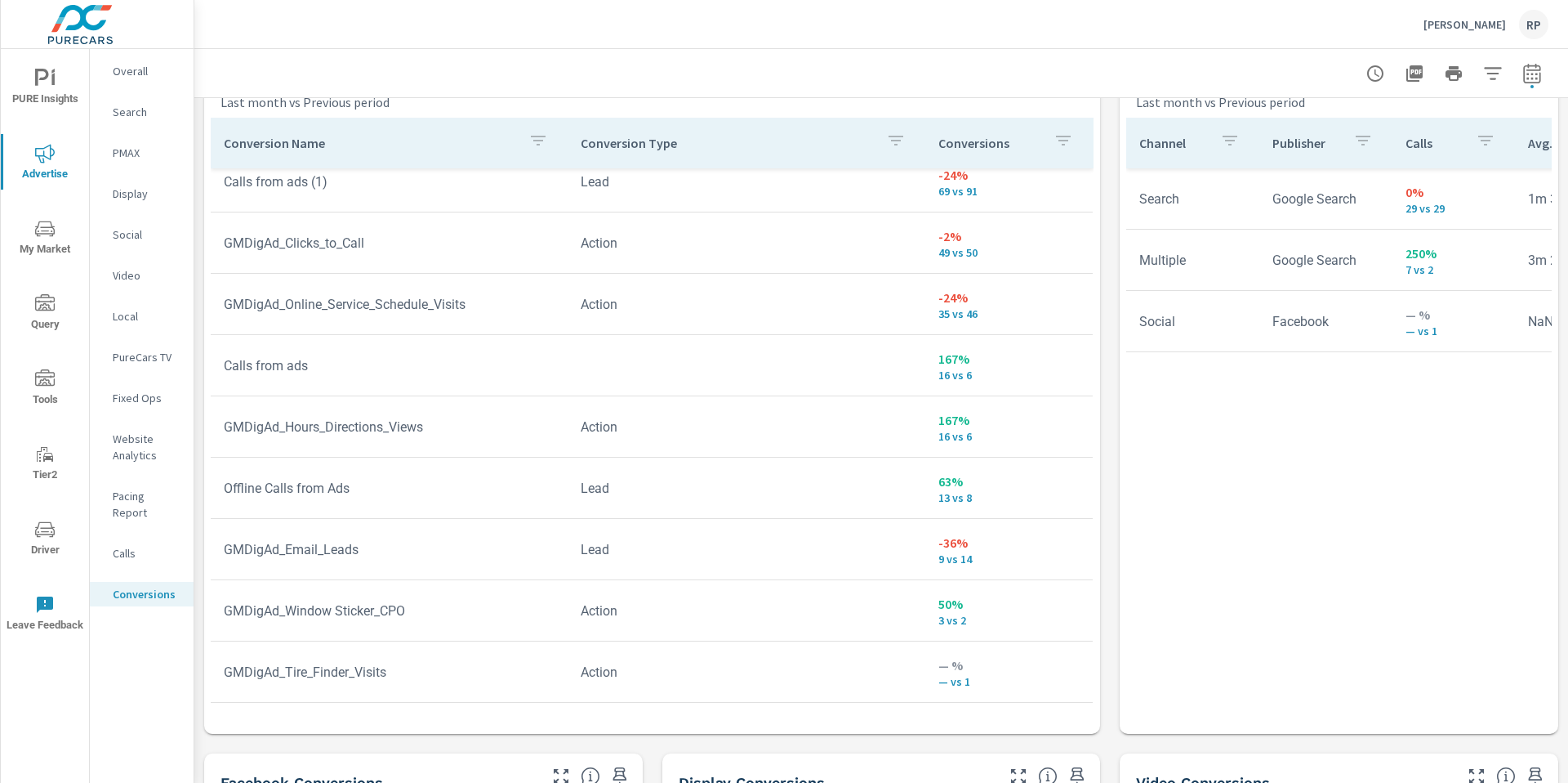
scroll to position [942, 0]
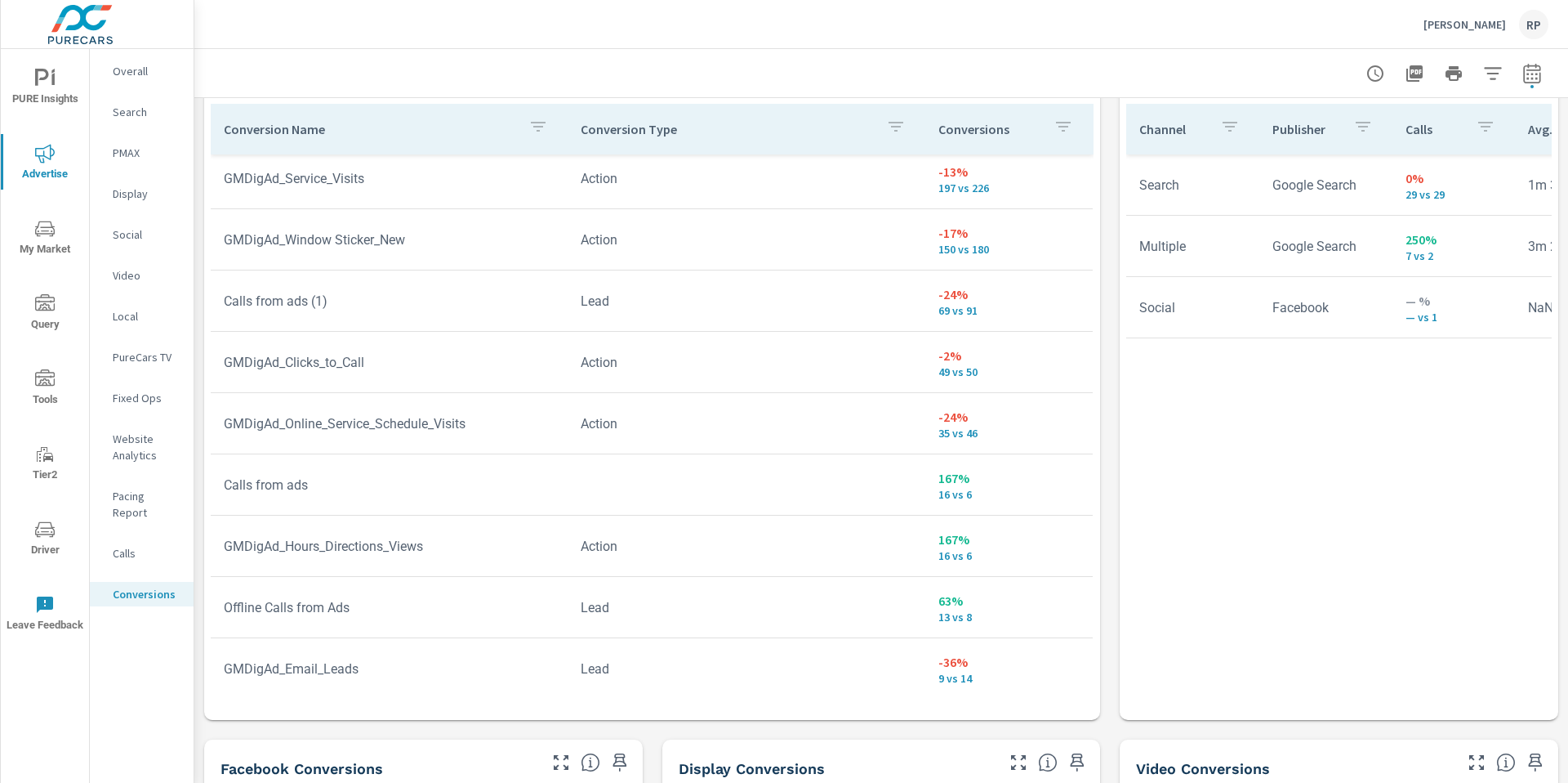
scroll to position [1, 0]
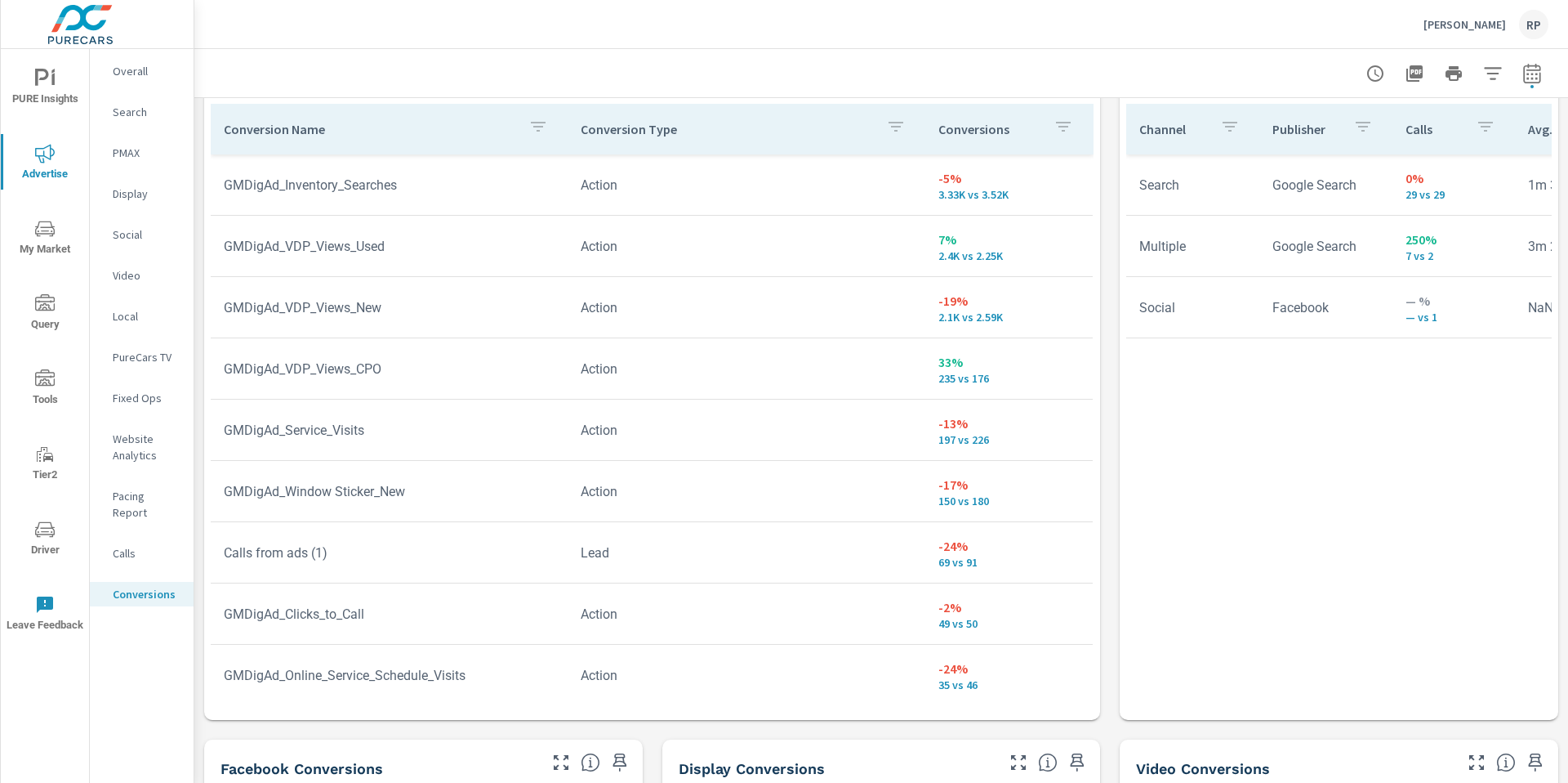
scroll to position [942, 0]
click at [61, 164] on span "Advertise" at bounding box center [44, 164] width 78 height 40
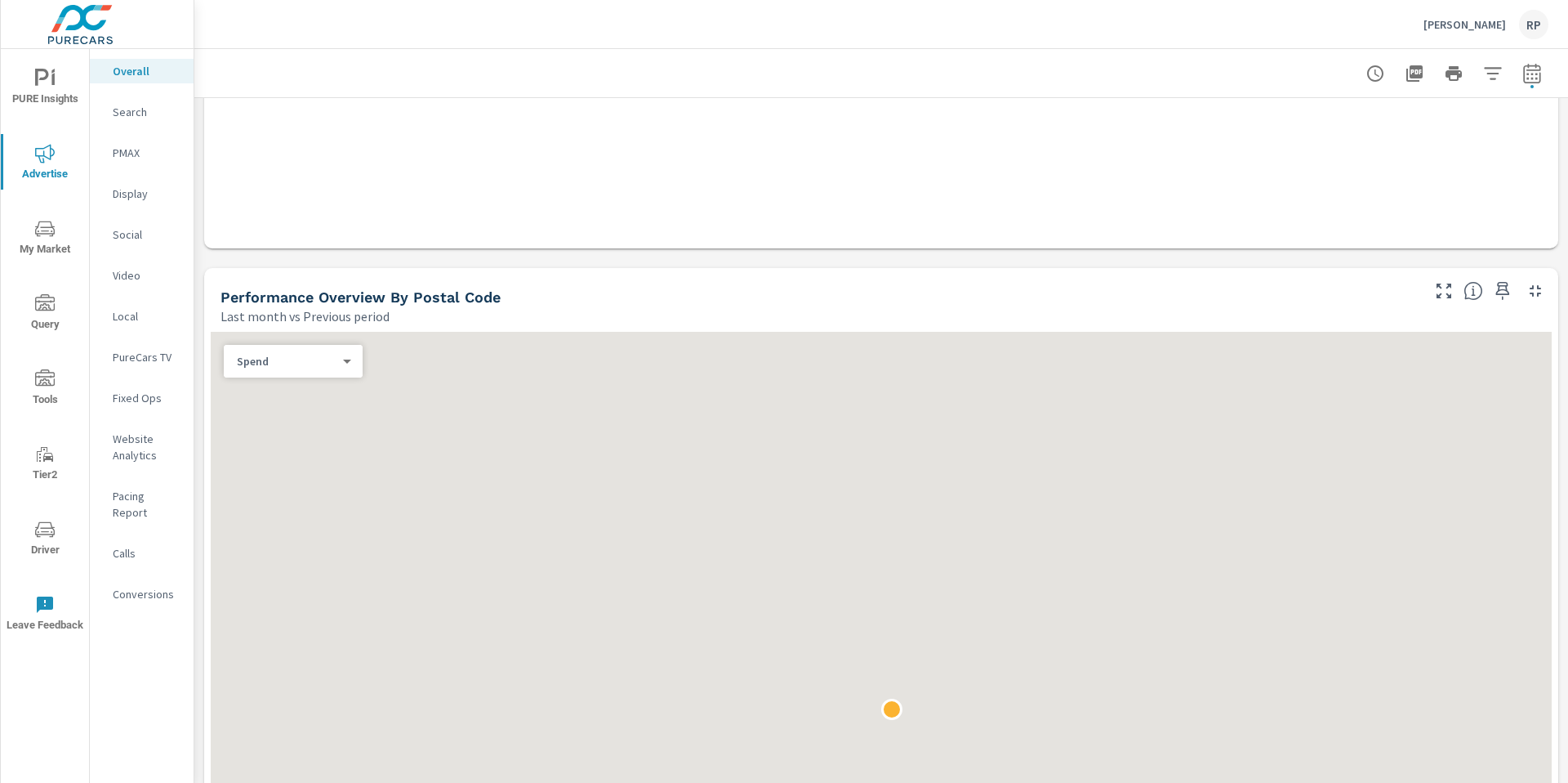
scroll to position [562, 0]
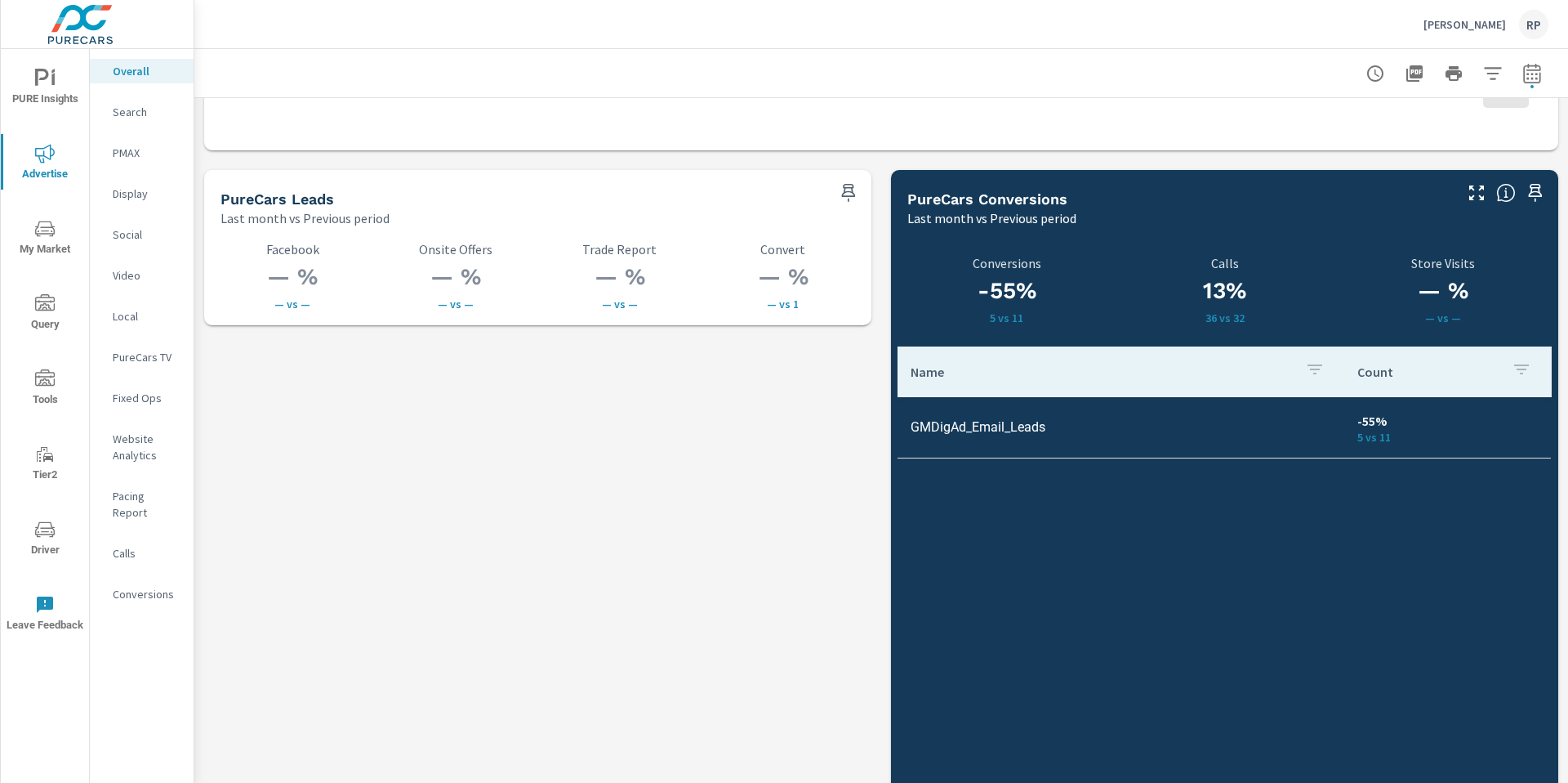
scroll to position [2288, 0]
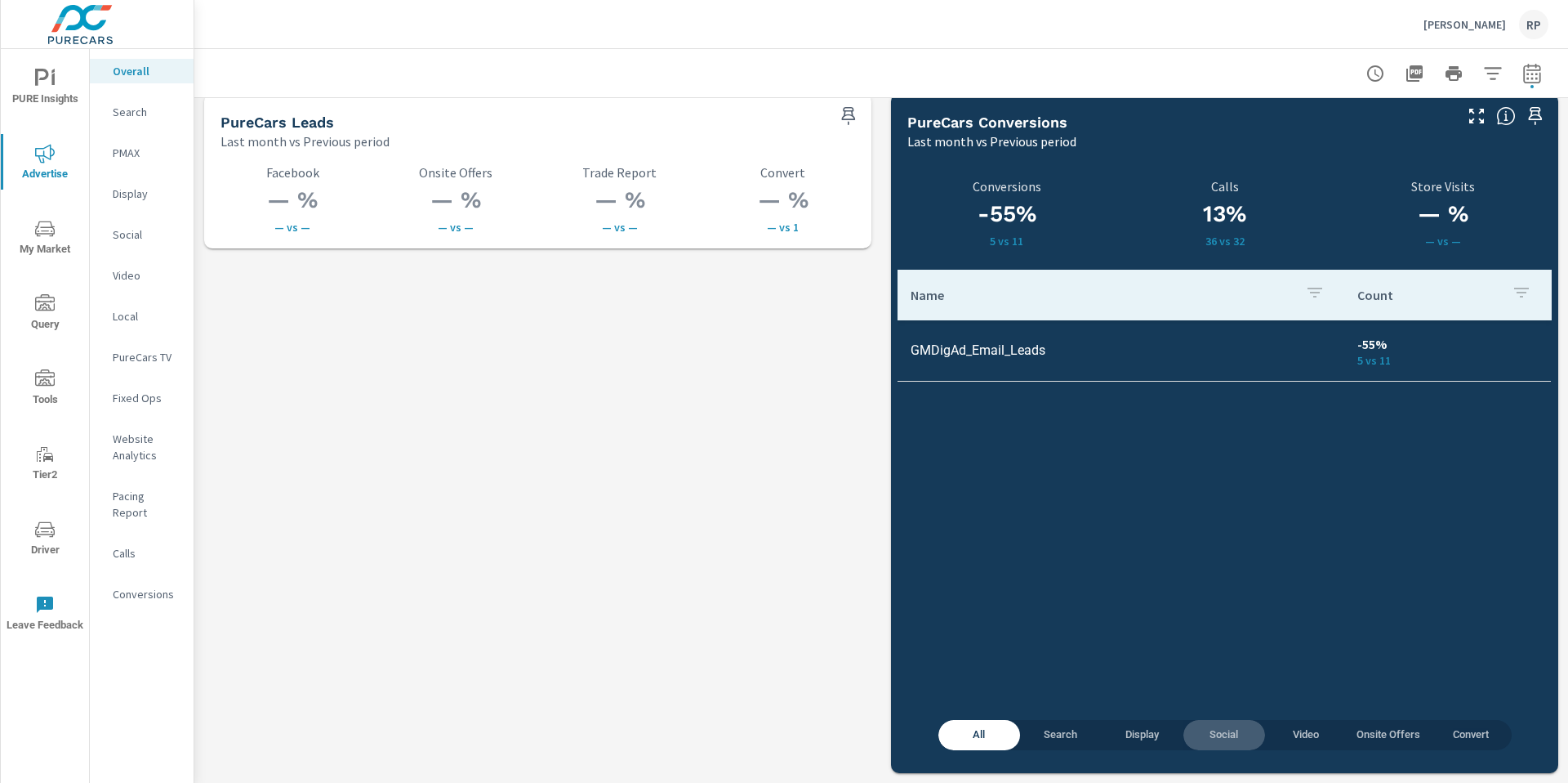
click at [1214, 736] on span "Social" at bounding box center [1224, 735] width 62 height 19
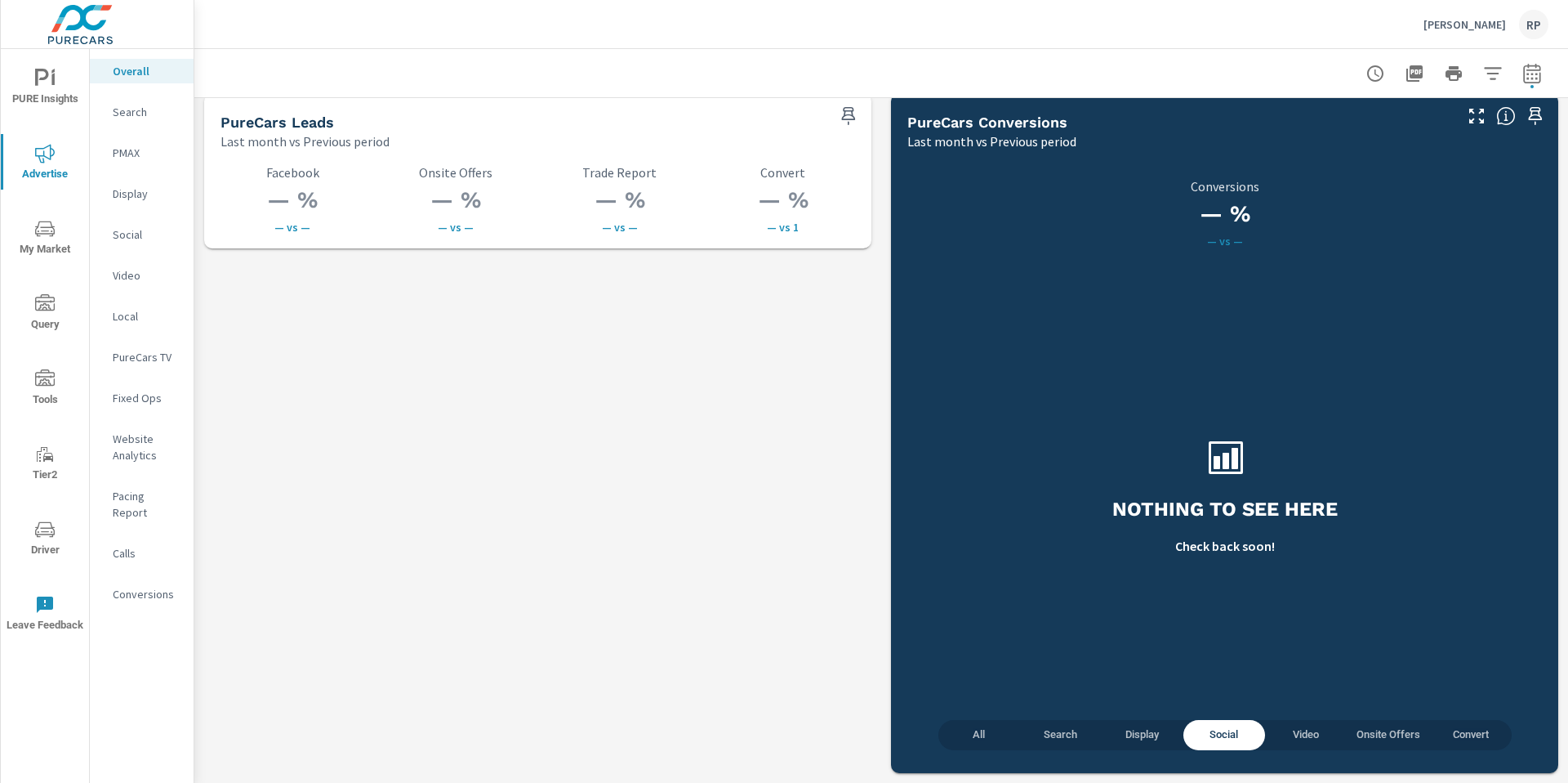
click at [962, 740] on span "All" at bounding box center [979, 735] width 62 height 19
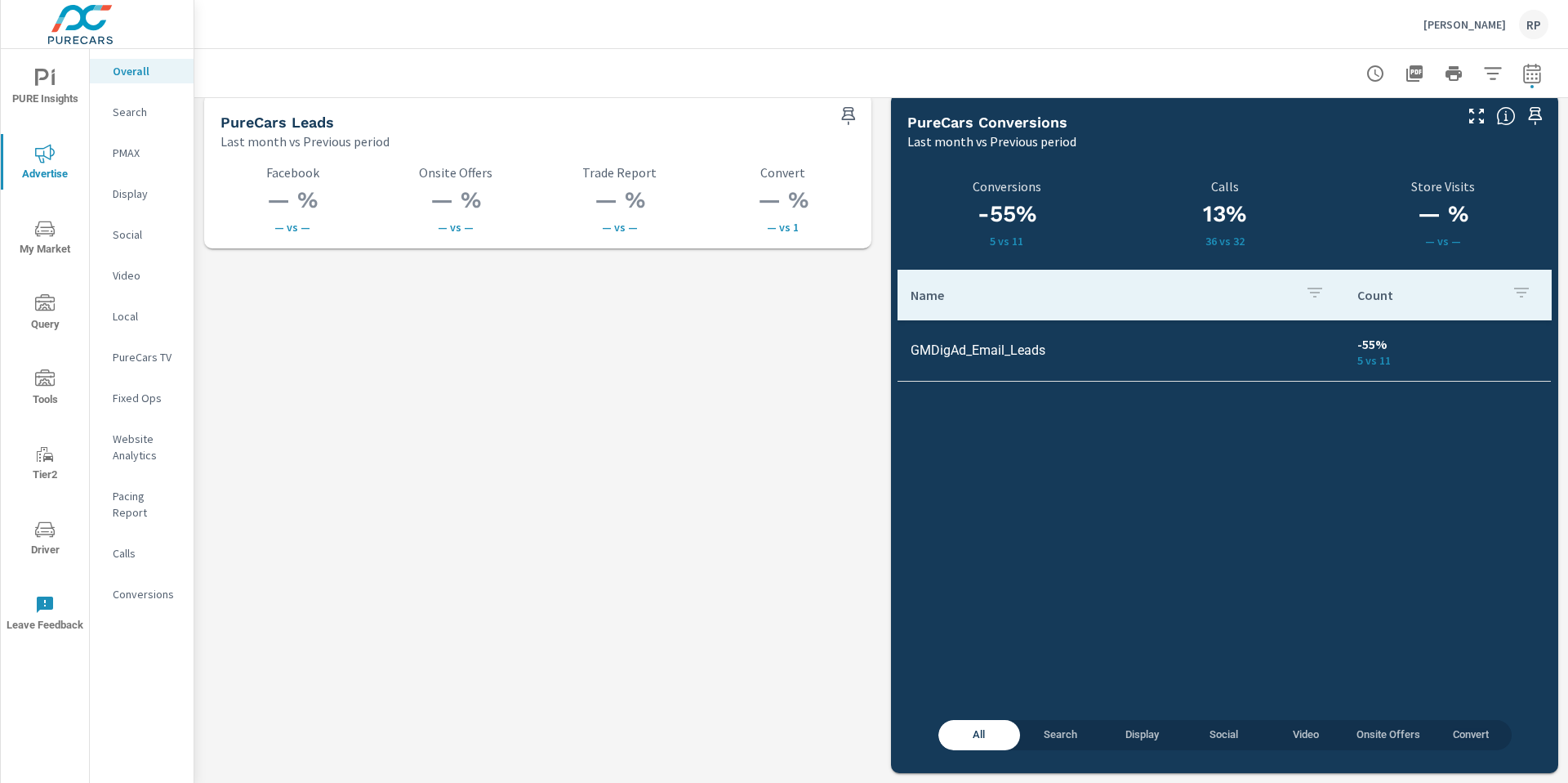
drag, startPoint x: 164, startPoint y: 595, endPoint x: 152, endPoint y: 586, distance: 15.0
click at [160, 592] on nav "Overall Search PMAX Display Social Video Local PureCars TV Fixed Ops Website An…" at bounding box center [142, 339] width 104 height 581
click at [148, 586] on p "Conversions" at bounding box center [146, 594] width 68 height 16
